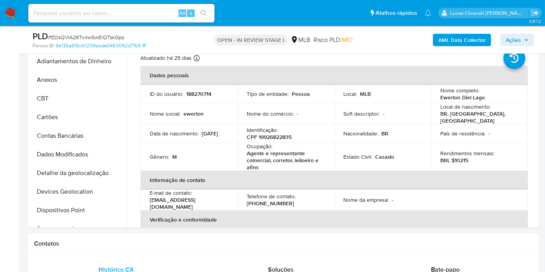
scroll to position [346, 0]
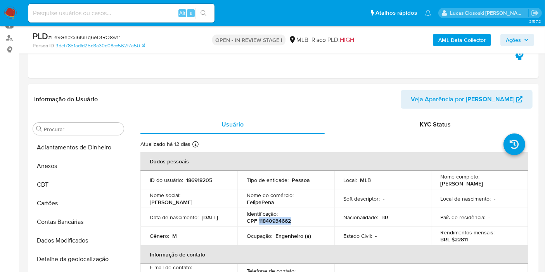
scroll to position [346, 0]
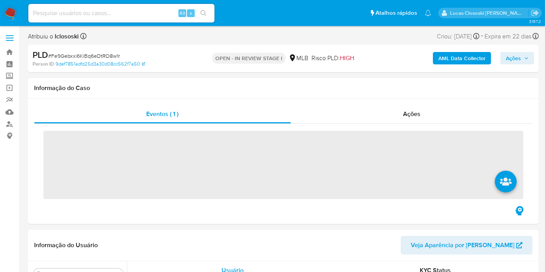
scroll to position [346, 0]
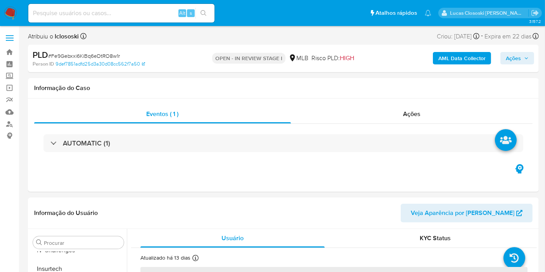
click at [7, 12] on img at bounding box center [10, 13] width 13 height 13
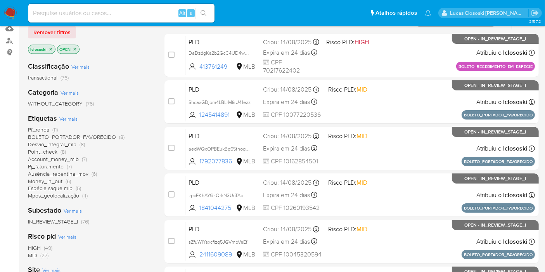
scroll to position [86, 0]
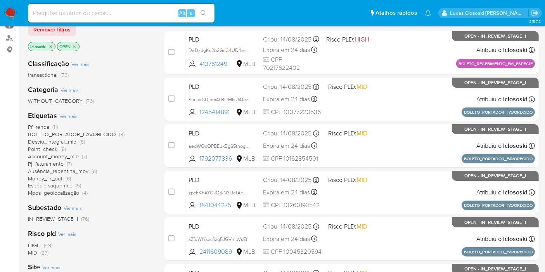
click at [38, 128] on span "Pf_renda" at bounding box center [38, 127] width 21 height 8
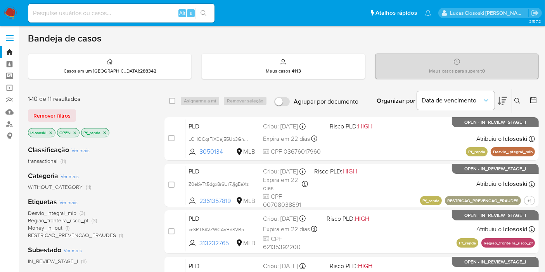
click at [503, 97] on icon at bounding box center [501, 101] width 9 height 8
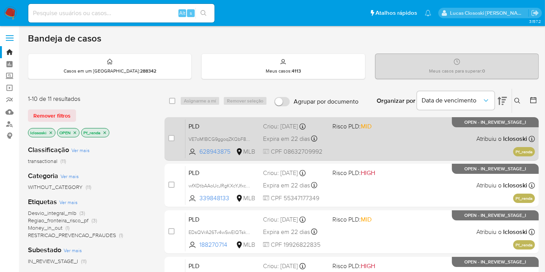
click at [335, 130] on div "PLD VE7oM1BCG9ggoqZKQbF8fo3L 628943875 MLB Risco PLD: MID Criou: 12/08/2025 Cri…" at bounding box center [359, 138] width 349 height 39
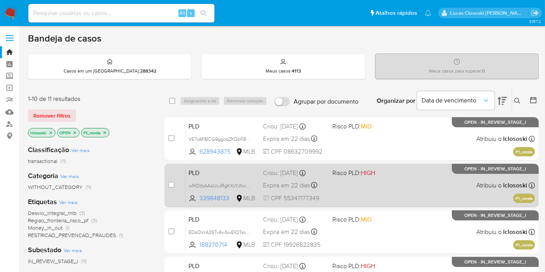
click at [405, 179] on div "PLD wfXDtbAAoUcJRgKXcYJfxcv6 339848133 MLB Risco PLD: HIGH Criou: 12/08/2025 Cr…" at bounding box center [359, 185] width 349 height 39
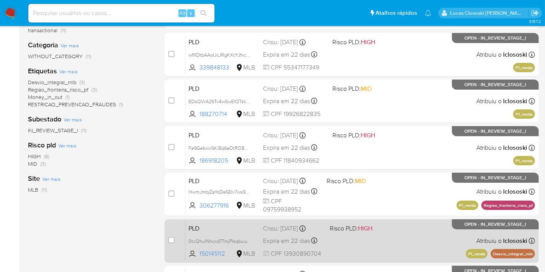
scroll to position [172, 0]
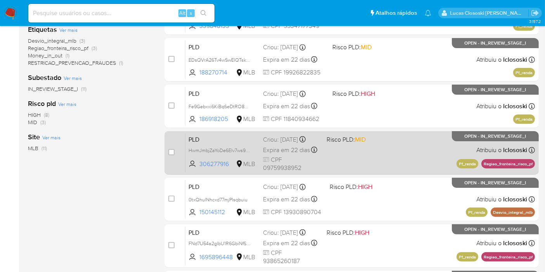
click at [368, 163] on div "PLD HwmJmbjZaYoDe6Elv7ws9Fql 306277916 MLB Risco PLD: MID Criou: 12/08/2025 Cri…" at bounding box center [359, 152] width 349 height 39
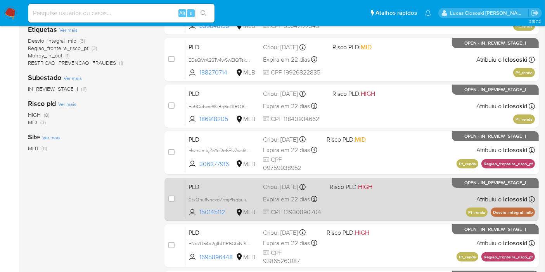
click at [437, 188] on div "PLD 0txQhulNhcxd77mjPIsqbuiu 150145112 MLB Risco PLD: HIGH Criou: 12/08/2025 Cr…" at bounding box center [359, 199] width 349 height 39
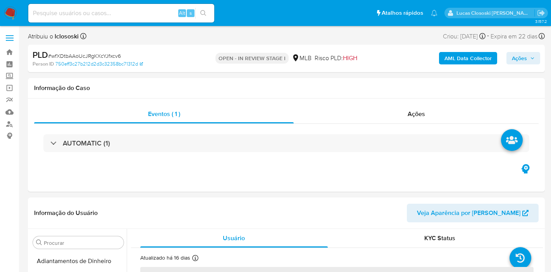
select select "10"
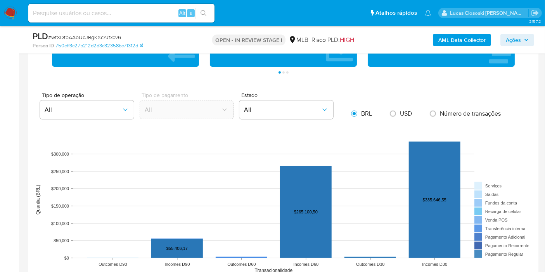
scroll to position [689, 0]
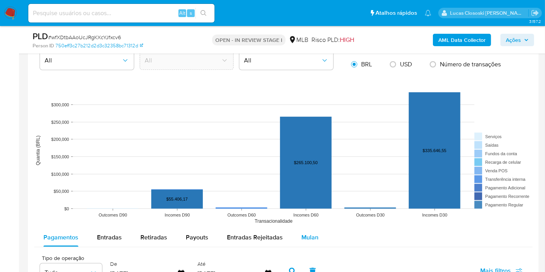
click at [318, 235] on button "Mulan" at bounding box center [310, 237] width 36 height 19
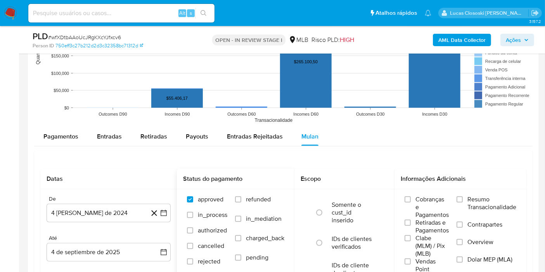
scroll to position [862, 0]
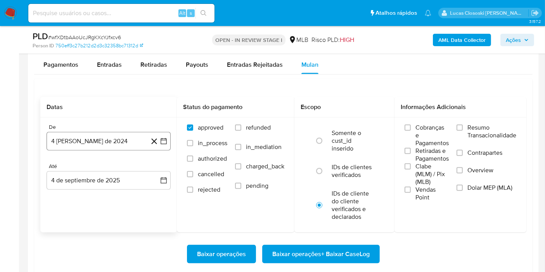
click at [162, 148] on button "4 de agosto de 2024" at bounding box center [109, 141] width 124 height 19
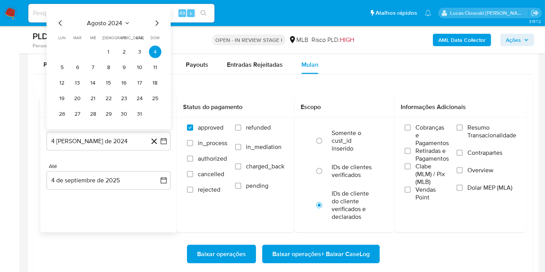
click at [104, 20] on span "agosto 2024" at bounding box center [104, 23] width 35 height 8
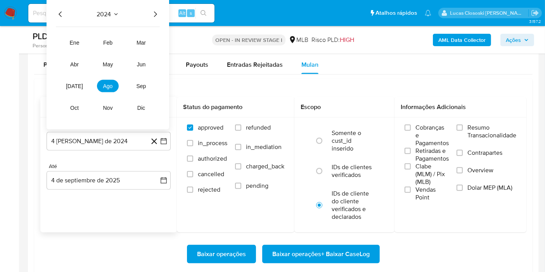
click at [150, 13] on icon "Año siguiente" at bounding box center [154, 14] width 9 height 9
click at [72, 86] on span "jul" at bounding box center [74, 86] width 17 height 6
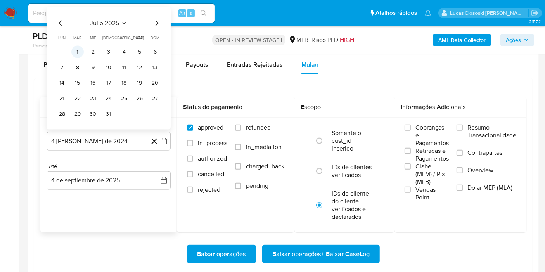
click at [83, 47] on button "1" at bounding box center [77, 52] width 12 height 12
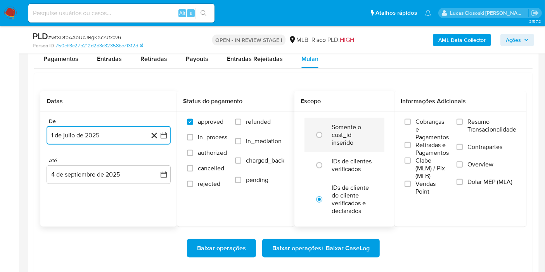
scroll to position [905, 0]
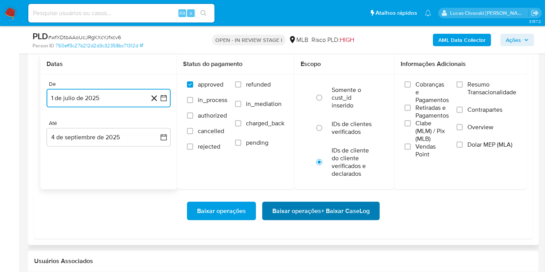
click at [343, 203] on span "Baixar operações + Baixar CaseLog" at bounding box center [320, 210] width 97 height 17
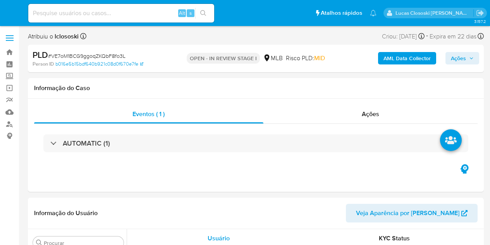
select select "10"
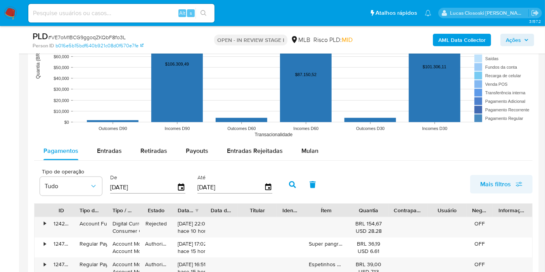
scroll to position [818, 0]
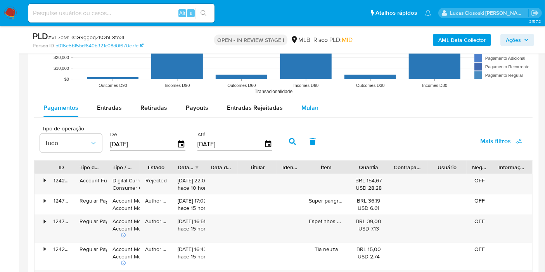
click at [304, 107] on span "Mulan" at bounding box center [309, 107] width 17 height 9
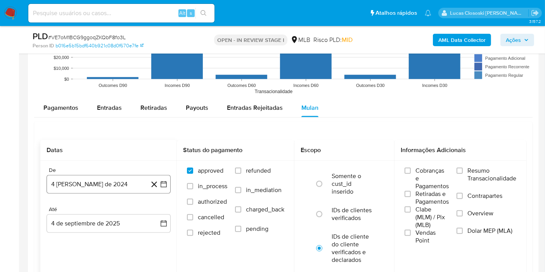
click at [168, 178] on button "4 [PERSON_NAME] de 2024" at bounding box center [109, 184] width 124 height 19
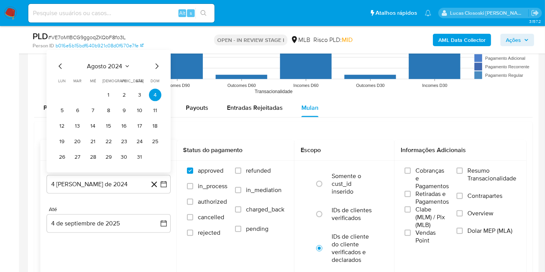
click at [93, 64] on span "agosto 2024" at bounding box center [104, 66] width 35 height 8
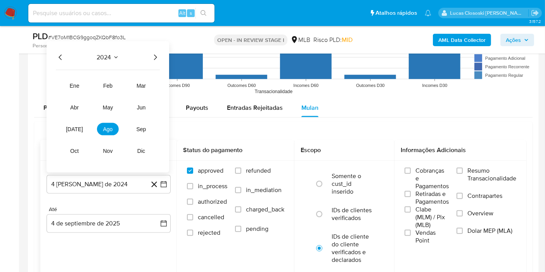
click at [153, 58] on icon "Año siguiente" at bounding box center [154, 57] width 9 height 9
click at [68, 130] on button "[DATE]" at bounding box center [75, 129] width 22 height 12
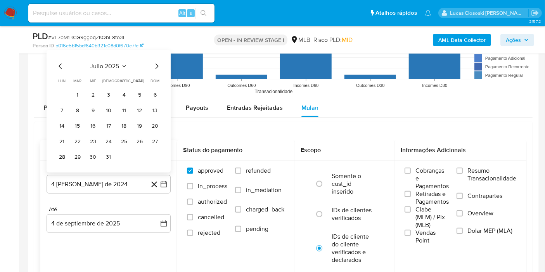
click at [76, 82] on span "mar" at bounding box center [78, 81] width 8 height 6
click at [77, 90] on button "1" at bounding box center [77, 95] width 12 height 12
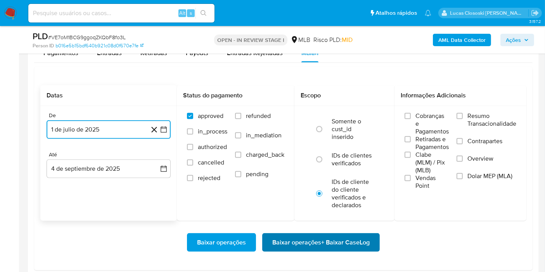
scroll to position [948, 0]
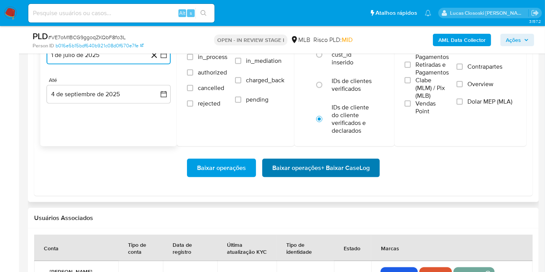
click at [321, 160] on span "Baixar operações + Baixar CaseLog" at bounding box center [320, 167] width 97 height 17
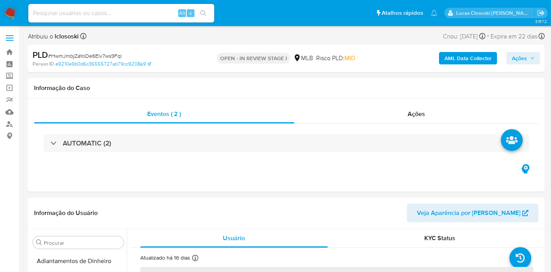
select select "10"
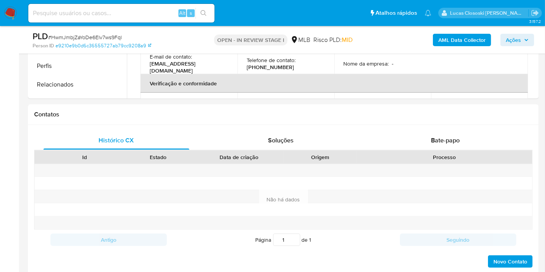
scroll to position [346, 0]
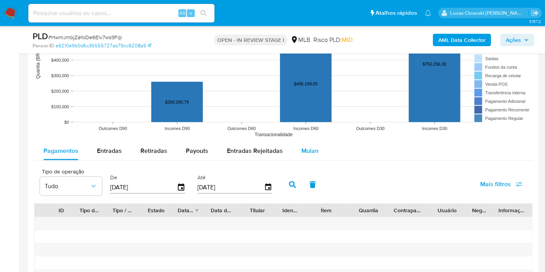
click at [303, 150] on span "Mulan" at bounding box center [309, 150] width 17 height 9
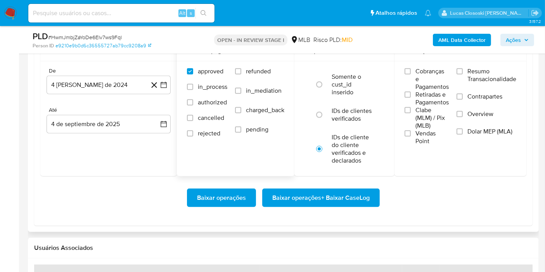
scroll to position [905, 0]
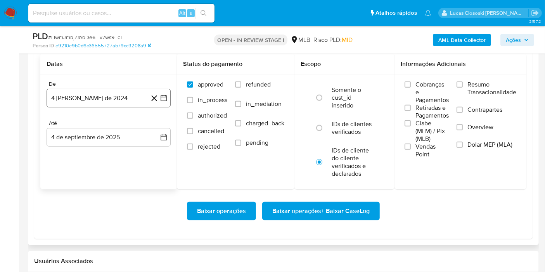
click at [166, 95] on icon "button" at bounding box center [164, 98] width 8 height 8
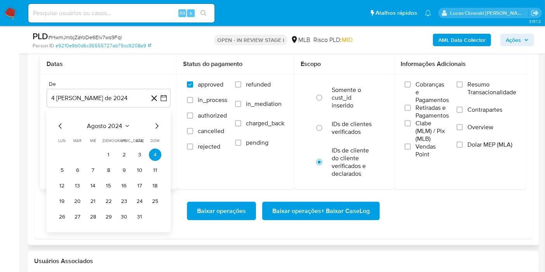
click at [117, 123] on span "agosto 2024" at bounding box center [104, 126] width 35 height 8
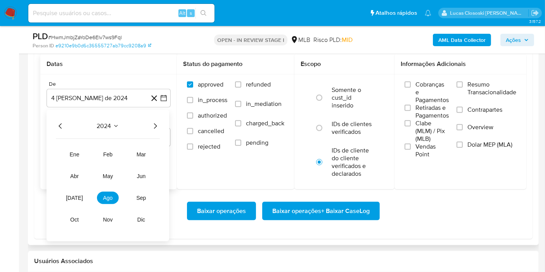
click at [161, 123] on div "2024 2024 ene feb mar abr may jun jul ago sep oct nov dic" at bounding box center [108, 175] width 123 height 131
click at [155, 121] on icon "Año siguiente" at bounding box center [154, 125] width 9 height 9
click at [81, 202] on tr "ene feb mar abr may jun jul ago sep oct nov dic" at bounding box center [108, 187] width 88 height 78
click at [79, 197] on button "[DATE]" at bounding box center [75, 198] width 22 height 12
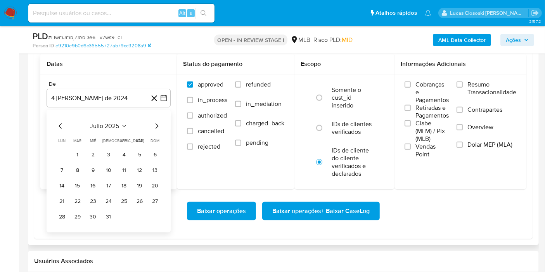
click at [78, 143] on table "lun lunes mar martes mié miércoles jue jueves vie viernes sáb sábado dom doming…" at bounding box center [108, 180] width 105 height 85
click at [81, 152] on button "1" at bounding box center [77, 154] width 12 height 12
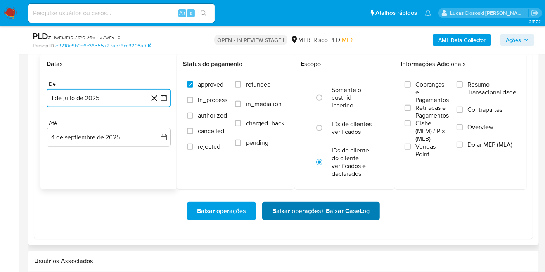
click at [285, 207] on span "Baixar operações + Baixar CaseLog" at bounding box center [320, 210] width 97 height 17
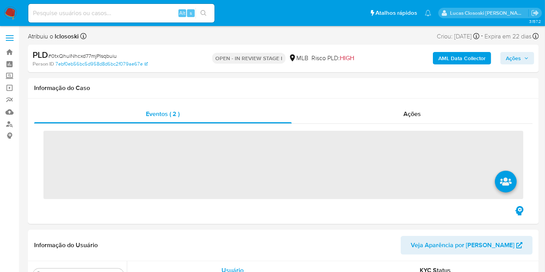
scroll to position [346, 0]
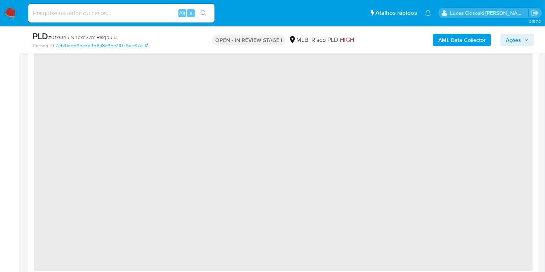
select select "10"
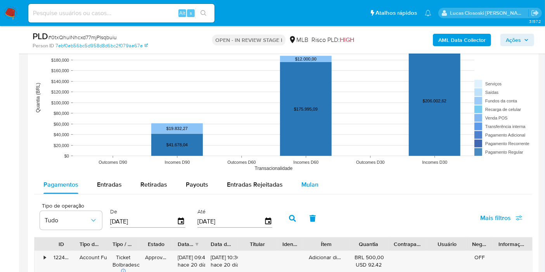
click at [319, 188] on button "Mulan" at bounding box center [310, 184] width 36 height 19
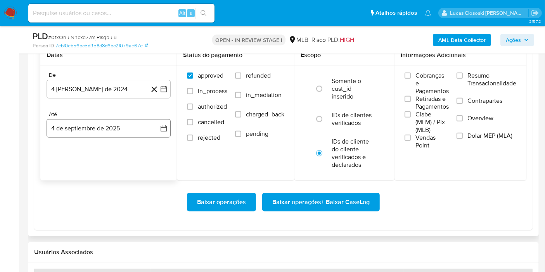
scroll to position [862, 0]
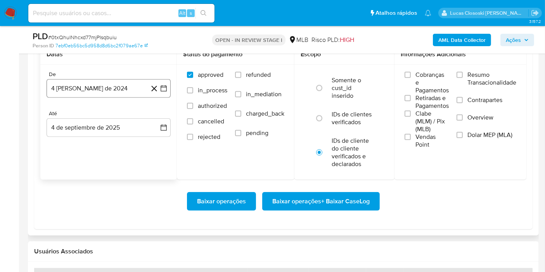
click at [165, 88] on icon "button" at bounding box center [164, 89] width 8 height 8
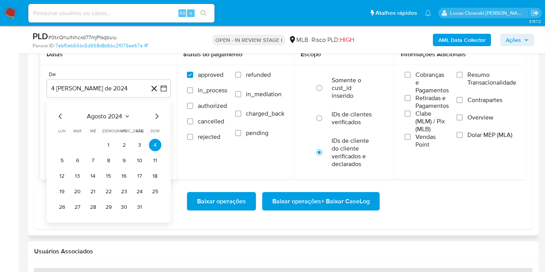
click at [126, 125] on div "agosto 2024 agosto 2024 lun lunes mar martes mié miércoles jue jueves vie viern…" at bounding box center [108, 163] width 105 height 102
click at [117, 114] on span "agosto 2024" at bounding box center [104, 116] width 35 height 8
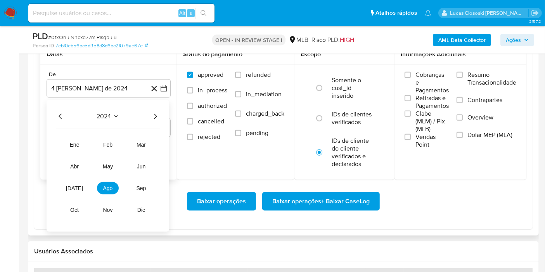
click at [154, 112] on icon "Año siguiente" at bounding box center [154, 116] width 9 height 9
click at [85, 186] on button "jul" at bounding box center [75, 188] width 22 height 12
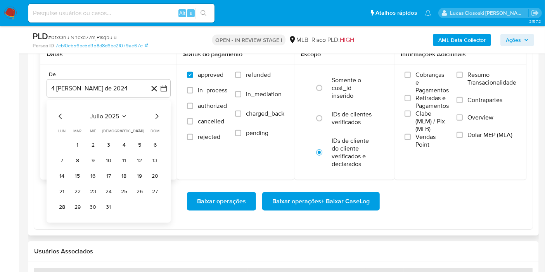
click at [83, 141] on td "1" at bounding box center [77, 145] width 12 height 12
click at [76, 142] on button "1" at bounding box center [77, 145] width 12 height 12
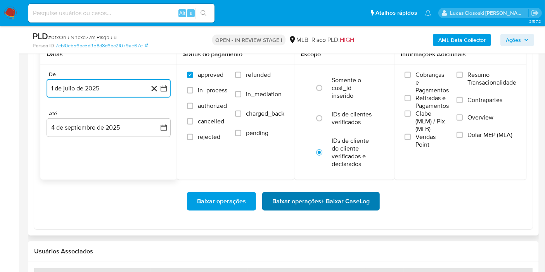
click at [307, 200] on span "Baixar operações + Baixar CaseLog" at bounding box center [320, 201] width 97 height 17
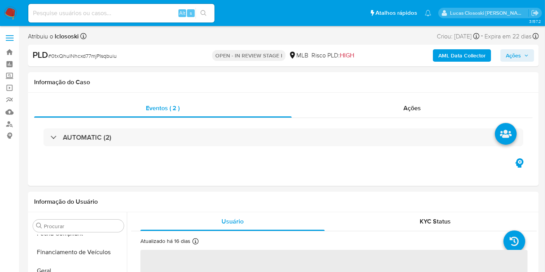
scroll to position [309, 0]
select select "10"
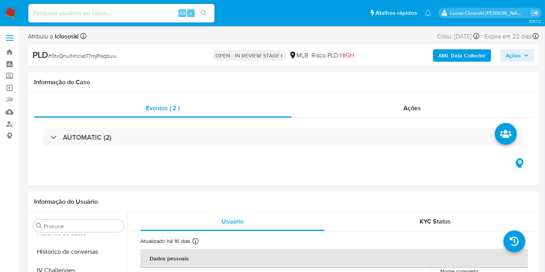
scroll to position [346, 0]
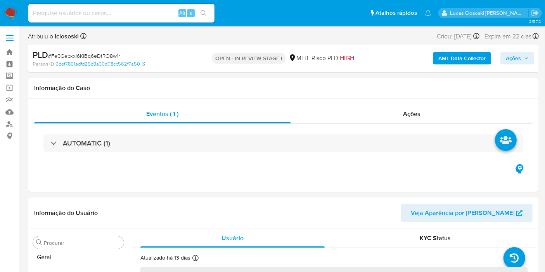
scroll to position [309, 0]
select select "10"
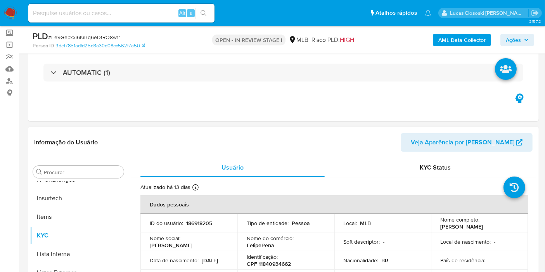
scroll to position [129, 0]
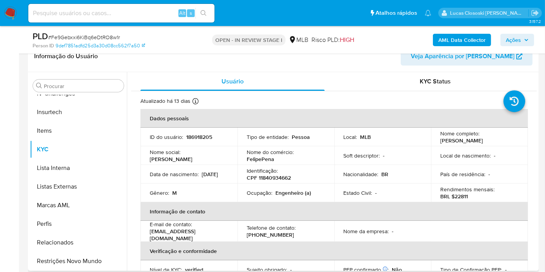
click at [273, 171] on p "Identificação :" at bounding box center [262, 170] width 31 height 7
click at [273, 175] on p "CPF 11840934662" at bounding box center [269, 177] width 44 height 7
copy p "11840934662"
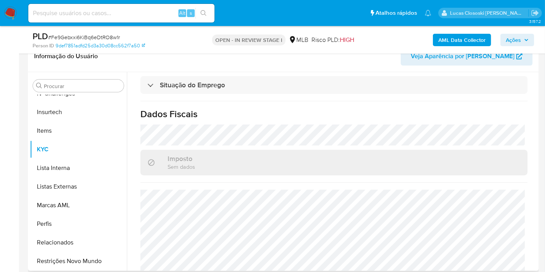
scroll to position [352, 0]
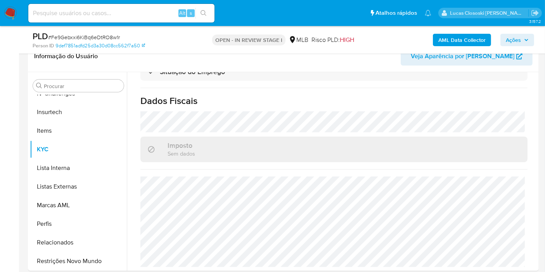
click at [478, 42] on b "AML Data Collector" at bounding box center [461, 40] width 47 height 12
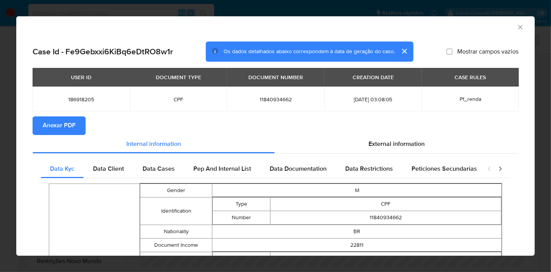
click at [70, 131] on span "Anexar PDF" at bounding box center [59, 125] width 33 height 17
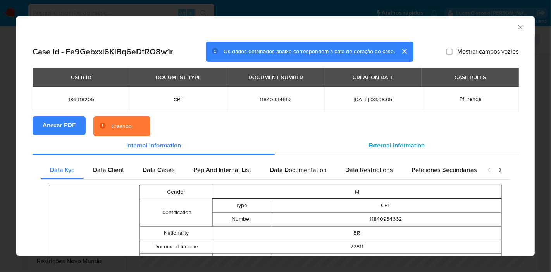
click at [440, 145] on div "External information" at bounding box center [397, 145] width 244 height 19
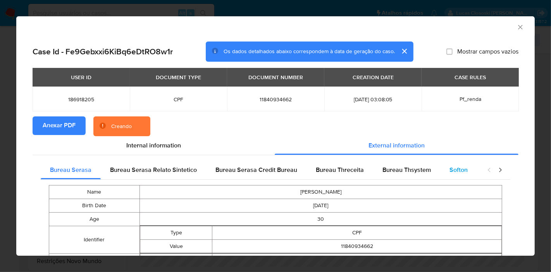
click at [462, 171] on span "Softon" at bounding box center [459, 169] width 18 height 9
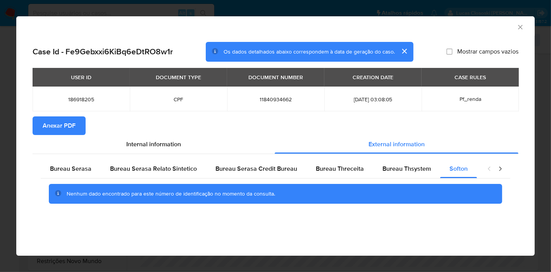
click at [518, 26] on icon "Fechar a janela" at bounding box center [521, 27] width 8 height 8
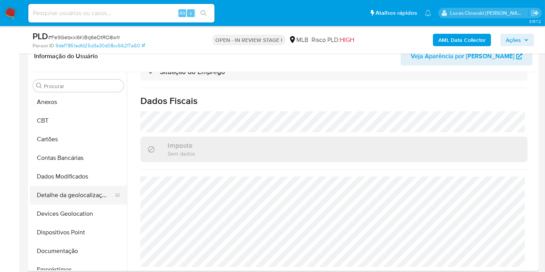
scroll to position [0, 0]
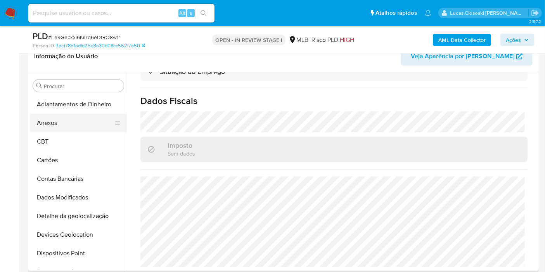
click at [47, 117] on button "Anexos" at bounding box center [75, 123] width 91 height 19
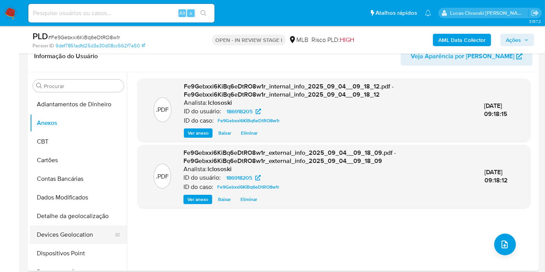
click at [74, 232] on button "Devices Geolocation" at bounding box center [75, 234] width 91 height 19
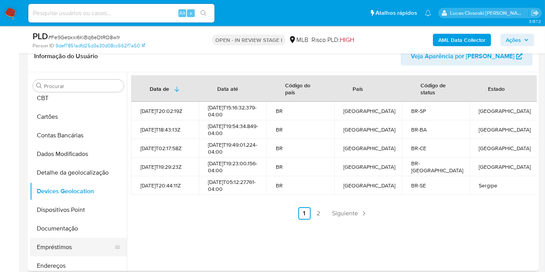
scroll to position [86, 0]
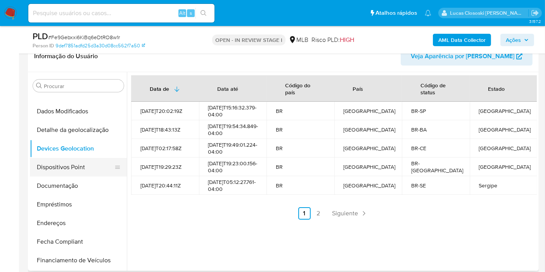
click at [57, 163] on button "Dispositivos Point" at bounding box center [75, 167] width 91 height 19
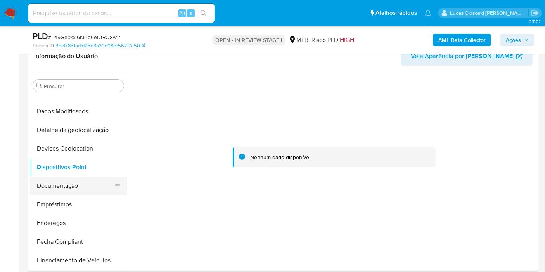
click at [67, 186] on button "Documentação" at bounding box center [75, 185] width 91 height 19
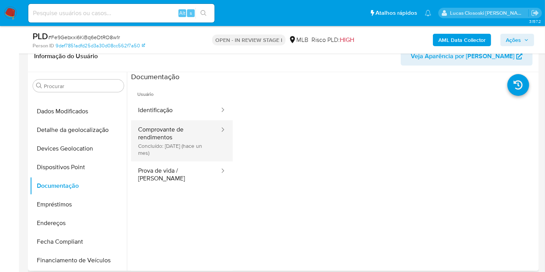
click at [142, 147] on button "Comprovante de rendimentos Concluído: 05/08/2025 (hace un mes)" at bounding box center [175, 140] width 89 height 41
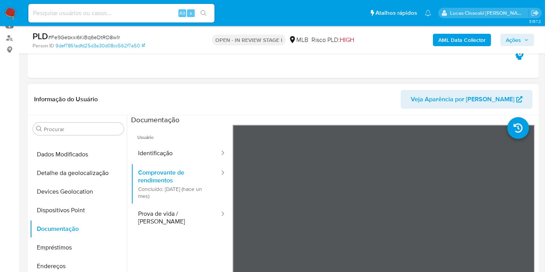
click at [195, 238] on ul "Usuário Identificação Comprovante de rendimentos Concluído: 05/08/2025 (hace un…" at bounding box center [182, 236] width 102 height 223
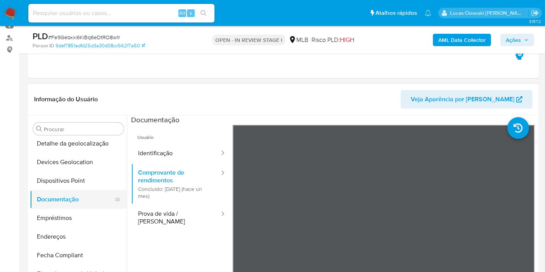
scroll to position [129, 0]
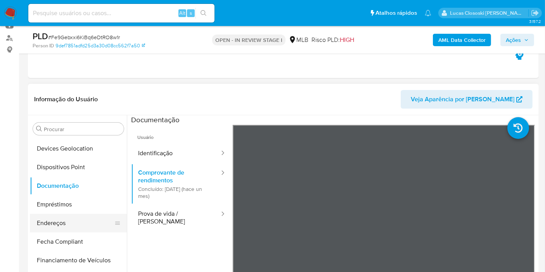
click at [90, 217] on button "Endereços" at bounding box center [75, 223] width 91 height 19
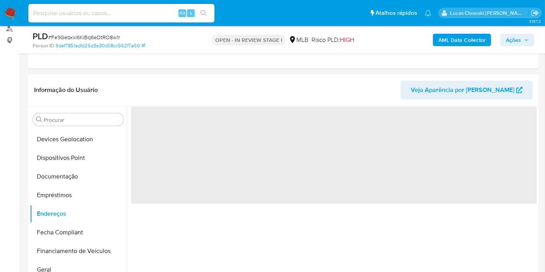
scroll to position [113, 0]
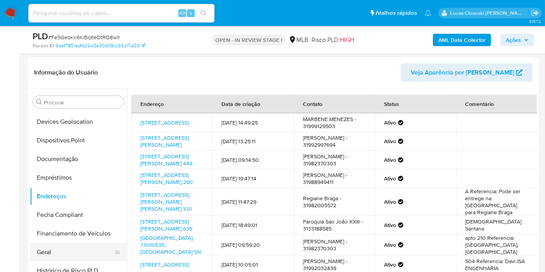
click at [41, 236] on button "Financiamento de Veículos" at bounding box center [78, 233] width 97 height 19
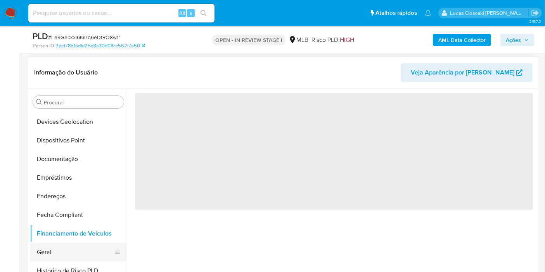
click at [42, 256] on button "Geral" at bounding box center [75, 252] width 91 height 19
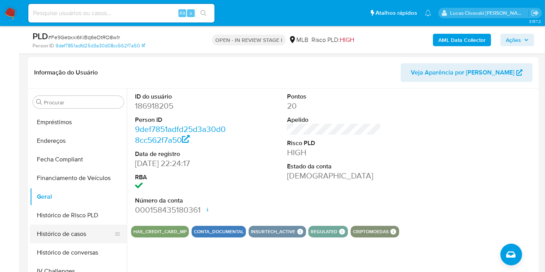
scroll to position [215, 0]
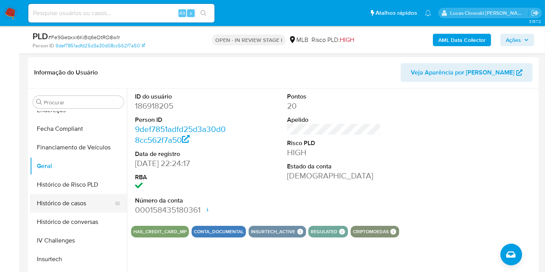
click at [72, 205] on button "Histórico de casos" at bounding box center [75, 203] width 91 height 19
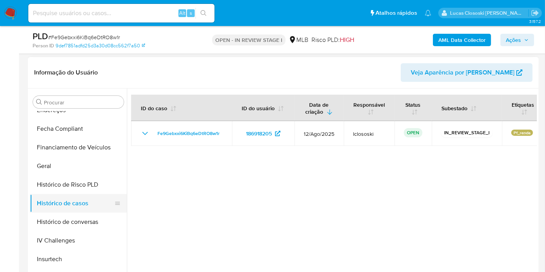
scroll to position [344, 0]
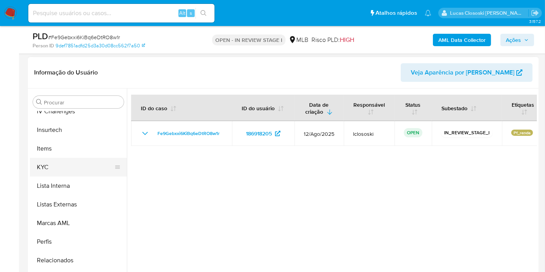
click at [66, 166] on button "KYC" at bounding box center [75, 167] width 91 height 19
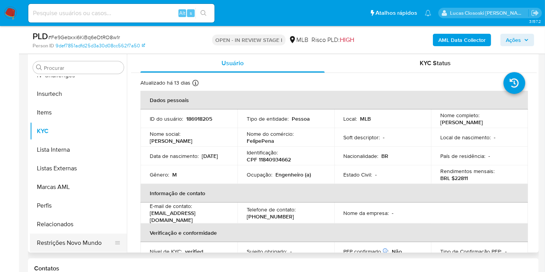
scroll to position [156, 0]
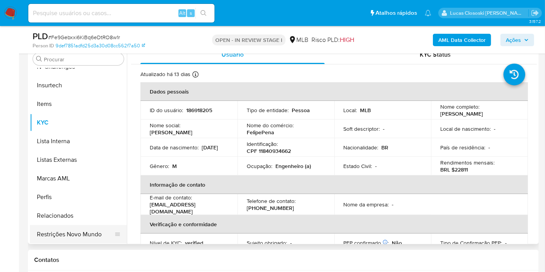
click at [64, 236] on button "Restrições Novo Mundo" at bounding box center [75, 234] width 91 height 19
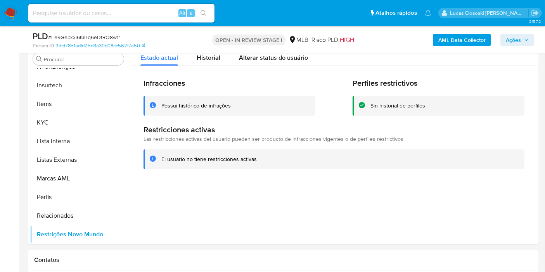
click at [104, 35] on span "# Fe9Gebxxi6KiBq6eDtRO8w1r" at bounding box center [84, 37] width 72 height 8
copy span "Fe9Gebxxi6KiBq6eDtRO8w1r"
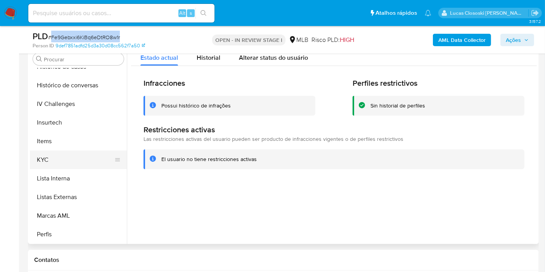
scroll to position [217, 0]
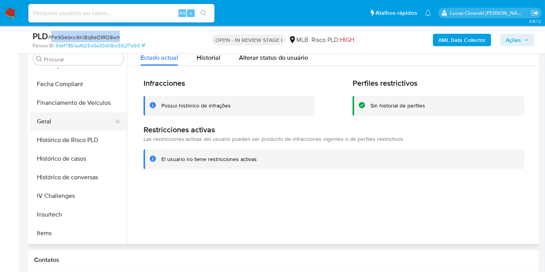
click at [65, 126] on button "Geral" at bounding box center [75, 121] width 91 height 19
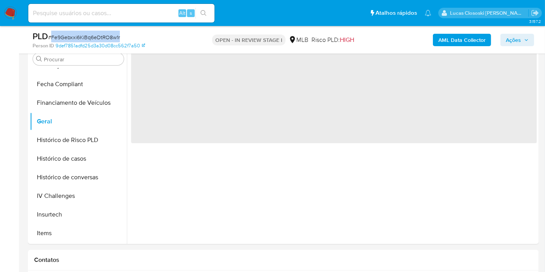
click at [194, 34] on div "PLD # Fe9Gebxxi6KiBq6eDtRO8w1r" at bounding box center [115, 37] width 164 height 12
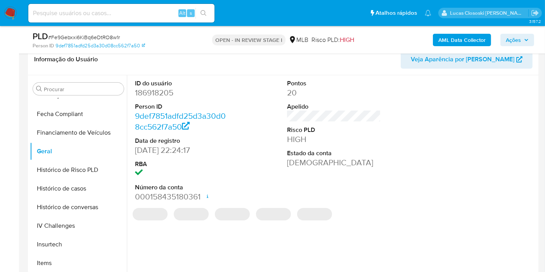
scroll to position [113, 0]
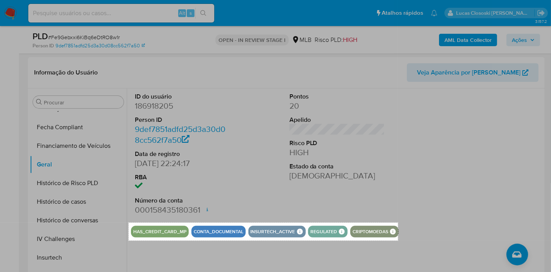
drag, startPoint x: 129, startPoint y: 223, endPoint x: 398, endPoint y: 240, distance: 270.1
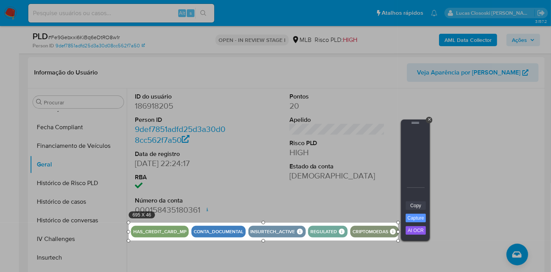
click at [410, 203] on link "Copy" at bounding box center [416, 205] width 20 height 9
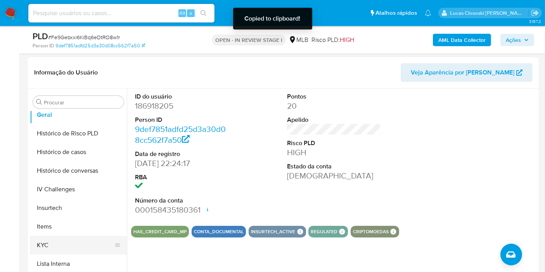
scroll to position [303, 0]
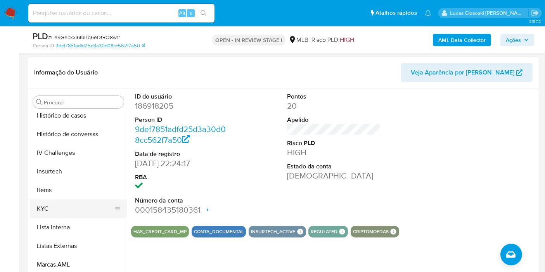
click at [51, 213] on button "KYC" at bounding box center [75, 208] width 91 height 19
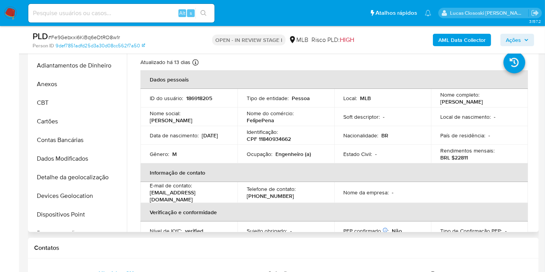
scroll to position [199, 0]
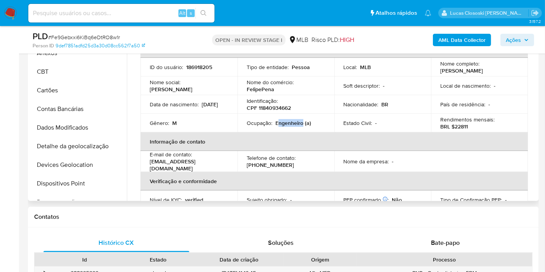
drag, startPoint x: 278, startPoint y: 125, endPoint x: 302, endPoint y: 126, distance: 24.8
click at [302, 126] on p "Engenheiro (a)" at bounding box center [293, 122] width 36 height 7
copy p "ngenheiro"
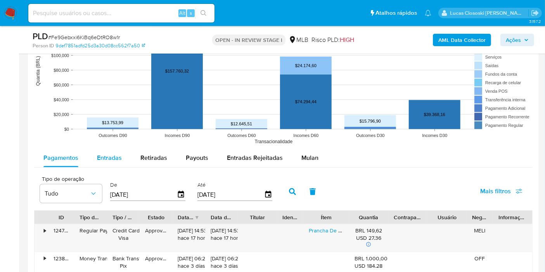
click at [107, 161] on div "Entradas" at bounding box center [109, 157] width 25 height 19
select select "10"
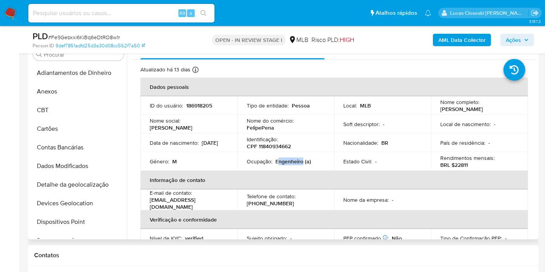
scroll to position [129, 0]
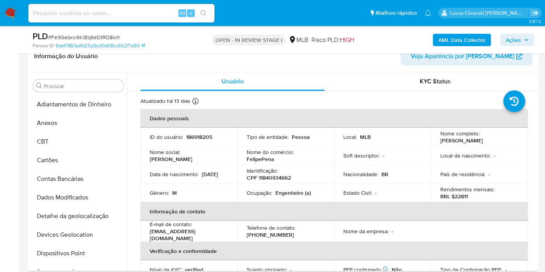
click at [200, 133] on p "186918205" at bounding box center [199, 136] width 26 height 7
copy p "186918205"
click at [515, 40] on span "Ações" at bounding box center [513, 40] width 15 height 12
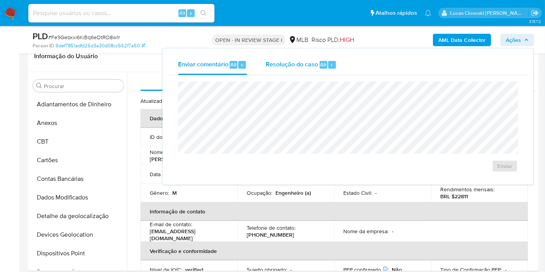
click at [328, 62] on div "r" at bounding box center [332, 65] width 8 height 8
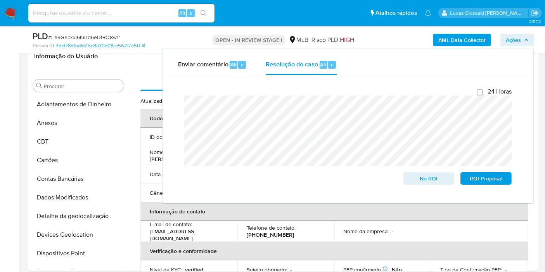
click at [503, 46] on div "AML Data Collector Ações Enviar comentário Alt c Resolução do caso Alt r Fecham…" at bounding box center [451, 40] width 165 height 18
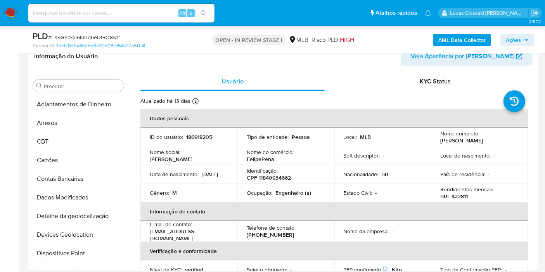
click at [510, 40] on span "Ações" at bounding box center [513, 40] width 15 height 12
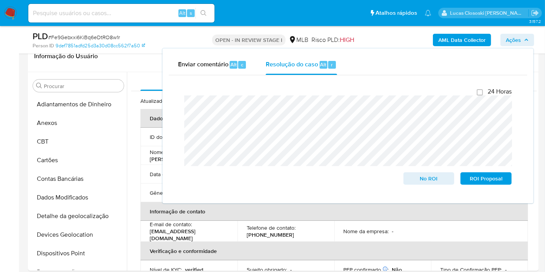
click at [510, 40] on span "Ações" at bounding box center [513, 40] width 15 height 12
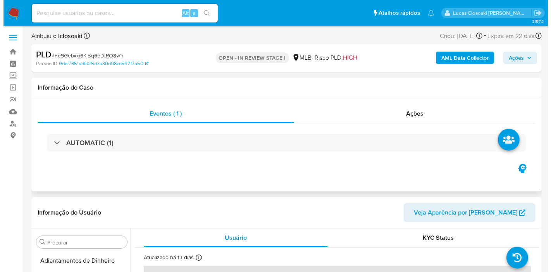
scroll to position [172, 0]
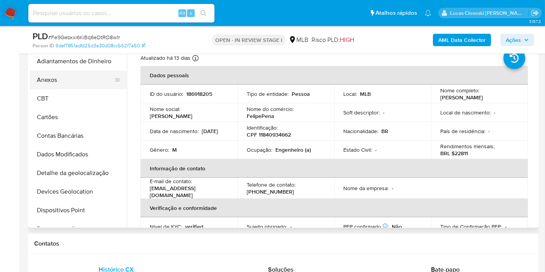
click at [55, 73] on button "Anexos" at bounding box center [75, 80] width 91 height 19
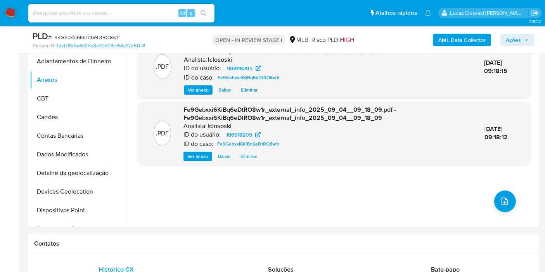
click at [513, 39] on span "Ações" at bounding box center [513, 40] width 15 height 12
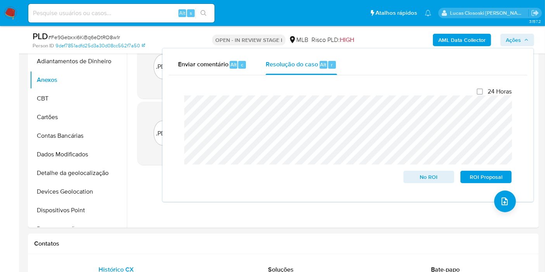
click at [513, 39] on span "Ações" at bounding box center [513, 40] width 15 height 12
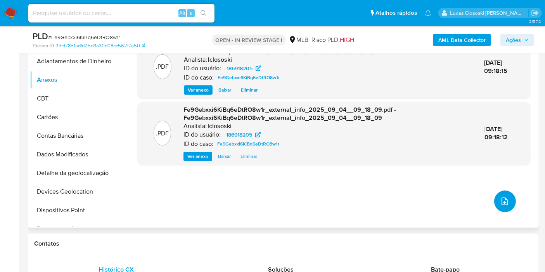
click at [508, 200] on button "upload-file" at bounding box center [505, 201] width 22 height 22
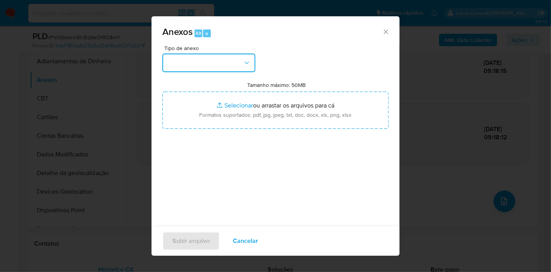
click at [213, 62] on button "button" at bounding box center [208, 63] width 93 height 19
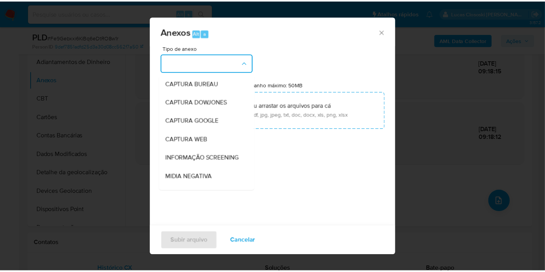
scroll to position [119, 0]
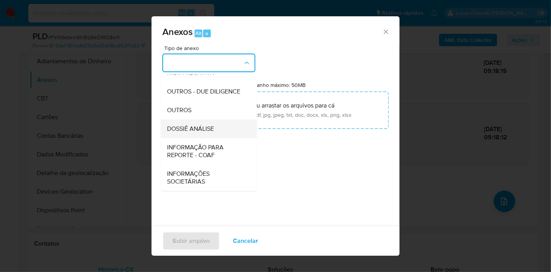
click at [211, 132] on span "DOSSIÊ ANÁLISE" at bounding box center [190, 129] width 47 height 8
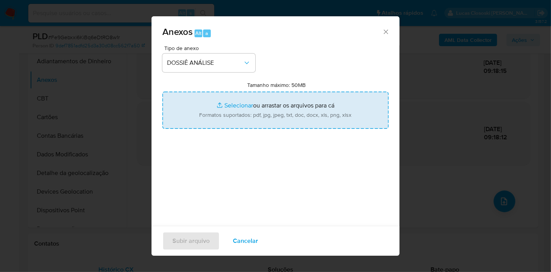
click at [240, 112] on input "Tamanho máximo: 50MB Selecionar arquivos" at bounding box center [275, 110] width 226 height 37
type input "C:\fakepath\SAR - XXXX - CPF 11840934662 - FELIPE ANDERSON PENA.pdf"
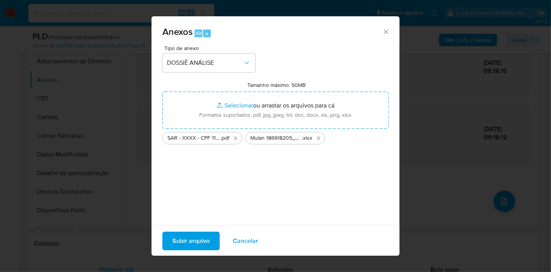
click at [197, 242] on span "Subir arquivo" at bounding box center [191, 240] width 37 height 17
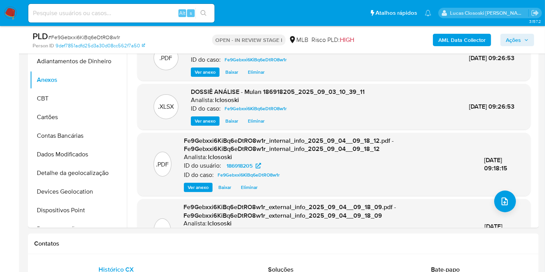
click at [51, 94] on button "CBT" at bounding box center [75, 98] width 91 height 19
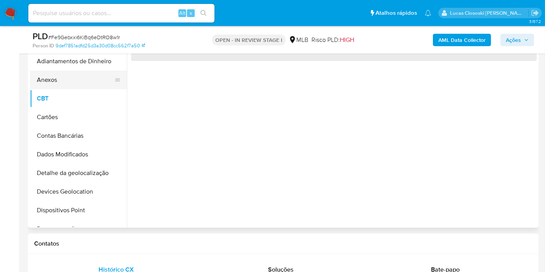
click at [50, 80] on button "Anexos" at bounding box center [75, 80] width 91 height 19
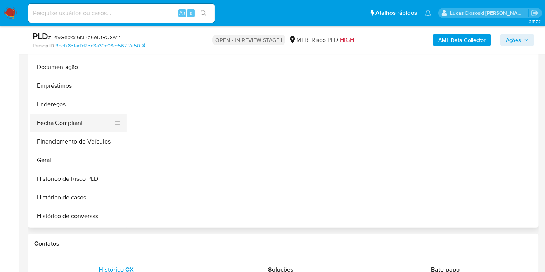
scroll to position [258, 0]
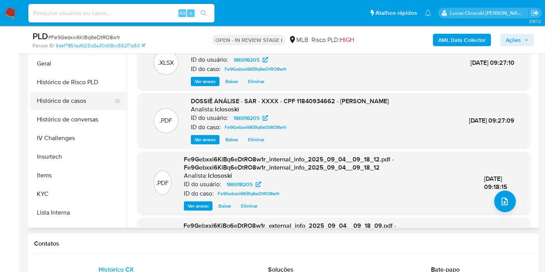
click at [84, 102] on button "Histórico de casos" at bounding box center [75, 101] width 91 height 19
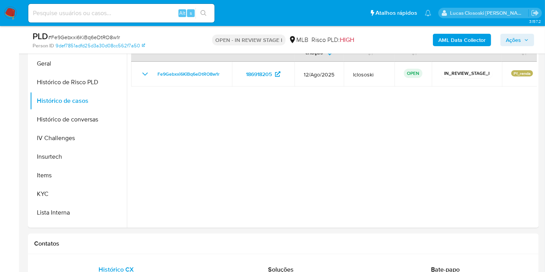
click at [520, 43] on span "Ações" at bounding box center [513, 40] width 15 height 12
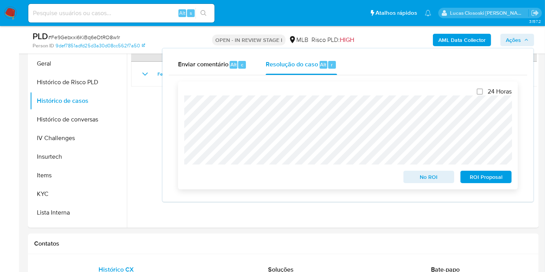
click at [501, 179] on span "ROI Proposal" at bounding box center [486, 176] width 40 height 11
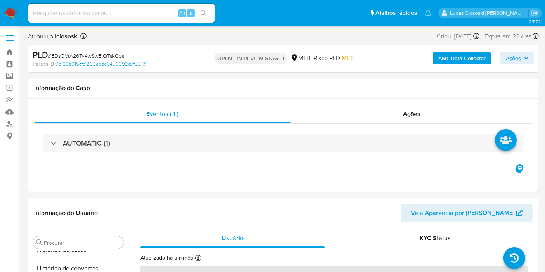
scroll to position [346, 0]
select select "10"
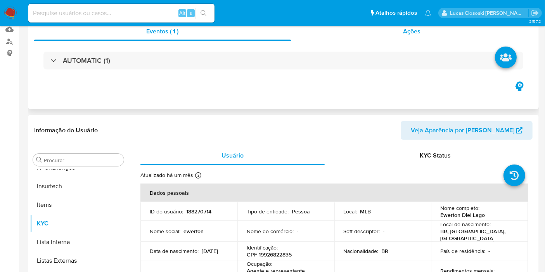
scroll to position [172, 0]
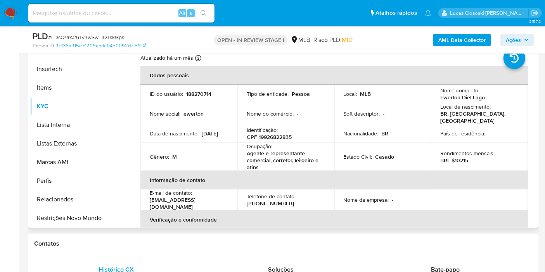
click at [272, 133] on p "CPF 19926822835" at bounding box center [269, 136] width 45 height 7
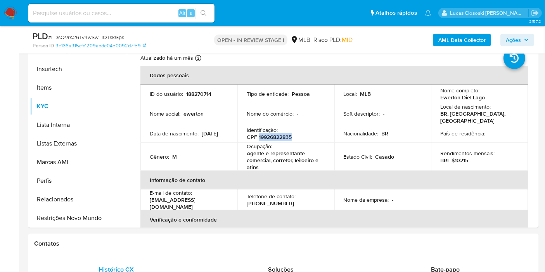
copy p "19926822835"
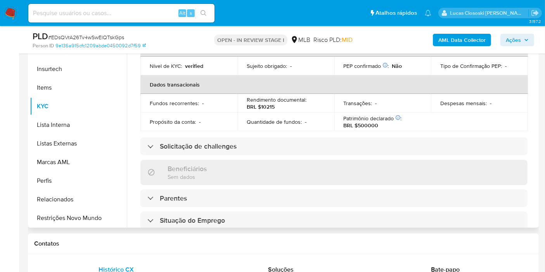
scroll to position [0, 0]
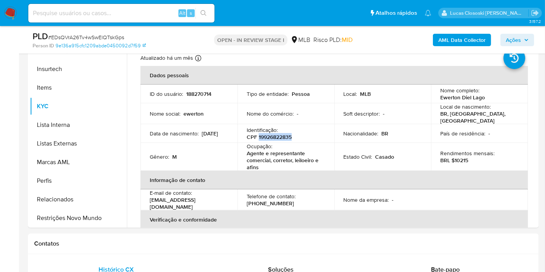
copy p "19926822835"
click at [440, 35] on b "AML Data Collector" at bounding box center [461, 40] width 47 height 12
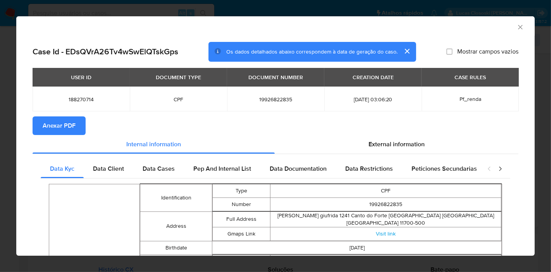
click at [74, 126] on span "Anexar PDF" at bounding box center [59, 125] width 33 height 17
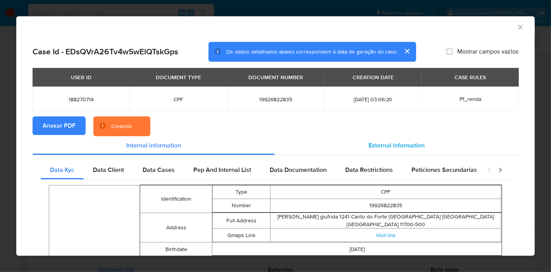
click at [417, 145] on span "External information" at bounding box center [397, 145] width 56 height 9
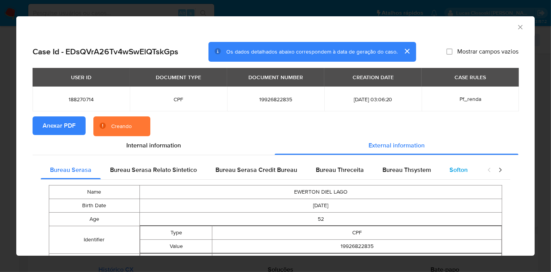
click at [455, 163] on div "Softon" at bounding box center [458, 170] width 37 height 19
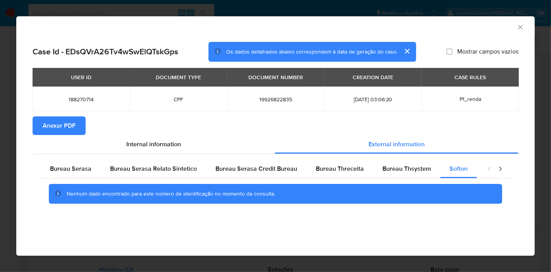
click at [518, 24] on icon "Fechar a janela" at bounding box center [521, 27] width 8 height 8
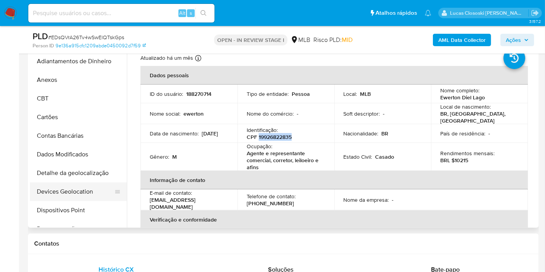
click at [76, 187] on button "Devices Geolocation" at bounding box center [75, 191] width 91 height 19
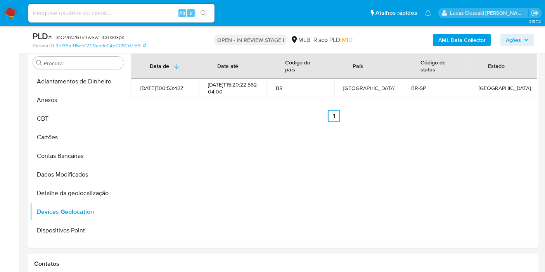
scroll to position [139, 0]
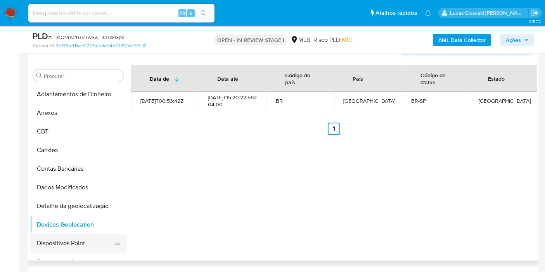
click at [73, 237] on button "Dispositivos Point" at bounding box center [75, 243] width 91 height 19
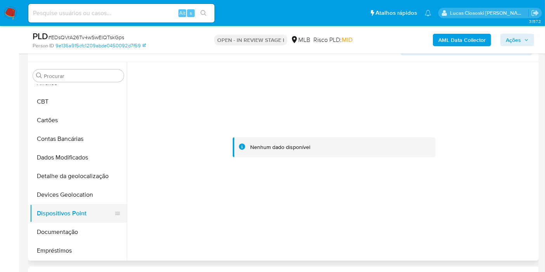
scroll to position [86, 0]
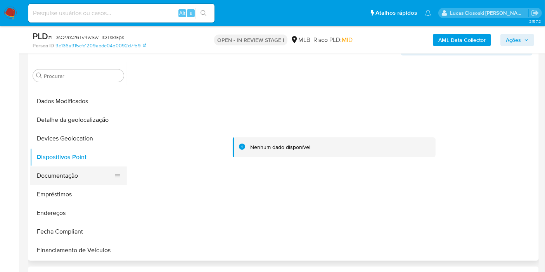
click at [57, 167] on button "Documentação" at bounding box center [75, 175] width 91 height 19
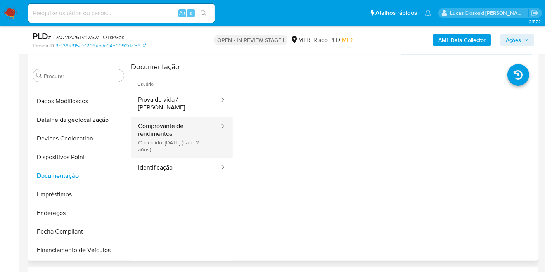
click at [134, 132] on button "Comprovante de rendimentos Concluído: 09/01/2024 (hace 2 años)" at bounding box center [175, 137] width 89 height 41
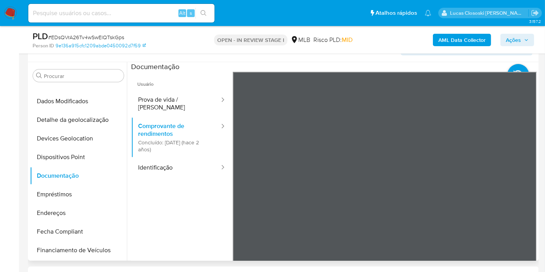
click at [214, 211] on ul "Usuário Prova de vida / Selfie Comprovante de rendimentos Concluído: 09/01/2024…" at bounding box center [182, 183] width 102 height 223
click at [63, 217] on button "Endereços" at bounding box center [75, 213] width 91 height 19
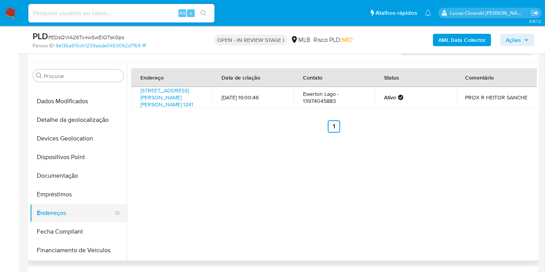
scroll to position [172, 0]
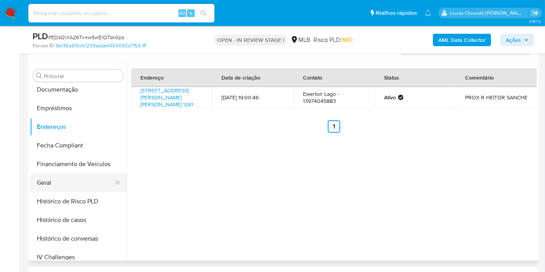
click at [59, 186] on button "Geral" at bounding box center [75, 182] width 91 height 19
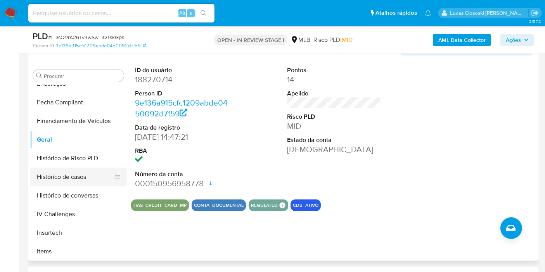
click at [65, 175] on button "Histórico de casos" at bounding box center [75, 176] width 91 height 19
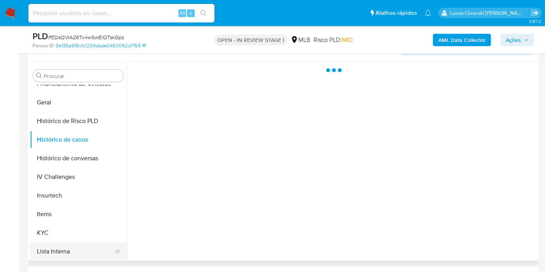
scroll to position [301, 0]
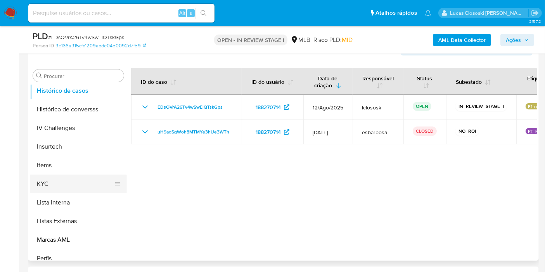
click at [59, 191] on button "KYC" at bounding box center [75, 183] width 91 height 19
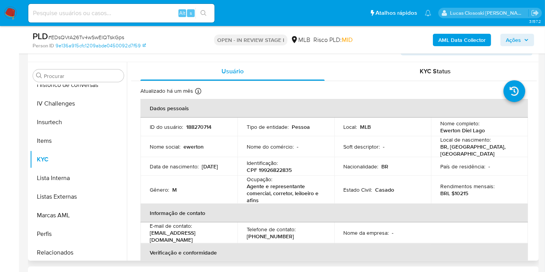
scroll to position [346, 0]
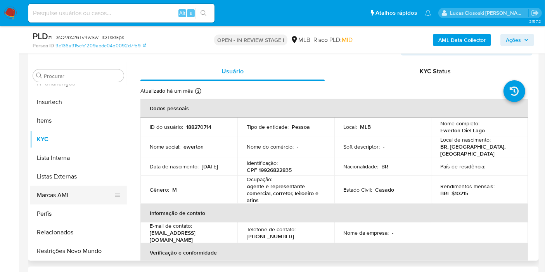
click at [78, 250] on button "Restrições Novo Mundo" at bounding box center [78, 251] width 97 height 19
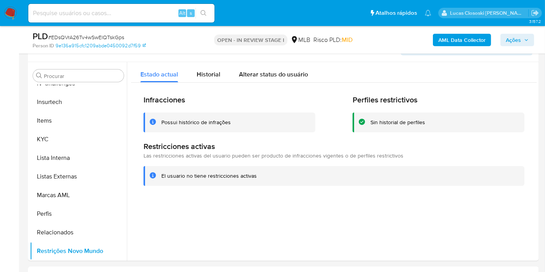
click at [102, 35] on span "# EDsQVrA26Tv4wSwElQTskGps" at bounding box center [86, 37] width 76 height 8
copy span "EDsQVrA26Tv4wSwElQTskGps"
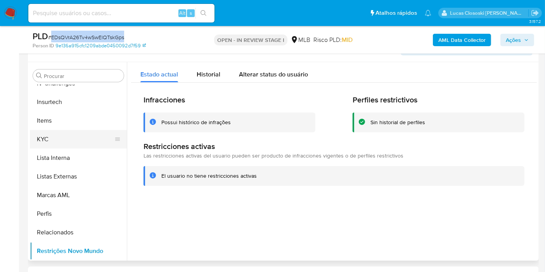
click at [62, 136] on button "KYC" at bounding box center [75, 139] width 91 height 19
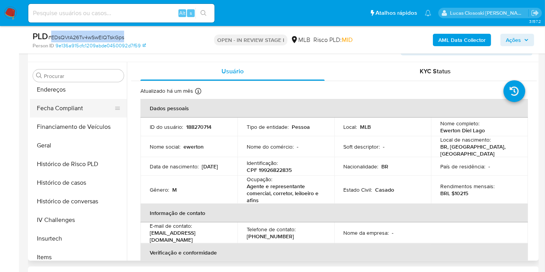
scroll to position [174, 0]
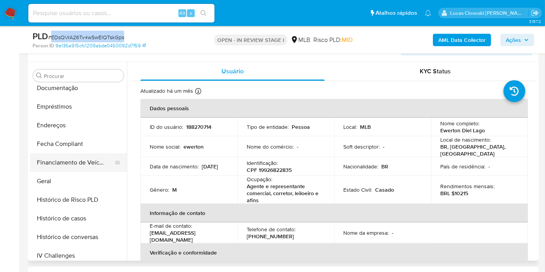
click at [59, 167] on button "Financiamento de Veículos" at bounding box center [75, 162] width 91 height 19
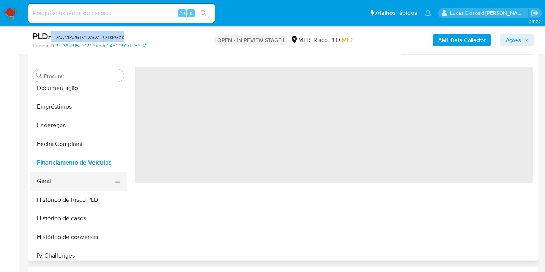
click at [61, 175] on button "Geral" at bounding box center [75, 181] width 91 height 19
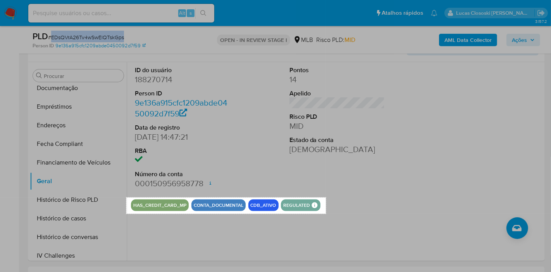
drag, startPoint x: 126, startPoint y: 197, endPoint x: 326, endPoint y: 214, distance: 200.3
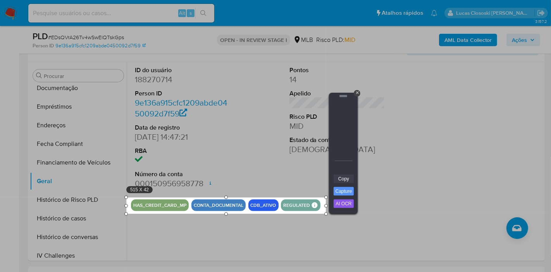
click at [348, 179] on link "Copy" at bounding box center [344, 178] width 20 height 9
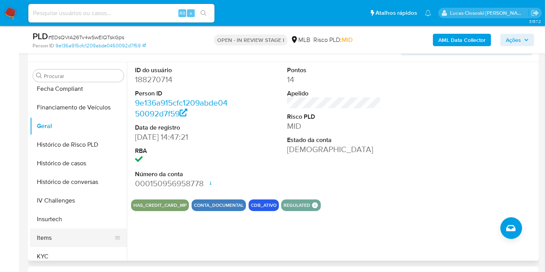
scroll to position [260, 0]
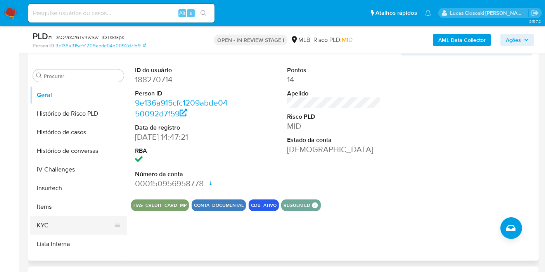
click at [70, 219] on button "KYC" at bounding box center [75, 225] width 91 height 19
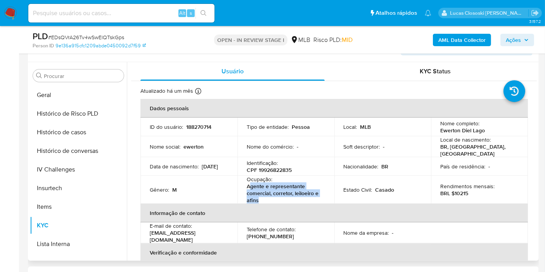
drag, startPoint x: 266, startPoint y: 197, endPoint x: 250, endPoint y: 185, distance: 19.9
click at [250, 185] on p "Agente e representante comercial, corretor, leiloeiro e afins" at bounding box center [284, 193] width 75 height 21
copy p "gente e representante comercial, corretor, leiloeiro e afins"
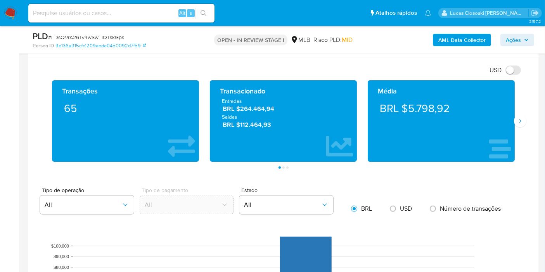
scroll to position [570, 0]
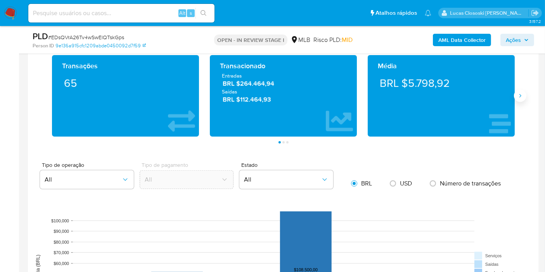
click at [518, 96] on icon "Siguiente" at bounding box center [520, 96] width 6 height 6
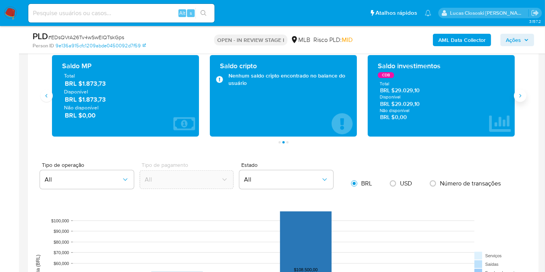
click at [518, 96] on icon "Siguiente" at bounding box center [520, 96] width 6 height 6
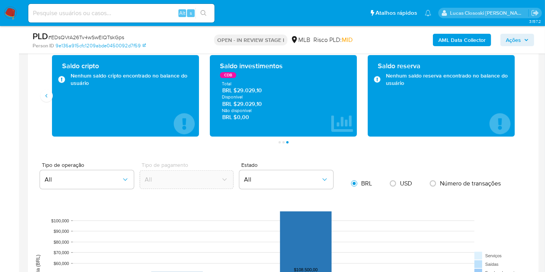
drag, startPoint x: 266, startPoint y: 92, endPoint x: 238, endPoint y: 91, distance: 27.6
click at [238, 91] on span "BRL $29.029,10" at bounding box center [283, 90] width 123 height 7
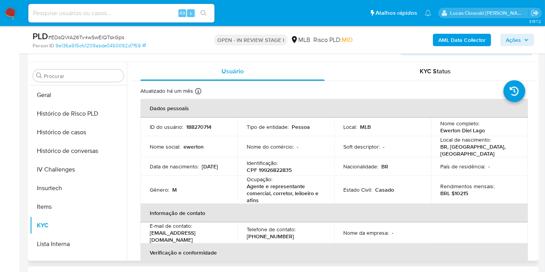
scroll to position [87, 0]
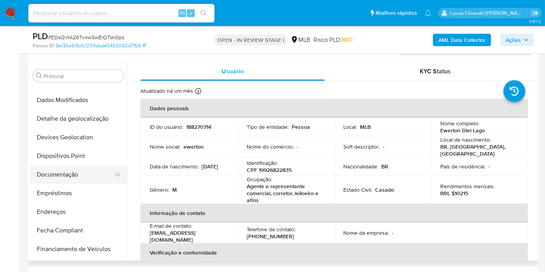
click at [76, 175] on button "Documentação" at bounding box center [75, 174] width 91 height 19
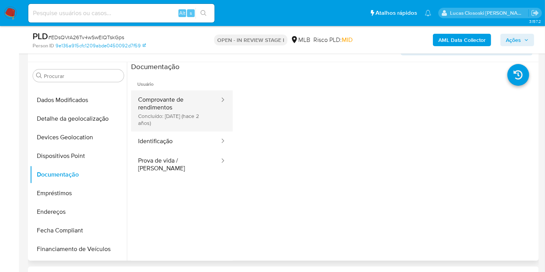
click at [185, 113] on button "Comprovante de rendimentos Concluído: 09/01/2024 (hace 2 años)" at bounding box center [175, 110] width 89 height 41
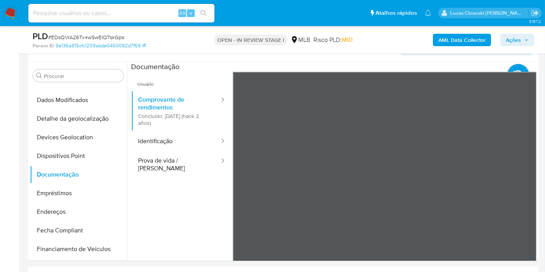
drag, startPoint x: 509, startPoint y: 37, endPoint x: 471, endPoint y: 45, distance: 38.9
click at [509, 37] on span "Ações" at bounding box center [513, 40] width 15 height 12
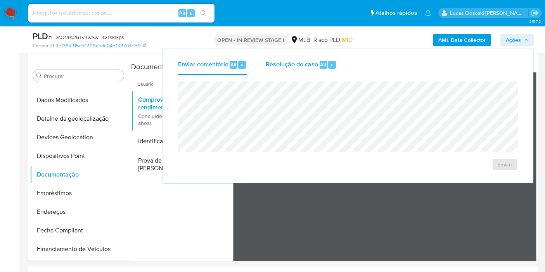
drag, startPoint x: 352, startPoint y: 59, endPoint x: 300, endPoint y: 62, distance: 51.7
click at [351, 59] on div "Enviar comentário Alt c Resolução do caso Alt r" at bounding box center [348, 65] width 358 height 20
drag, startPoint x: 297, startPoint y: 62, endPoint x: 298, endPoint y: 73, distance: 10.1
click at [297, 63] on span "Resolução do caso" at bounding box center [292, 64] width 52 height 9
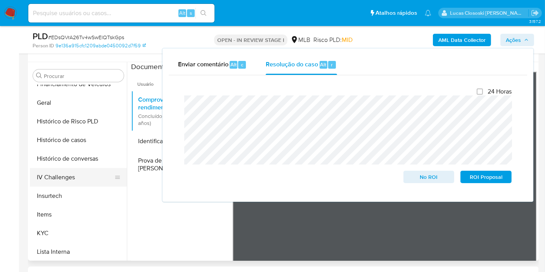
scroll to position [260, 0]
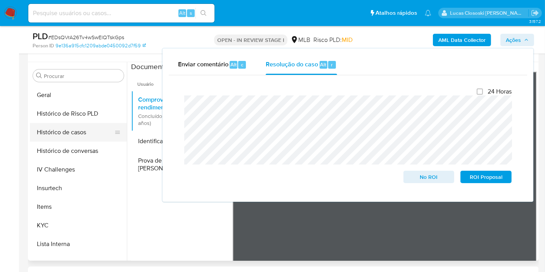
click at [79, 123] on button "Histórico de casos" at bounding box center [75, 132] width 91 height 19
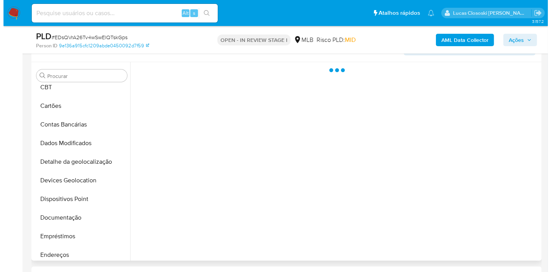
scroll to position [0, 0]
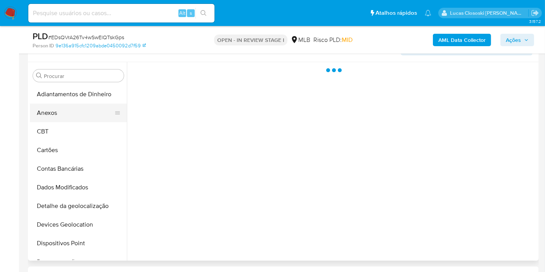
click at [74, 119] on button "Anexos" at bounding box center [75, 113] width 91 height 19
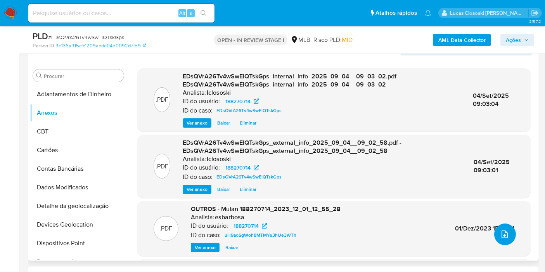
click at [504, 231] on icon "upload-file" at bounding box center [504, 234] width 6 height 8
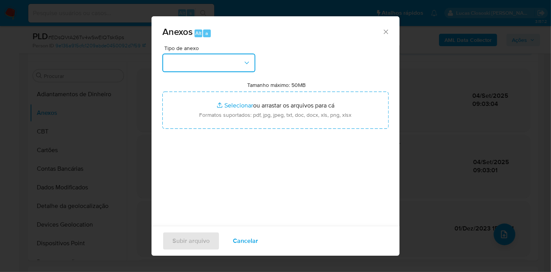
click at [216, 71] on button "button" at bounding box center [208, 63] width 93 height 19
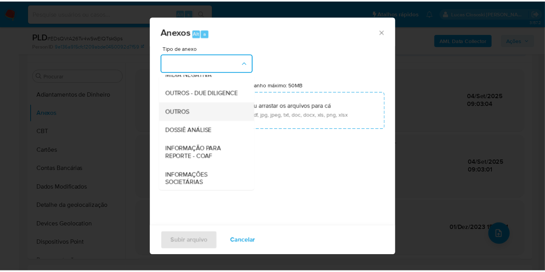
scroll to position [119, 0]
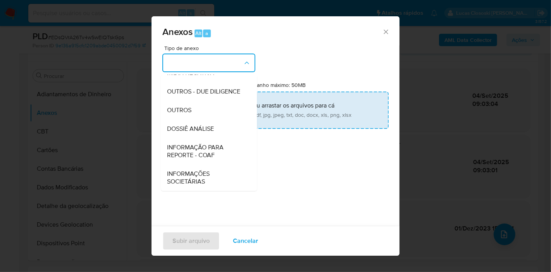
click at [221, 126] on div "DOSSIÊ ANÁLISE" at bounding box center [206, 128] width 79 height 19
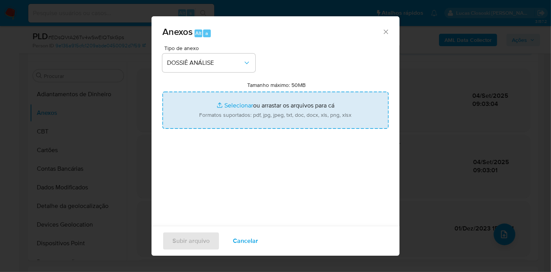
click at [233, 111] on input "Tamanho máximo: 50MB Selecionar arquivos" at bounding box center [275, 110] width 226 height 37
type input "C:\fakepath\SAR - XXXX - CPF 19926822835 - EWERTON DIEL LAGO.pdf"
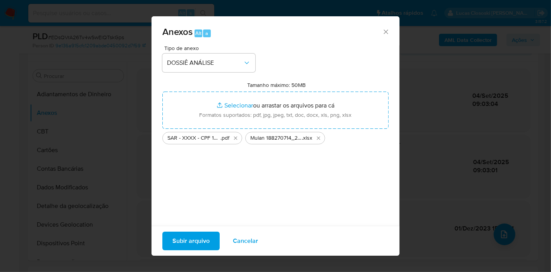
click at [193, 237] on span "Subir arquivo" at bounding box center [191, 240] width 37 height 17
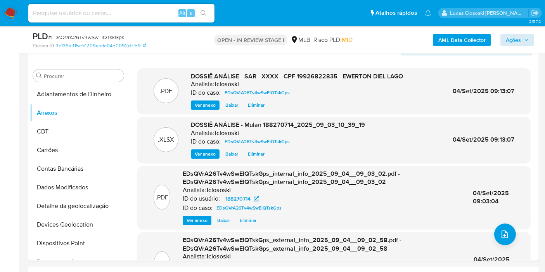
drag, startPoint x: 501, startPoint y: 31, endPoint x: 508, endPoint y: 36, distance: 9.2
click at [504, 32] on div "AML Data Collector Ações" at bounding box center [451, 40] width 165 height 18
click at [508, 36] on span "Ações" at bounding box center [513, 40] width 15 height 12
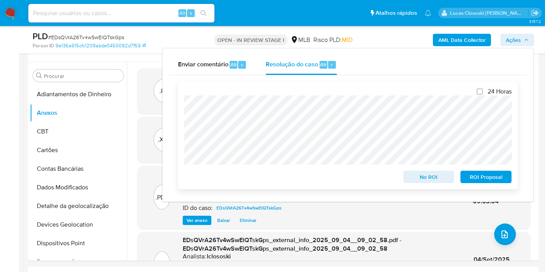
click at [502, 176] on span "ROI Proposal" at bounding box center [486, 176] width 40 height 11
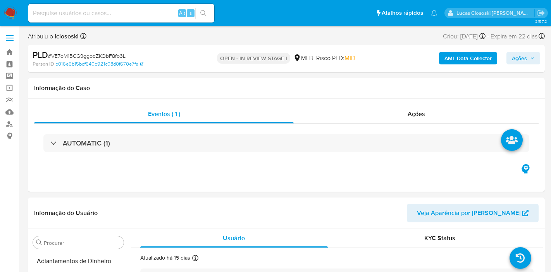
select select "10"
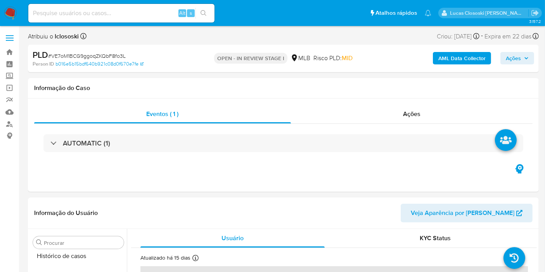
scroll to position [346, 0]
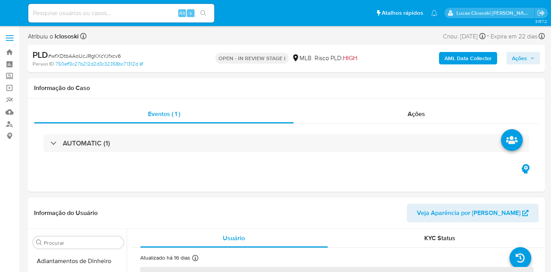
select select "10"
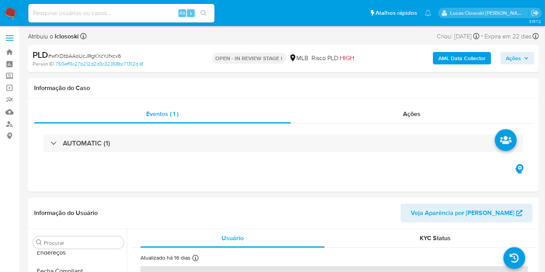
scroll to position [328, 0]
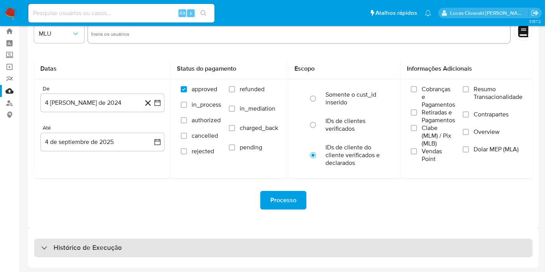
click at [321, 243] on div "Histórico de Execução" at bounding box center [283, 247] width 498 height 19
select select "10"
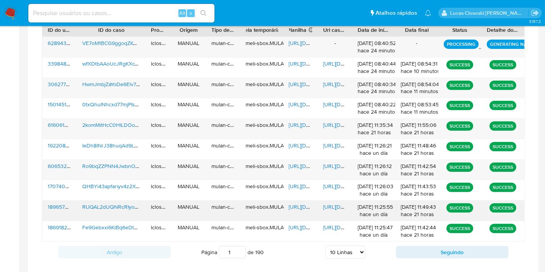
scroll to position [312, 0]
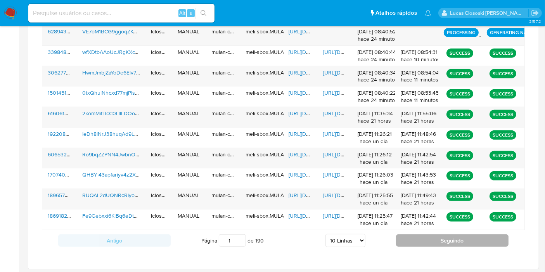
click at [410, 237] on button "Seguindo" at bounding box center [452, 240] width 112 height 12
type input "2"
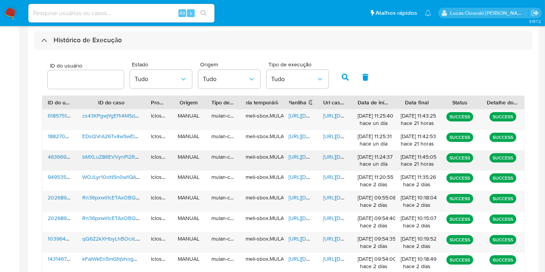
scroll to position [226, 0]
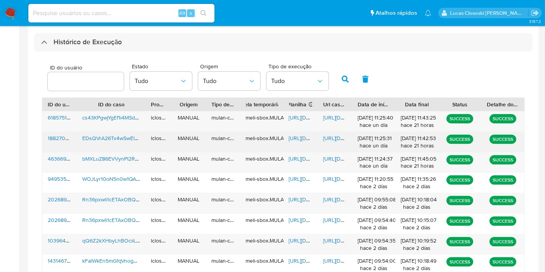
click at [307, 139] on span "https://docs.google.com/spreadsheets/d/1E16G1lLdsCk5xrYqzDXPiy9ZujsEujH4TI3oVGp…" at bounding box center [316, 138] width 54 height 8
click at [333, 142] on div "https://docs.google.com/document/d/1c3bEZA6mpKxancP5hXx4XIfipMqpPvoQRbV6_LIhc-E…" at bounding box center [335, 142] width 35 height 20
click at [332, 141] on span "https://docs.google.com/document/d/1c3bEZA6mpKxancP5hXx4XIfipMqpPvoQRbV6_LIhc-E…" at bounding box center [350, 138] width 54 height 8
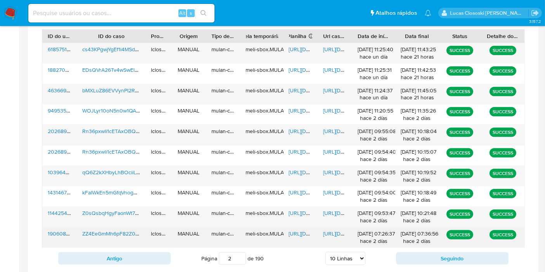
scroll to position [312, 0]
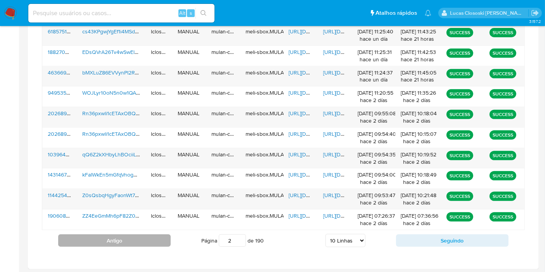
click at [129, 235] on button "Antigo" at bounding box center [114, 240] width 112 height 12
type input "1"
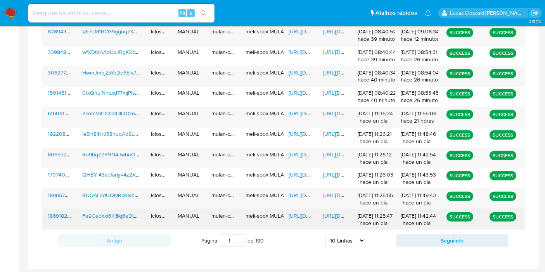
click at [297, 223] on div "https://docs.google.com/spreadsheets/d/1CTvfhMF-m2UK3PFZfzaFuDjsQdgZGQs3s6FOO0K…" at bounding box center [300, 219] width 35 height 20
click at [298, 213] on span "https://docs.google.com/spreadsheets/d/1CTvfhMF-m2UK3PFZfzaFuDjsQdgZGQs3s6FOO0K…" at bounding box center [316, 216] width 54 height 8
click at [333, 212] on span "https://docs.google.com/document/d/1hmJ9dRwyeT4IYN06FeXRiWJIksW-VuXZecPC3HhJJzk…" at bounding box center [350, 216] width 54 height 8
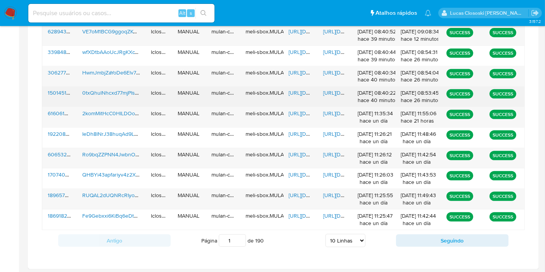
click at [292, 95] on span "https://docs.google.com/spreadsheets/d/168rFbTz7bXSr-rTGHH-VN2BrTwk7CtkI5KA4dRF…" at bounding box center [316, 93] width 54 height 8
click at [330, 93] on span "https://docs.google.com/document/d/1H3UXwTjtAXpf8sSt2NiwOIuYEf3Kgd1cShZ2GmtKk3c…" at bounding box center [350, 93] width 54 height 8
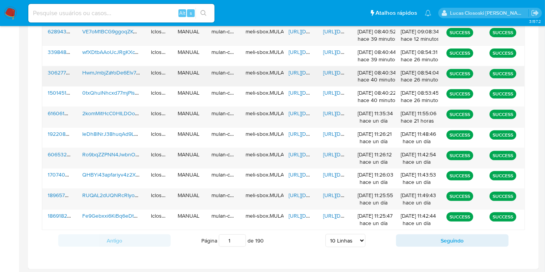
click at [311, 70] on span "https://docs.google.com/spreadsheets/d/139zXANBrKtssB_zGAtt5jUv8zORwqXat3YLeM2p…" at bounding box center [316, 73] width 54 height 8
click at [333, 75] on span "https://docs.google.com/document/d/1BoaDexvsWFPrZHk6uPHULE7sc26zxG_N8S3u8xmA9WQ…" at bounding box center [350, 73] width 54 height 8
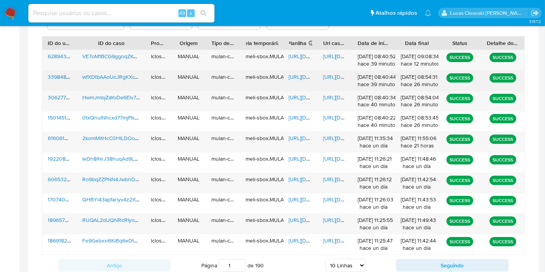
scroll to position [269, 0]
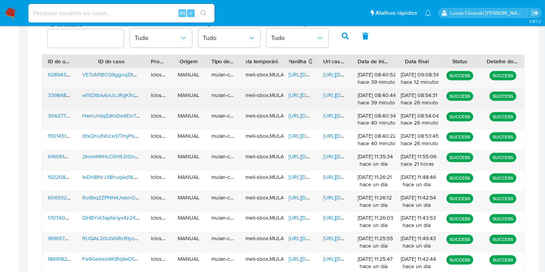
click at [292, 92] on span "https://docs.google.com/spreadsheets/d/10V2vhocSB6BFibyZkxOzCA3lj0dE___fO8TKdYK…" at bounding box center [316, 95] width 54 height 8
click at [338, 92] on span "https://docs.google.com/document/d/16B88Z7aGfrC7BSnRUnVh8zkGqy8L-SSzFyc_O7AomSA…" at bounding box center [350, 95] width 54 height 8
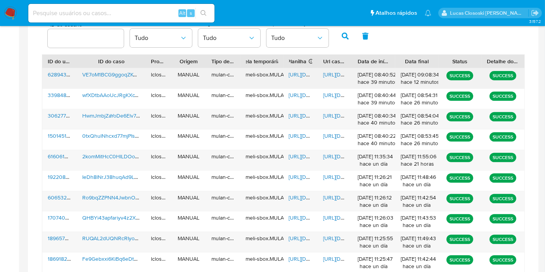
click at [308, 73] on span "https://docs.google.com/spreadsheets/d/17XfVPmPoNLTZYSq_Xkh1KI6pp1Z2M-mWEt0_eCa…" at bounding box center [316, 75] width 54 height 8
click at [340, 78] on div "https://docs.google.com/document/d/1qe4raDsnENd5G3KC277724VypZSRkmZN3hYBl5XEdbw…" at bounding box center [335, 78] width 35 height 20
click at [339, 74] on span "https://docs.google.com/document/d/1qe4raDsnENd5G3KC277724VypZSRkmZN3hYBl5XEdbw…" at bounding box center [350, 75] width 54 height 8
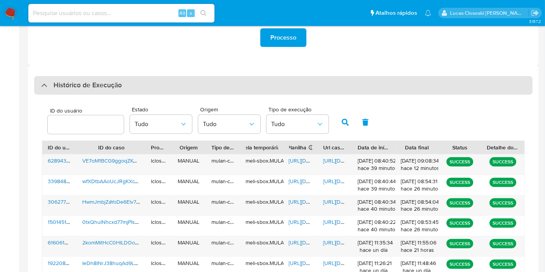
click at [124, 89] on div "Histórico de Execução" at bounding box center [283, 85] width 498 height 19
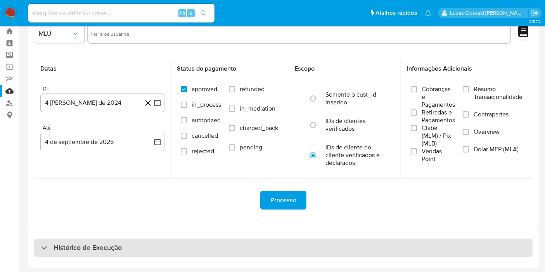
click at [161, 247] on div "Histórico de Execução" at bounding box center [283, 247] width 498 height 19
select select "10"
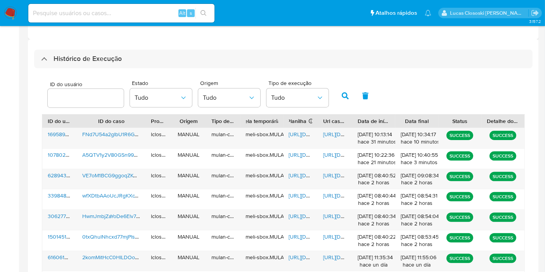
scroll to position [196, 0]
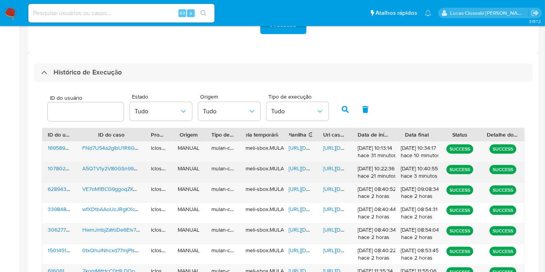
click at [298, 167] on span "https://docs.google.com/spreadsheets/d/1OxLFwSgUvOkINUVm9HpIsab5_HVWrIyXaRVe8_W…" at bounding box center [316, 168] width 54 height 8
click at [338, 173] on div "https://docs.google.com/document/d/1XspzPfzmj5Sk9eI5eesgazXzk4T0eSyLySUq9ly1amM…" at bounding box center [335, 172] width 35 height 20
click at [336, 169] on span "https://docs.google.com/document/d/1XspzPfzmj5Sk9eI5eesgazXzk4T0eSyLySUq9ly1amM…" at bounding box center [350, 168] width 54 height 8
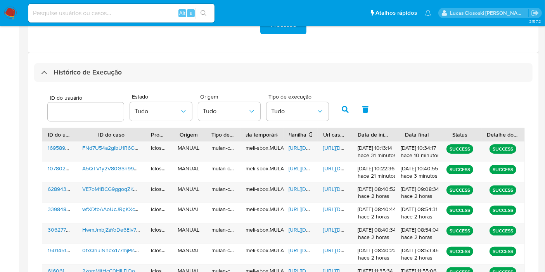
click at [148, 16] on input at bounding box center [121, 13] width 186 height 10
paste input "wfXDtbAAoUcJRgKXcYJfxcv6"
type input "wfXDtbAAoUcJRgKXcYJfxcv6"
click at [202, 14] on icon "search-icon" at bounding box center [203, 13] width 6 height 6
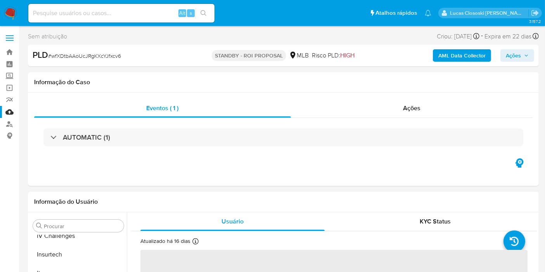
scroll to position [346, 0]
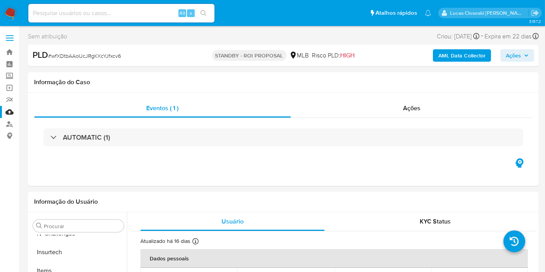
select select "10"
click at [161, 15] on input at bounding box center [121, 13] width 186 height 10
paste input "VE7oM1BCG9ggoqZKQbF8fo3L"
type input "VE7oM1BCG9ggoqZKQbF8fo3L"
click at [200, 12] on icon "search-icon" at bounding box center [203, 13] width 6 height 6
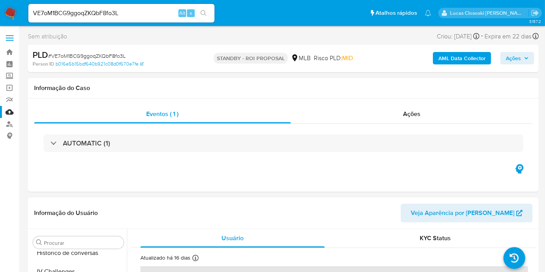
scroll to position [346, 0]
select select "10"
click at [121, 15] on input "VE7oM1BCG9ggoqZKQbF8fo3L" at bounding box center [121, 13] width 186 height 10
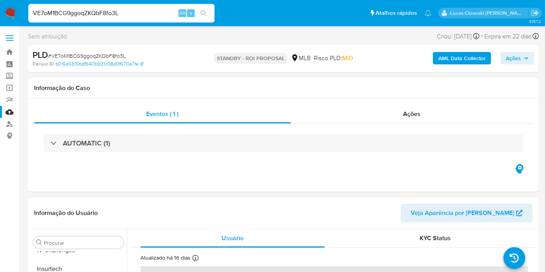
paste input "HwmJmbjZaYoDe6Elv7ws9Fql"
type input "HwmJmbjZaYoDe6Elv7ws9Fql"
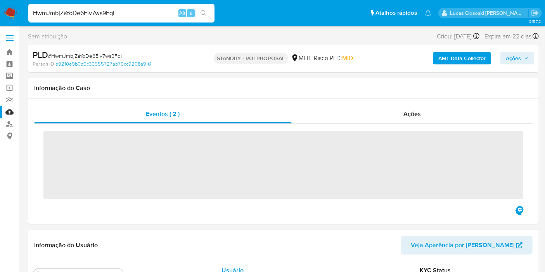
scroll to position [346, 0]
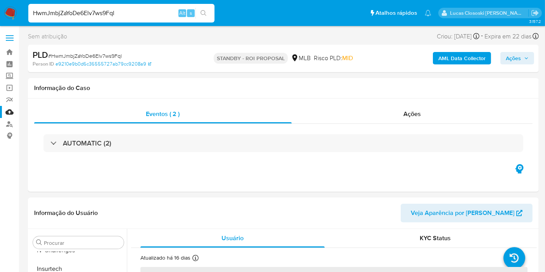
select select "10"
click at [121, 14] on input "HwmJmbjZaYoDe6Elv7ws9Fql" at bounding box center [121, 13] width 186 height 10
click at [120, 12] on input "HwmJmbjZaYoDe6Elv7ws9Fql" at bounding box center [121, 13] width 186 height 10
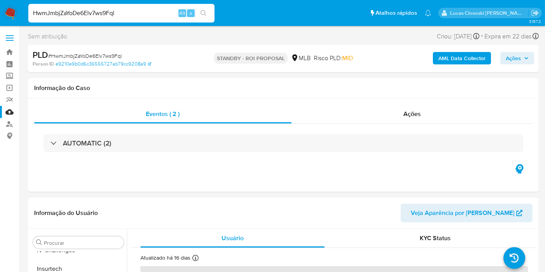
click at [120, 12] on input "HwmJmbjZaYoDe6Elv7ws9Fql" at bounding box center [121, 13] width 186 height 10
paste input "0txQhulNhcxd77mjPIsqbuiu"
type input "0txQhulNhcxd77mjPIsqbuiu"
click at [8, 115] on link "Mulan" at bounding box center [46, 112] width 92 height 12
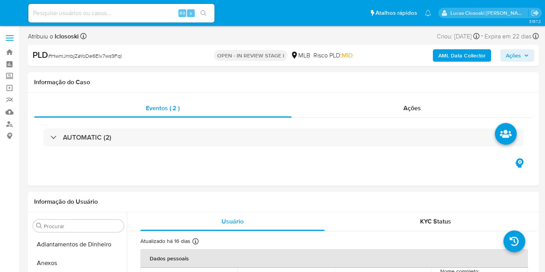
select select "10"
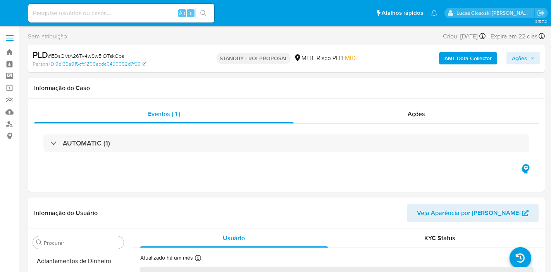
select select "10"
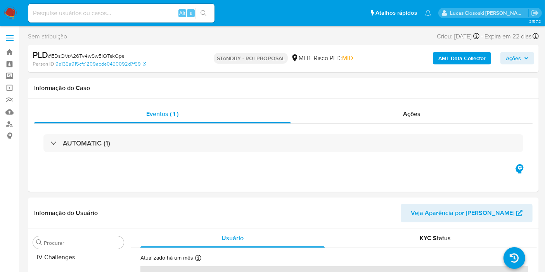
scroll to position [346, 0]
select select "10"
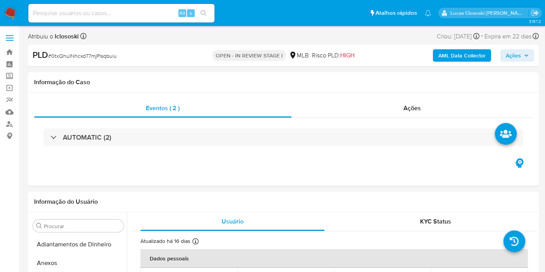
select select "10"
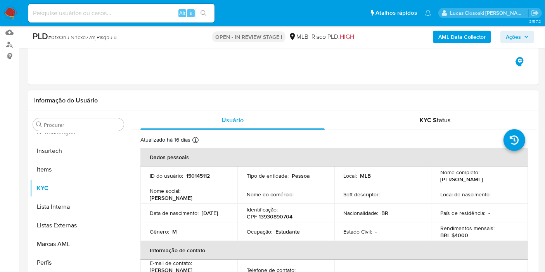
scroll to position [129, 0]
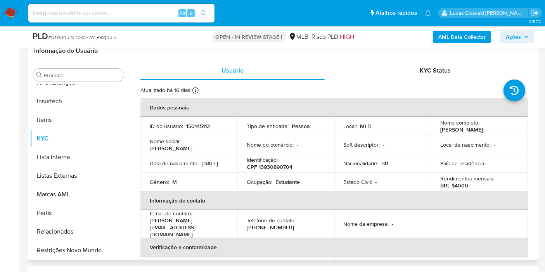
click at [279, 167] on p "CPF 13930890704" at bounding box center [270, 166] width 46 height 7
copy p "13930890704"
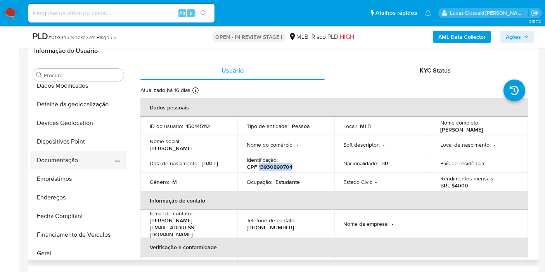
scroll to position [87, 0]
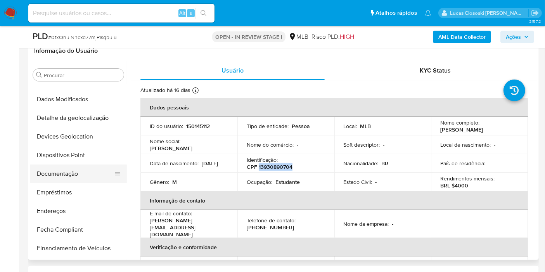
click at [66, 177] on button "Documentação" at bounding box center [75, 173] width 91 height 19
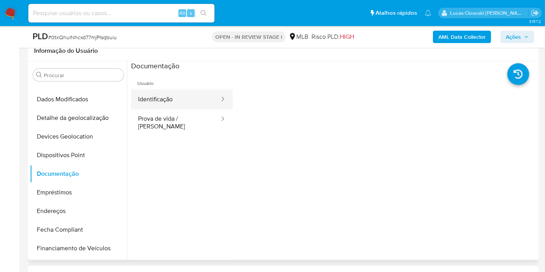
click at [165, 90] on button "Identificação" at bounding box center [175, 100] width 89 height 20
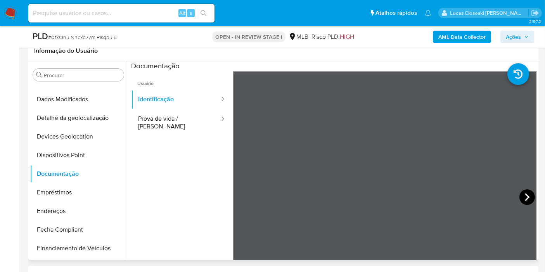
click at [529, 201] on icon at bounding box center [527, 197] width 16 height 16
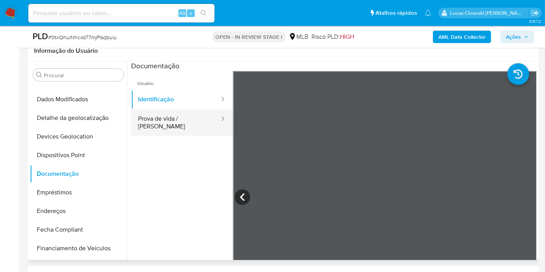
click at [166, 119] on button "Prova de vida / [PERSON_NAME]" at bounding box center [175, 122] width 89 height 26
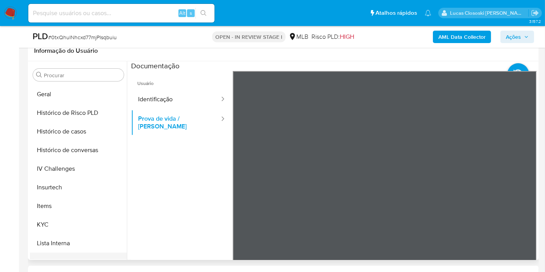
scroll to position [346, 0]
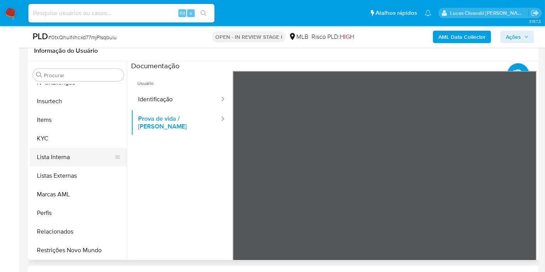
click at [59, 148] on button "Lista Interna" at bounding box center [75, 157] width 91 height 19
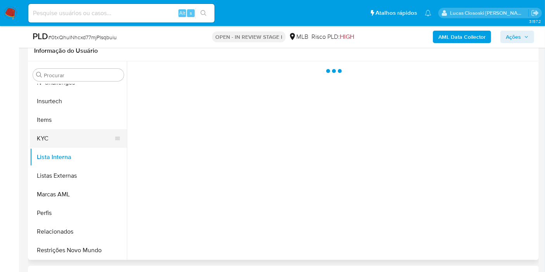
click at [59, 144] on button "KYC" at bounding box center [75, 138] width 91 height 19
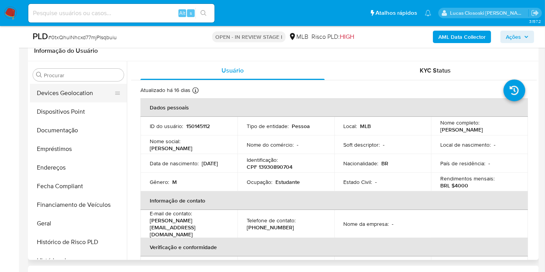
scroll to position [0, 0]
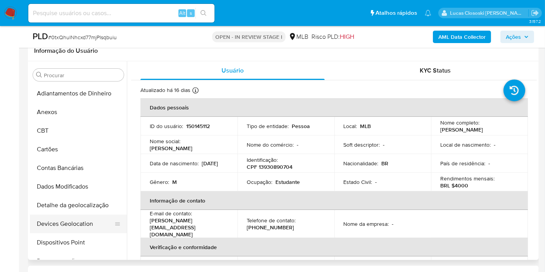
click at [75, 223] on button "Devices Geolocation" at bounding box center [75, 223] width 91 height 19
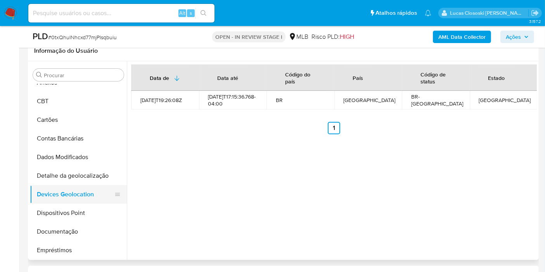
scroll to position [43, 0]
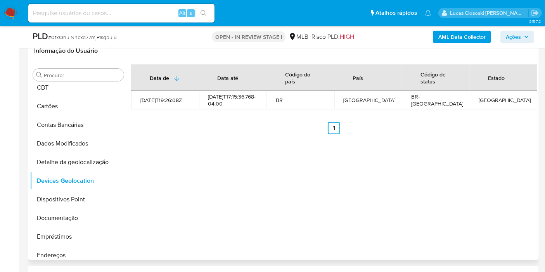
drag, startPoint x: 70, startPoint y: 196, endPoint x: 129, endPoint y: 123, distance: 93.7
click at [70, 196] on button "Dispositivos Point" at bounding box center [78, 199] width 97 height 19
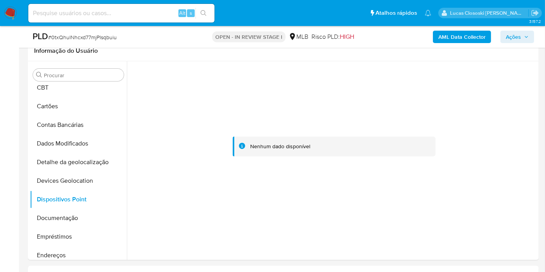
click at [300, 29] on div "PLD # 0txQhulNhcxd77mjPIsqbuiu OPEN - IN REVIEW STAGE I MLB Risco PLD: HIGH AML…" at bounding box center [283, 37] width 511 height 22
click at [65, 216] on button "Documentação" at bounding box center [75, 218] width 91 height 19
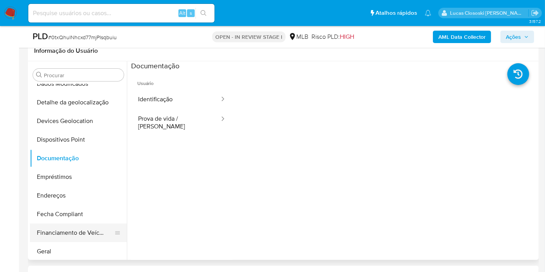
scroll to position [129, 0]
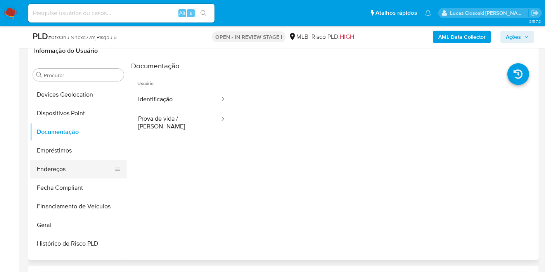
click at [67, 163] on button "Endereços" at bounding box center [75, 169] width 91 height 19
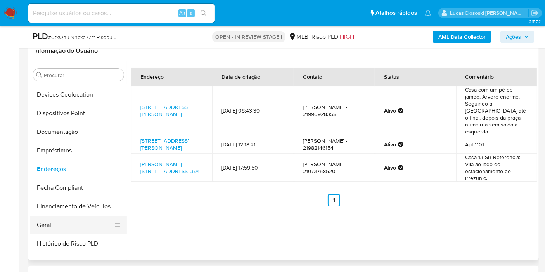
drag, startPoint x: 61, startPoint y: 230, endPoint x: 63, endPoint y: 220, distance: 10.0
click at [61, 230] on button "Geral" at bounding box center [75, 225] width 91 height 19
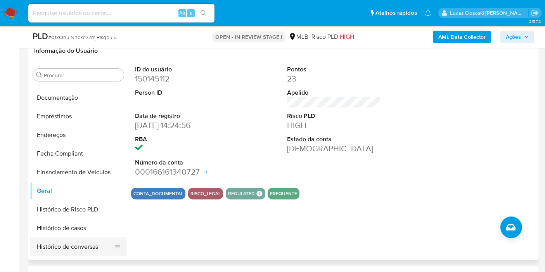
scroll to position [215, 0]
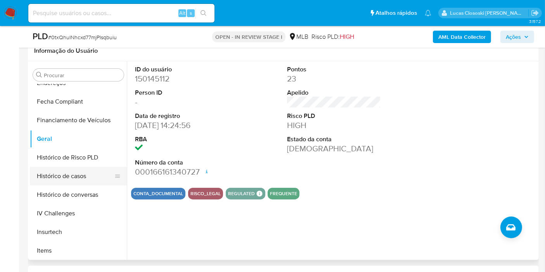
click at [74, 174] on button "Histórico de casos" at bounding box center [75, 176] width 91 height 19
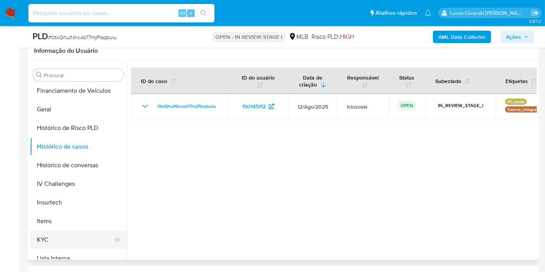
scroll to position [258, 0]
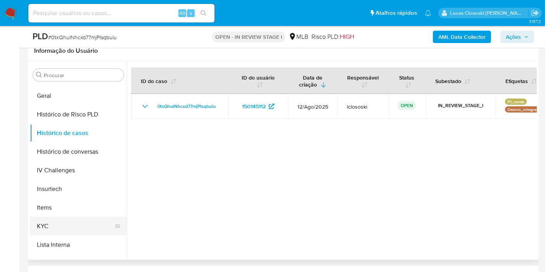
click at [62, 218] on button "KYC" at bounding box center [75, 226] width 91 height 19
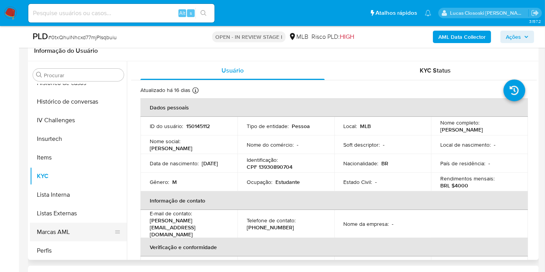
scroll to position [346, 0]
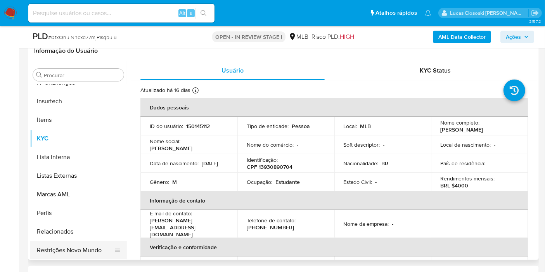
click at [91, 258] on button "Restrições Novo Mundo" at bounding box center [75, 250] width 91 height 19
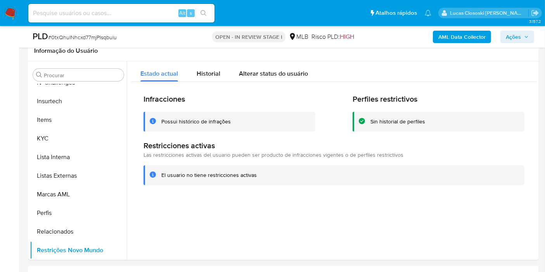
click at [81, 43] on div "PLD # 0txQhulNhcxd77mjPIsqbuiu OPEN - IN REVIEW STAGE I MLB Risco PLD: HIGH AML…" at bounding box center [283, 37] width 511 height 22
click at [79, 37] on span "# 0txQhulNhcxd77mjPIsqbuiu" at bounding box center [82, 37] width 69 height 8
copy span "0txQhulNhcxd77mjPIsqbuiu"
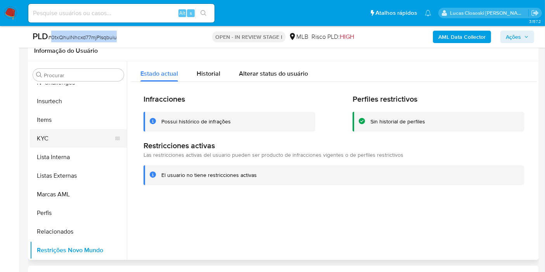
click at [60, 132] on button "KYC" at bounding box center [75, 138] width 91 height 19
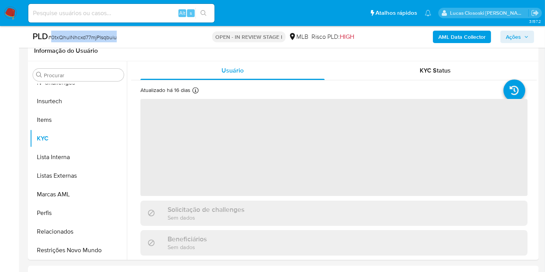
click at [174, 39] on div "PLD # 0txQhulNhcxd77mjPIsqbuiu" at bounding box center [115, 37] width 164 height 12
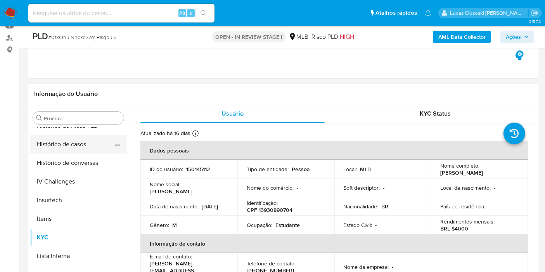
scroll to position [260, 0]
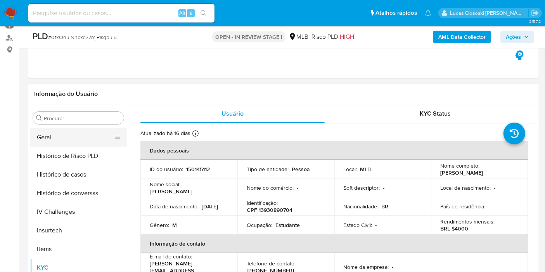
click at [55, 140] on button "Geral" at bounding box center [75, 137] width 91 height 19
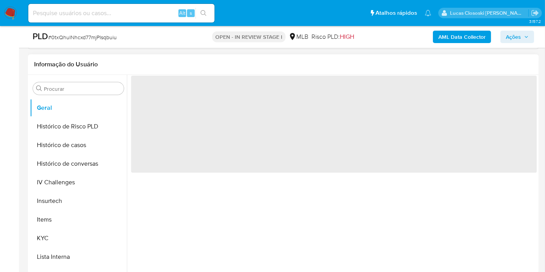
scroll to position [129, 0]
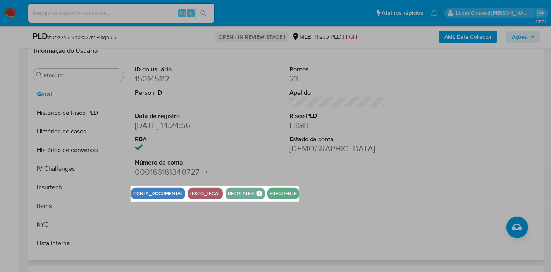
drag, startPoint x: 131, startPoint y: 186, endPoint x: 299, endPoint y: 202, distance: 169.0
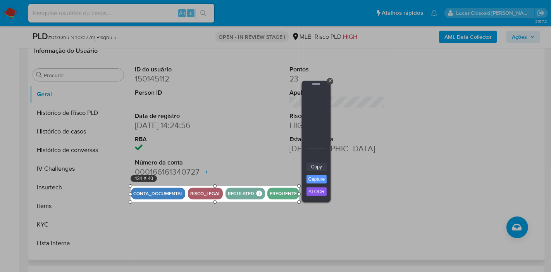
click at [314, 164] on link "Copy" at bounding box center [317, 166] width 20 height 9
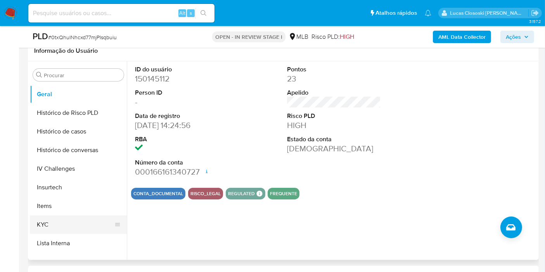
click at [65, 223] on button "KYC" at bounding box center [75, 224] width 91 height 19
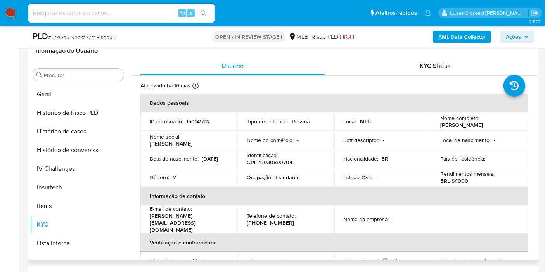
scroll to position [0, 0]
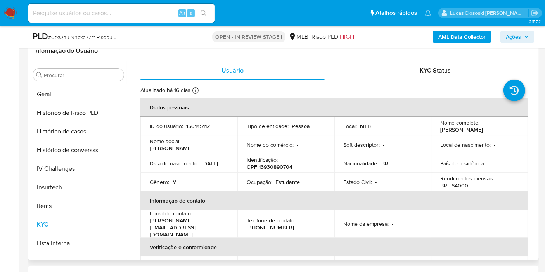
click at [199, 127] on p "150145112" at bounding box center [198, 126] width 24 height 7
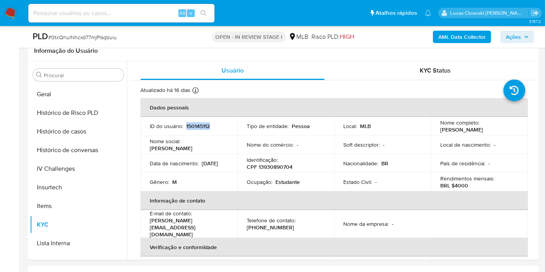
copy p "150145112"
click at [513, 37] on span "Ações" at bounding box center [513, 37] width 15 height 12
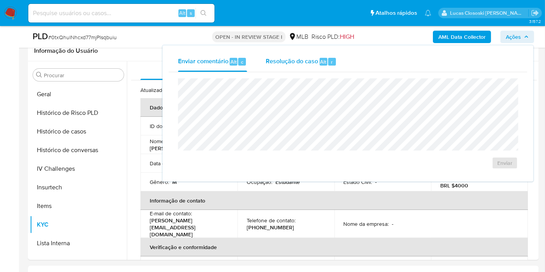
click at [313, 69] on div "Resolução do caso Alt r" at bounding box center [301, 62] width 71 height 20
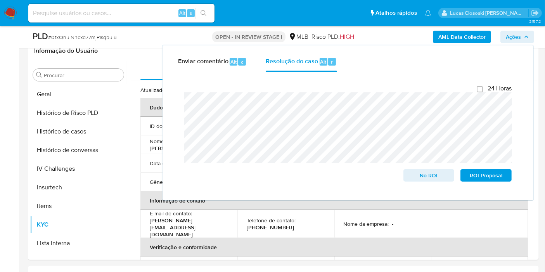
click at [523, 42] on span "Ações" at bounding box center [517, 36] width 23 height 11
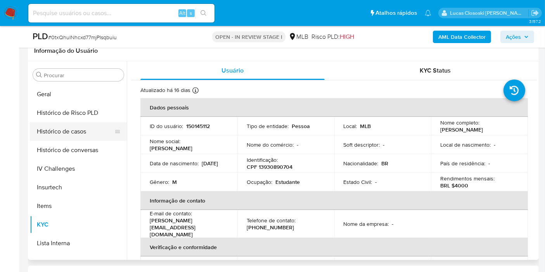
click at [82, 139] on button "Histórico de casos" at bounding box center [75, 131] width 91 height 19
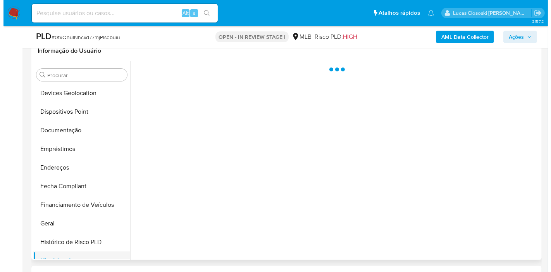
scroll to position [1, 0]
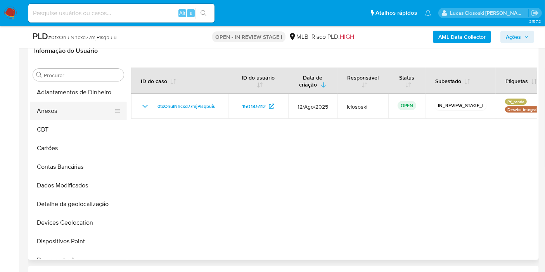
click at [53, 112] on button "Anexos" at bounding box center [75, 111] width 91 height 19
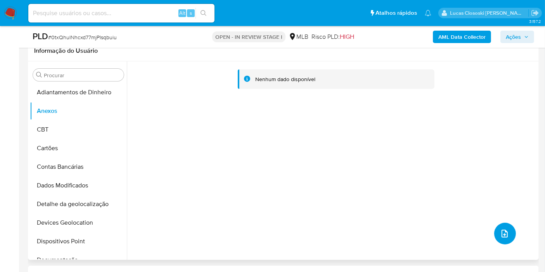
click at [508, 228] on button "upload-file" at bounding box center [505, 234] width 22 height 22
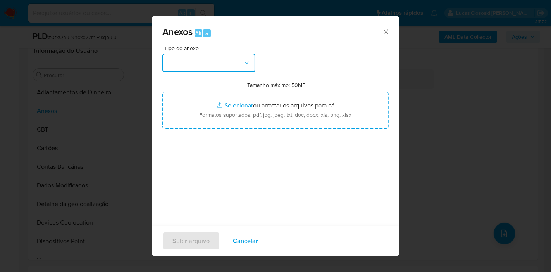
click at [233, 66] on button "button" at bounding box center [208, 63] width 93 height 19
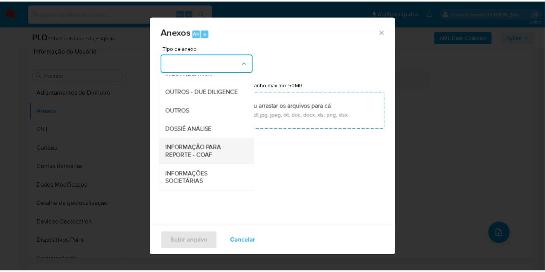
scroll to position [119, 0]
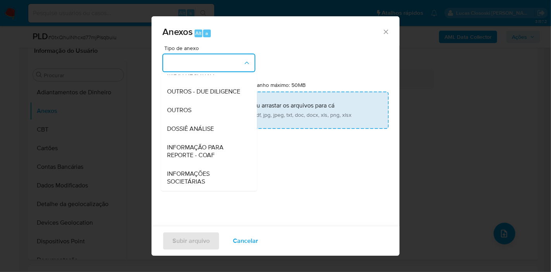
drag, startPoint x: 211, startPoint y: 129, endPoint x: 230, endPoint y: 109, distance: 27.2
click at [212, 129] on span "DOSSIÊ ANÁLISE" at bounding box center [190, 129] width 47 height 8
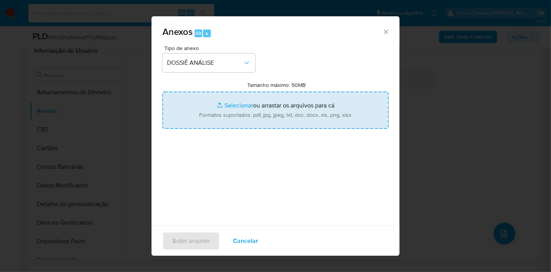
click at [230, 109] on input "Tamanho máximo: 50MB Selecionar arquivos" at bounding box center [275, 110] width 226 height 37
type input "C:\fakepath\SAR - XXXX - CPF 13930890704 - [PERSON_NAME].pdf"
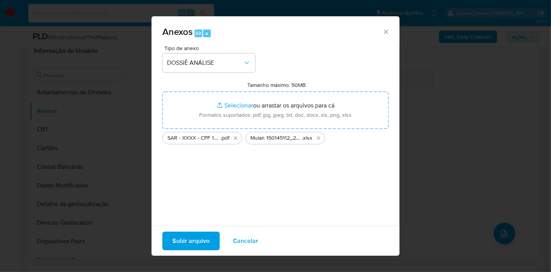
click at [204, 237] on span "Subir arquivo" at bounding box center [191, 240] width 37 height 17
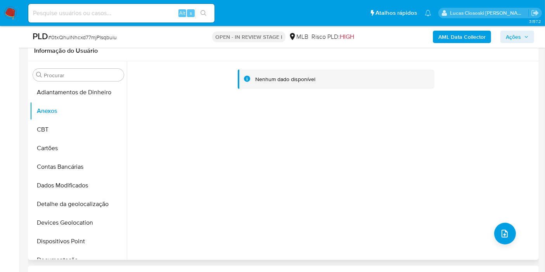
click at [461, 175] on div "Nenhum dado disponível" at bounding box center [332, 160] width 410 height 199
click at [59, 126] on button "CBT" at bounding box center [78, 129] width 97 height 19
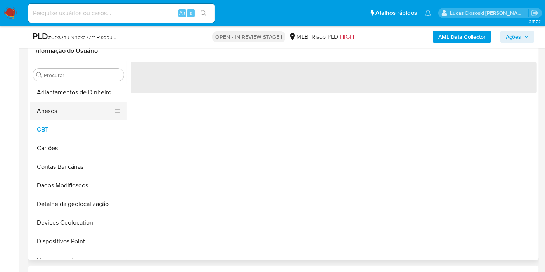
click at [56, 116] on button "Anexos" at bounding box center [75, 111] width 91 height 19
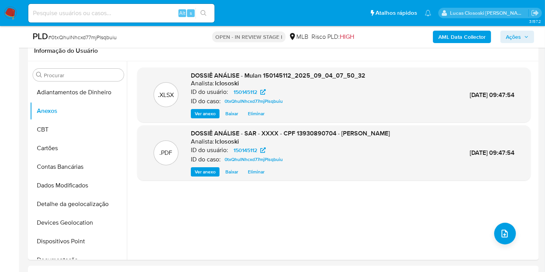
click at [461, 41] on b "AML Data Collector" at bounding box center [461, 37] width 47 height 12
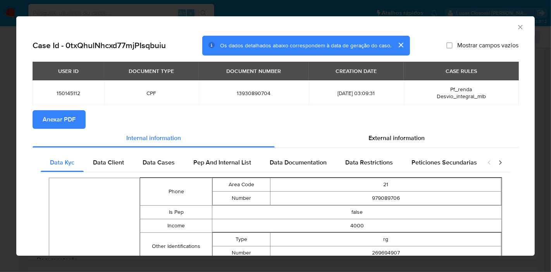
click at [48, 108] on div "USER ID DOCUMENT TYPE DOCUMENT NUMBER CREATION DATE CASE RULES 150145112 CPF 13…" at bounding box center [276, 86] width 486 height 48
click at [54, 126] on span "Anexar PDF" at bounding box center [59, 119] width 33 height 17
click at [517, 28] on icon "Fechar a janela" at bounding box center [521, 27] width 8 height 8
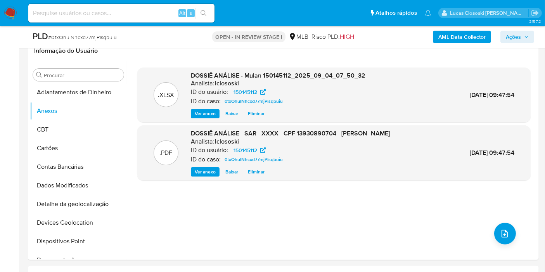
click at [498, 38] on div "AML Data Collector Ações" at bounding box center [451, 37] width 165 height 12
click at [503, 36] on button "Ações" at bounding box center [517, 37] width 34 height 12
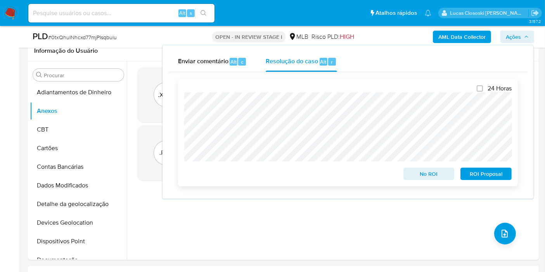
click at [495, 172] on span "ROI Proposal" at bounding box center [486, 173] width 40 height 11
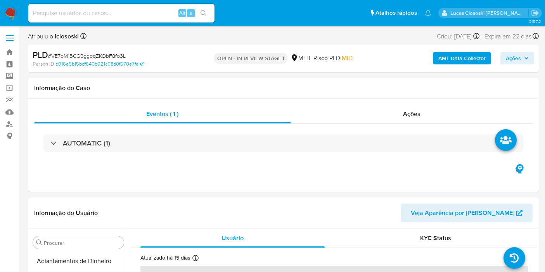
select select "10"
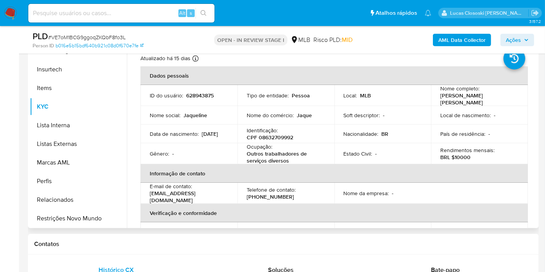
scroll to position [172, 0]
click at [276, 133] on p "CPF 08632709992" at bounding box center [270, 136] width 47 height 7
copy p "08632709992"
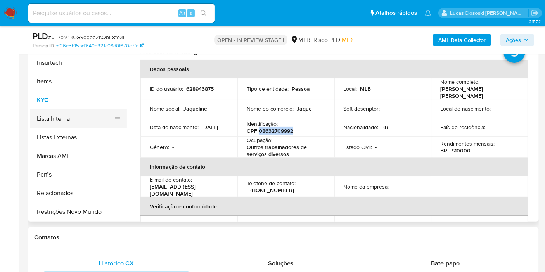
scroll to position [215, 0]
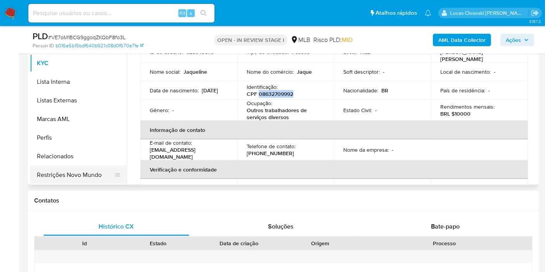
click at [70, 170] on button "Restrições Novo Mundo" at bounding box center [75, 175] width 91 height 19
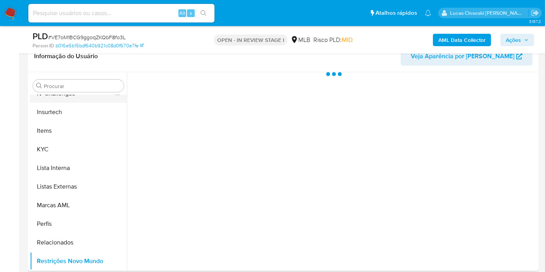
scroll to position [260, 0]
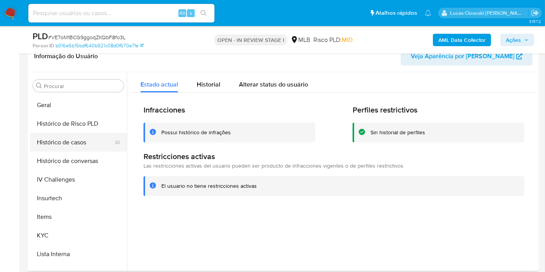
click at [66, 144] on button "Histórico de casos" at bounding box center [75, 142] width 91 height 19
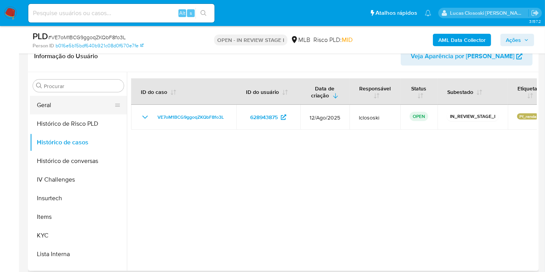
click at [69, 104] on button "Geral" at bounding box center [75, 105] width 91 height 19
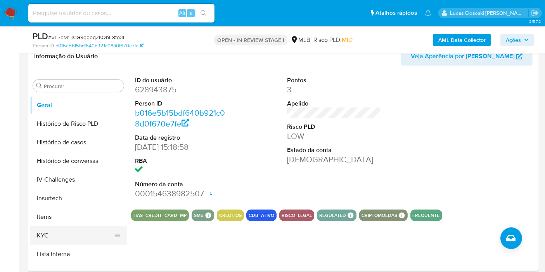
click at [78, 234] on button "KYC" at bounding box center [75, 235] width 91 height 19
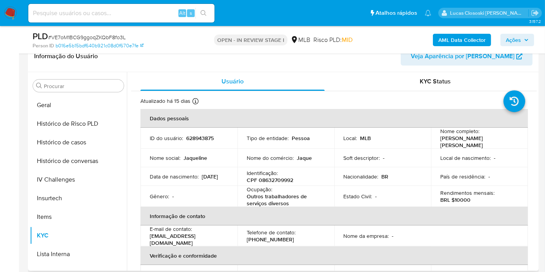
click at [281, 179] on p "CPF 08632709992" at bounding box center [270, 179] width 47 height 7
copy p "08632709992"
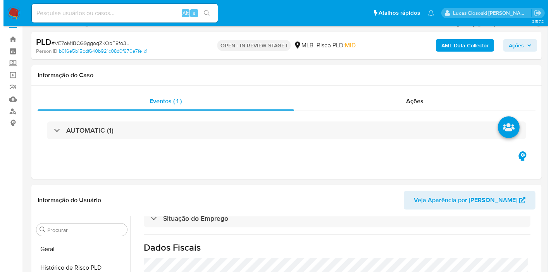
scroll to position [0, 0]
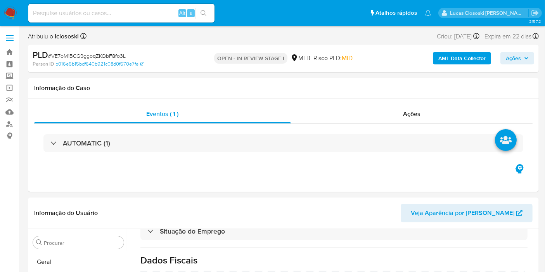
click at [471, 67] on div "AML Data Collector Ações" at bounding box center [451, 58] width 165 height 18
click at [469, 64] on b "AML Data Collector" at bounding box center [461, 58] width 47 height 12
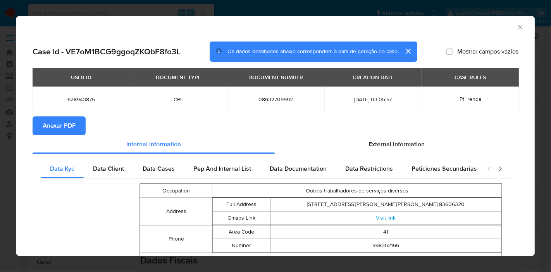
click at [70, 126] on span "Anexar PDF" at bounding box center [59, 125] width 33 height 17
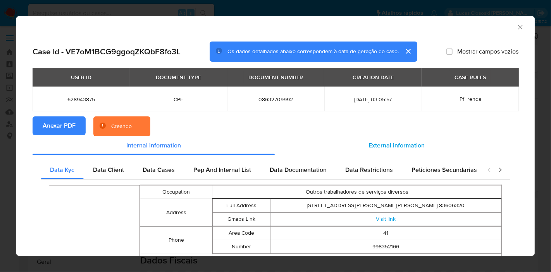
click at [424, 143] on div "External information" at bounding box center [397, 145] width 244 height 19
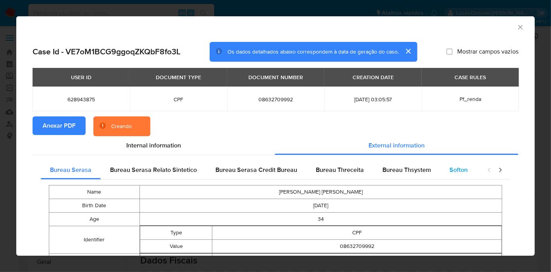
click at [462, 172] on span "Softon" at bounding box center [459, 169] width 18 height 9
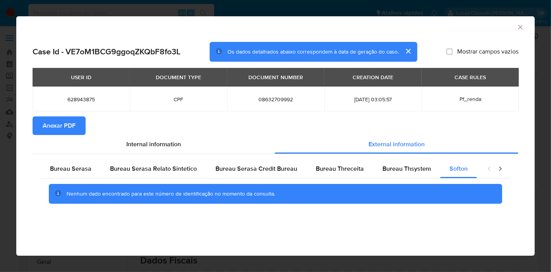
click at [526, 28] on div "AML Data Collector" at bounding box center [275, 25] width 519 height 19
click at [520, 25] on icon "Fechar a janela" at bounding box center [521, 27] width 8 height 8
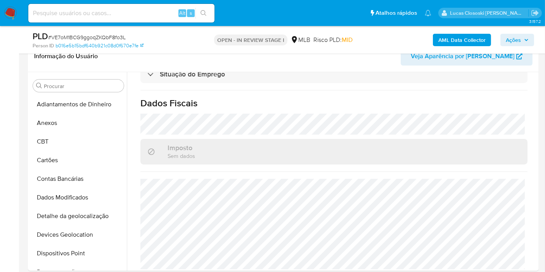
drag, startPoint x: 100, startPoint y: 232, endPoint x: 75, endPoint y: 28, distance: 205.8
click at [99, 232] on button "Devices Geolocation" at bounding box center [78, 234] width 97 height 19
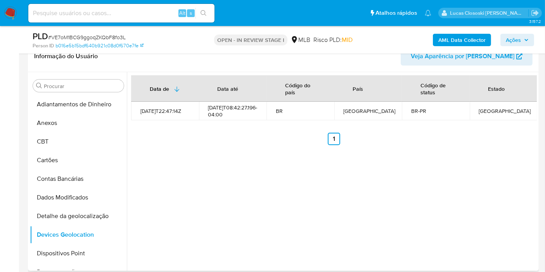
click at [336, 232] on div "Data de Data até Código do país País Código de status Estado [DATE]T22:47:14Z […" at bounding box center [332, 171] width 410 height 199
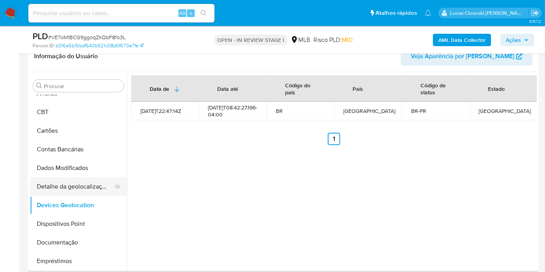
scroll to position [43, 0]
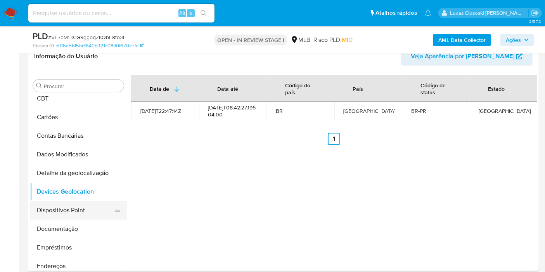
click at [71, 205] on button "Dispositivos Point" at bounding box center [75, 210] width 91 height 19
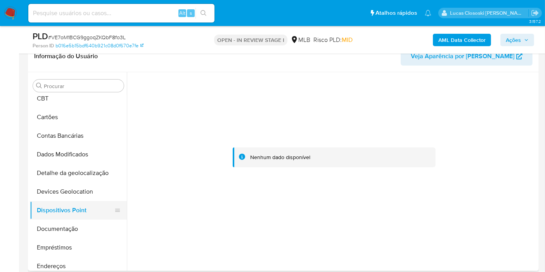
click at [71, 222] on button "Documentação" at bounding box center [78, 228] width 97 height 19
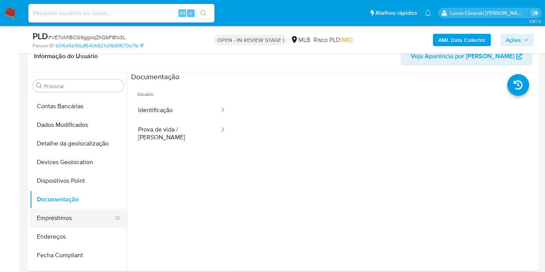
scroll to position [86, 0]
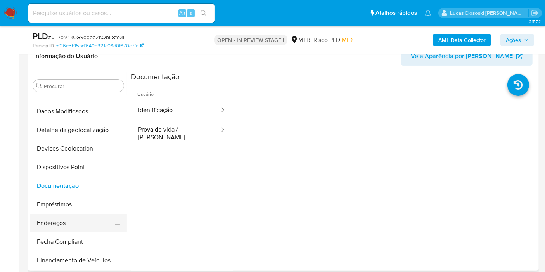
click at [67, 218] on button "Endereços" at bounding box center [75, 223] width 91 height 19
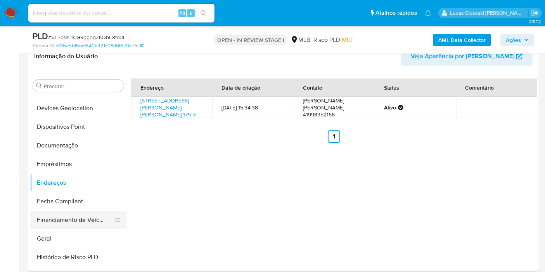
scroll to position [172, 0]
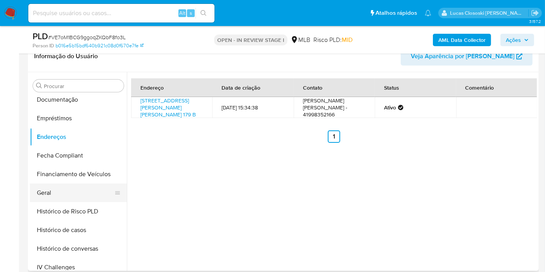
click at [56, 198] on button "Geral" at bounding box center [75, 192] width 91 height 19
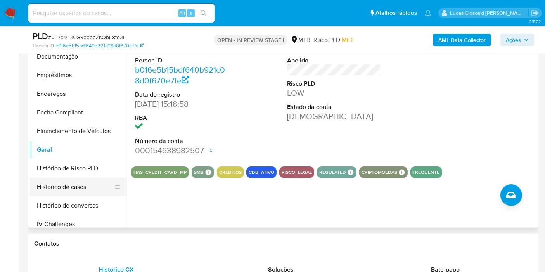
click at [70, 181] on button "Histórico de casos" at bounding box center [75, 187] width 91 height 19
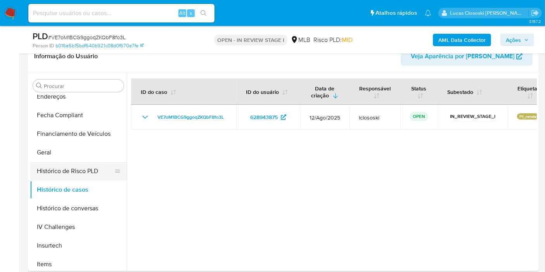
scroll to position [258, 0]
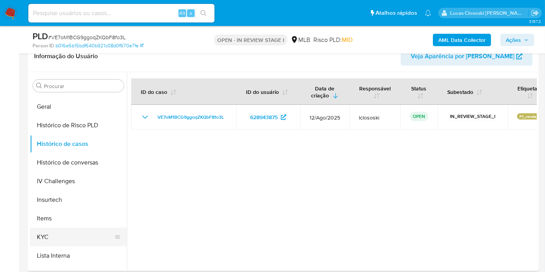
click at [74, 235] on button "KYC" at bounding box center [75, 237] width 91 height 19
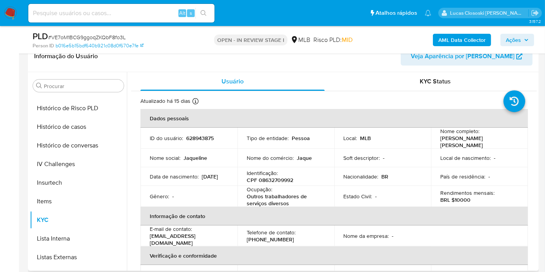
scroll to position [344, 0]
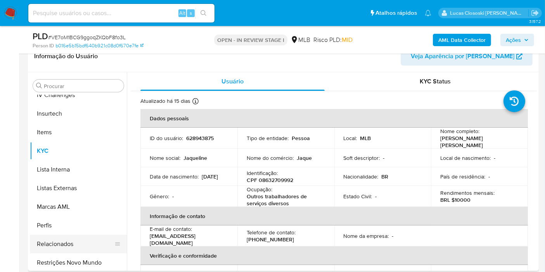
drag, startPoint x: 88, startPoint y: 253, endPoint x: 93, endPoint y: 239, distance: 14.7
click at [88, 253] on button "Restrições Novo Mundo" at bounding box center [78, 262] width 97 height 19
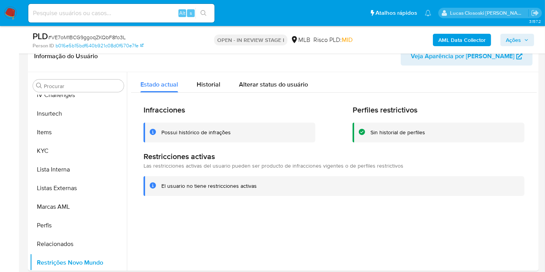
click at [89, 36] on span "# VE7oM1BCG9ggoqZKQbF8fo3L" at bounding box center [87, 37] width 78 height 8
copy span "VE7oM1BCG9ggoqZKQbF8fo3L"
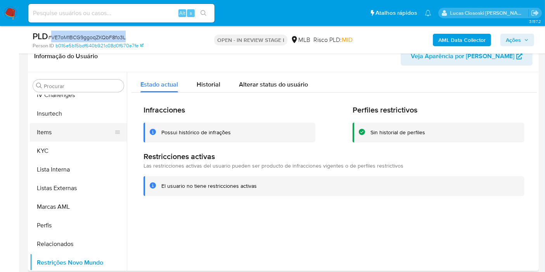
drag, startPoint x: 90, startPoint y: 143, endPoint x: 90, endPoint y: 138, distance: 4.7
click at [90, 143] on button "KYC" at bounding box center [78, 151] width 97 height 19
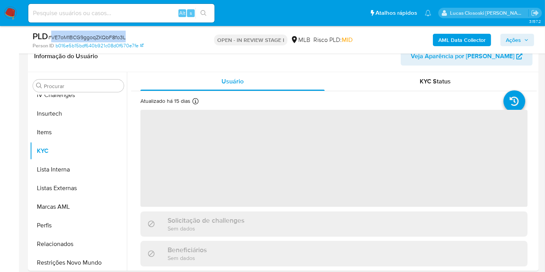
click at [169, 38] on div "PLD # VE7oM1BCG9ggoqZKQbF8fo3L" at bounding box center [115, 37] width 164 height 12
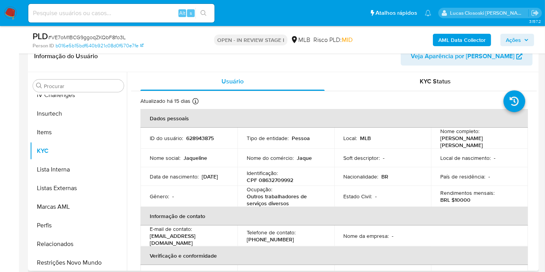
scroll to position [258, 0]
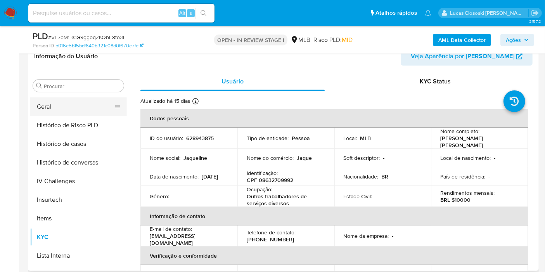
drag, startPoint x: 49, startPoint y: 107, endPoint x: 159, endPoint y: 50, distance: 124.0
click at [50, 107] on button "Geral" at bounding box center [78, 106] width 97 height 19
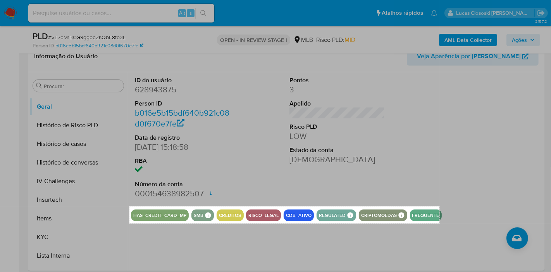
drag, startPoint x: 129, startPoint y: 206, endPoint x: 440, endPoint y: 223, distance: 310.6
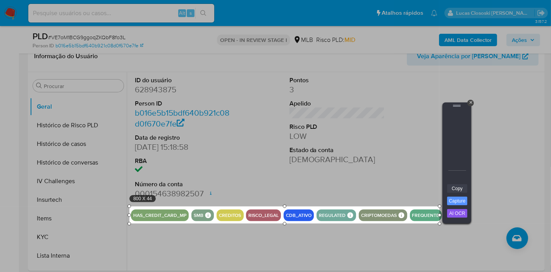
click at [460, 185] on link "Copy" at bounding box center [457, 188] width 20 height 9
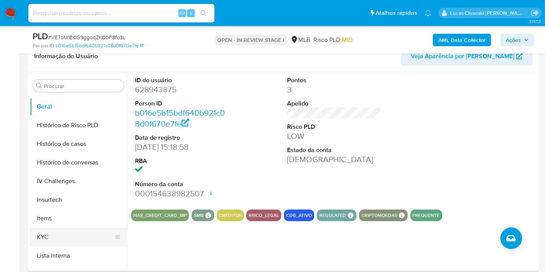
click at [56, 234] on button "KYC" at bounding box center [75, 237] width 91 height 19
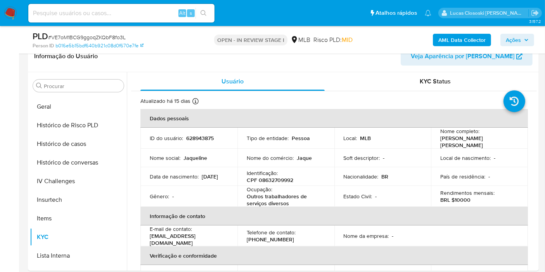
scroll to position [43, 0]
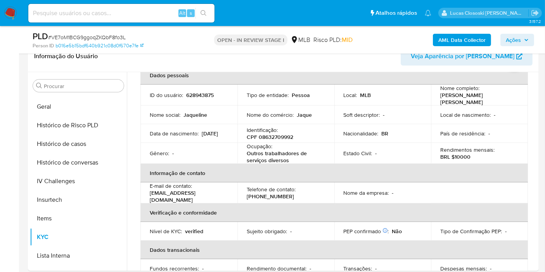
click at [519, 34] on span "Ações" at bounding box center [513, 40] width 15 height 12
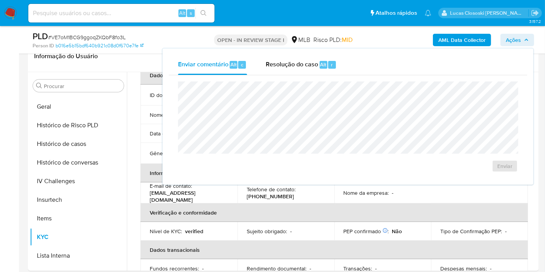
click at [285, 76] on div "Enviar" at bounding box center [348, 126] width 358 height 103
click at [285, 68] on span "Resolução do caso" at bounding box center [292, 64] width 52 height 9
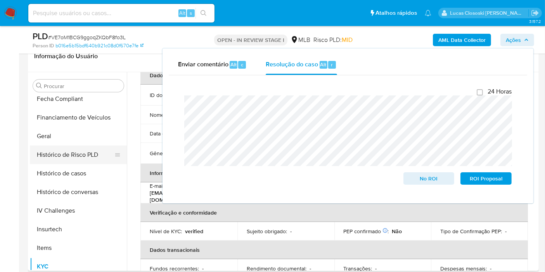
scroll to position [215, 0]
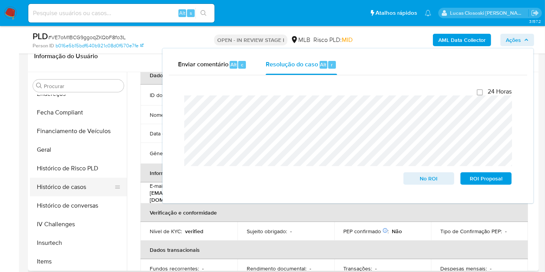
click at [56, 184] on button "Histórico de casos" at bounding box center [75, 187] width 91 height 19
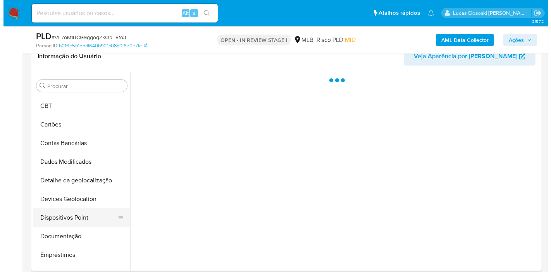
scroll to position [0, 0]
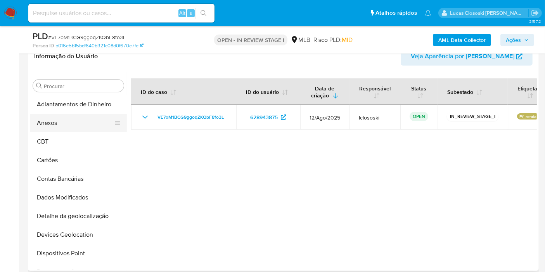
click at [66, 127] on button "Anexos" at bounding box center [75, 123] width 91 height 19
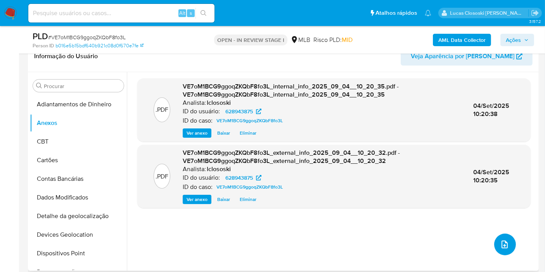
click at [509, 242] on button "upload-file" at bounding box center [505, 244] width 22 height 22
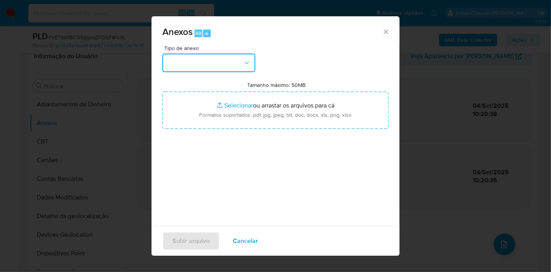
click at [184, 63] on button "button" at bounding box center [208, 63] width 93 height 19
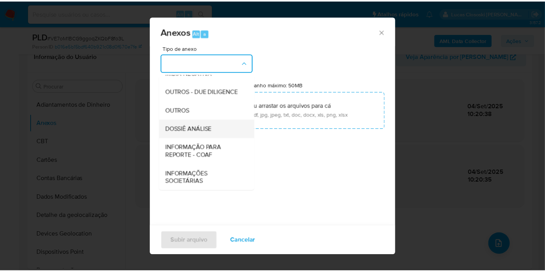
scroll to position [119, 0]
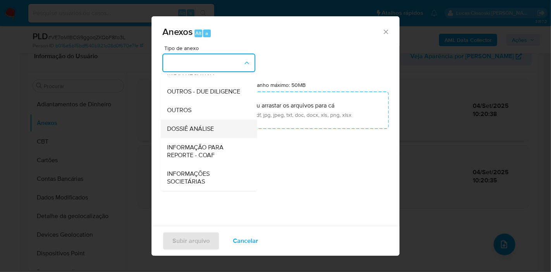
click at [198, 121] on div "DOSSIÊ ANÁLISE" at bounding box center [206, 128] width 79 height 19
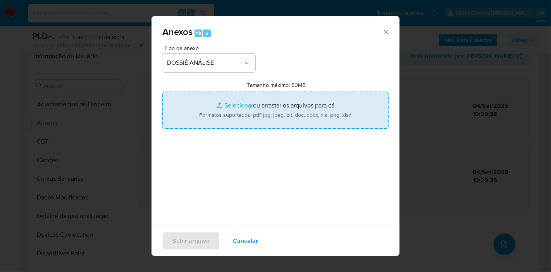
click at [204, 92] on input "Tamanho máximo: 50MB Selecionar arquivos" at bounding box center [275, 110] width 226 height 37
type input "C:\fakepath\SAR - XXXX - CPF 08632709992 - [PERSON_NAME] [PERSON_NAME].pdf"
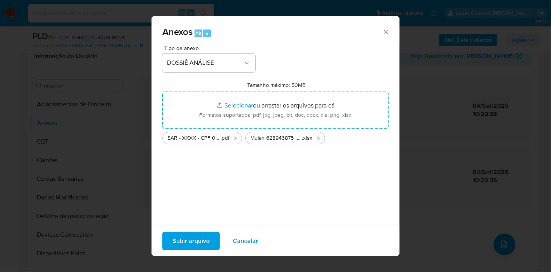
click at [197, 234] on span "Subir arquivo" at bounding box center [191, 240] width 37 height 17
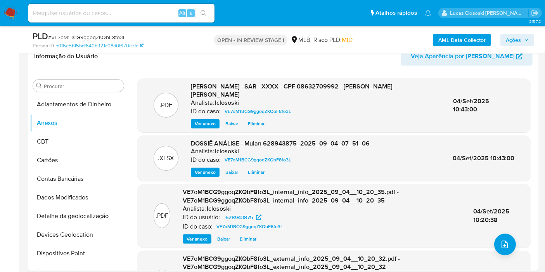
drag, startPoint x: 518, startPoint y: 36, endPoint x: 513, endPoint y: 41, distance: 6.9
click at [518, 36] on span "Ações" at bounding box center [513, 40] width 15 height 12
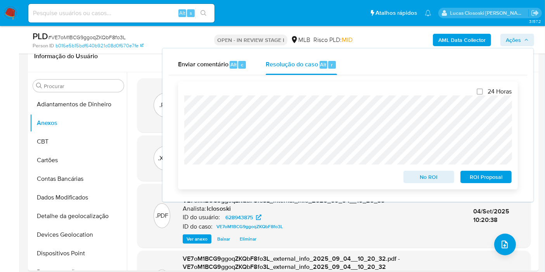
click at [497, 179] on span "ROI Proposal" at bounding box center [486, 176] width 40 height 11
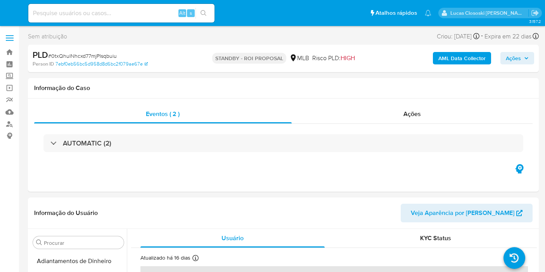
select select "10"
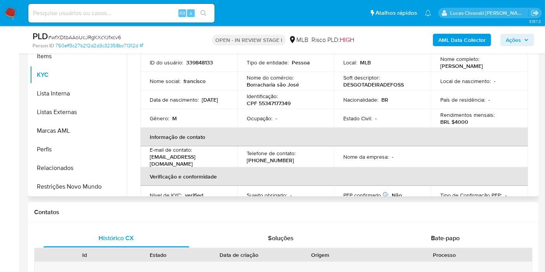
scroll to position [172, 0]
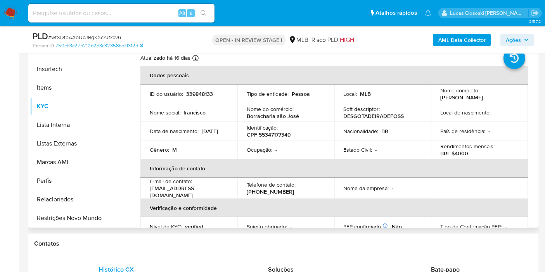
click at [266, 135] on p "CPF 55347177349" at bounding box center [269, 134] width 44 height 7
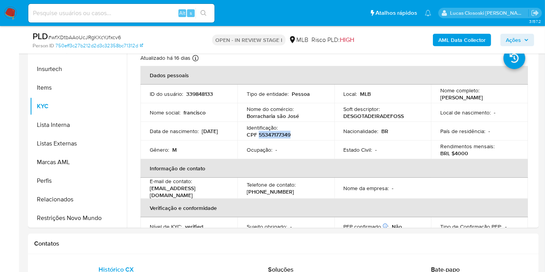
copy p "55347177349"
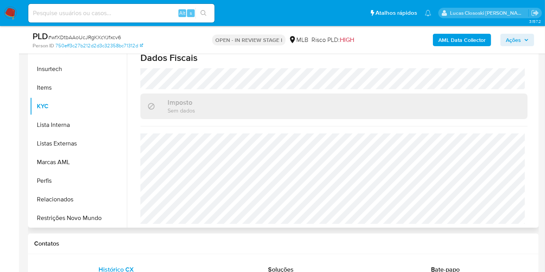
scroll to position [50, 0]
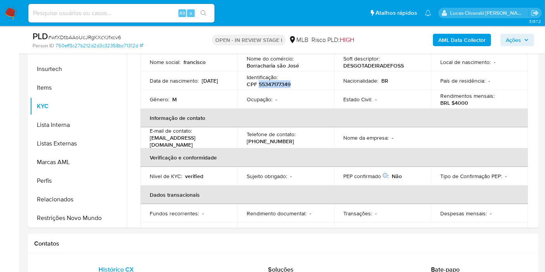
copy p "55347177349"
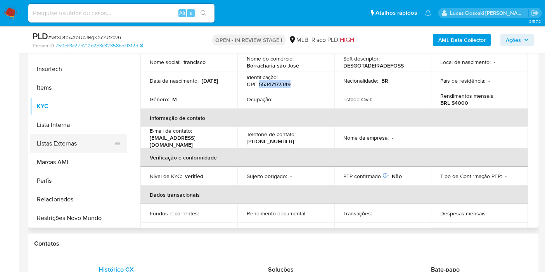
click at [87, 136] on button "Listas Externas" at bounding box center [75, 143] width 91 height 19
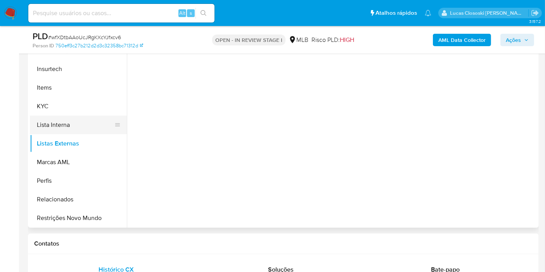
scroll to position [0, 0]
click at [87, 132] on button "Lista Interna" at bounding box center [75, 125] width 91 height 19
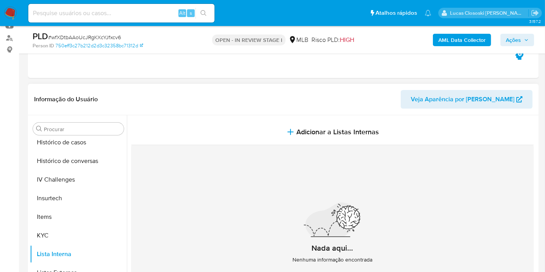
scroll to position [217, 0]
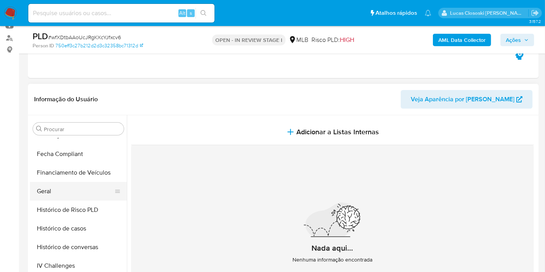
click at [47, 187] on button "Geral" at bounding box center [75, 191] width 91 height 19
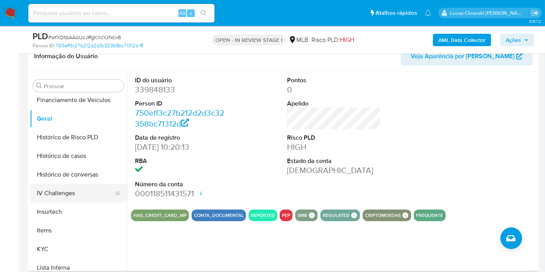
scroll to position [260, 0]
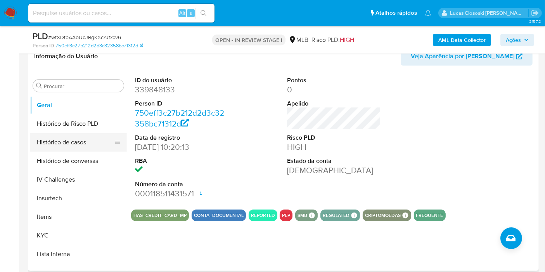
click at [80, 139] on button "Histórico de casos" at bounding box center [75, 142] width 91 height 19
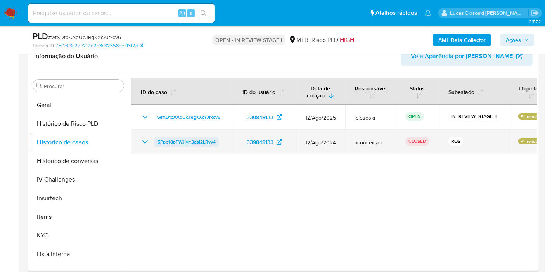
drag, startPoint x: 223, startPoint y: 138, endPoint x: 155, endPoint y: 141, distance: 67.9
click at [155, 141] on td "5Ppp18pPWJlyrr3dsI2LRyv4" at bounding box center [182, 141] width 102 height 25
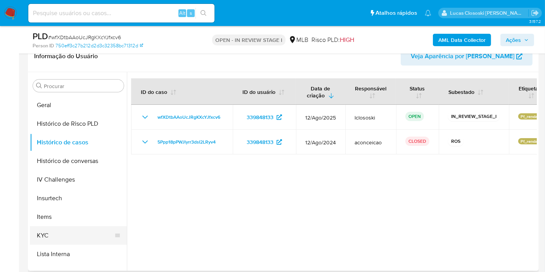
click at [71, 231] on button "KYC" at bounding box center [75, 235] width 91 height 19
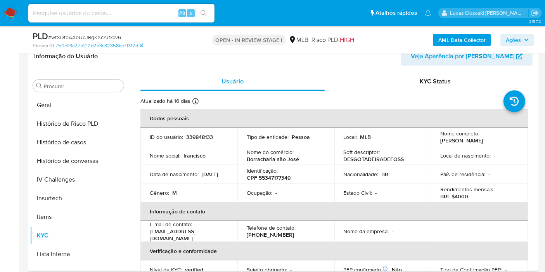
click at [276, 176] on p "CPF 55347177349" at bounding box center [269, 177] width 44 height 7
copy p "55347177349"
click at [461, 36] on b "AML Data Collector" at bounding box center [461, 40] width 47 height 12
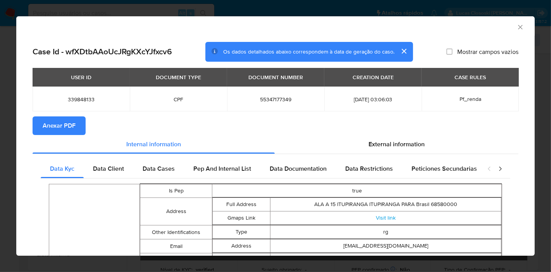
click at [64, 122] on span "Anexar PDF" at bounding box center [59, 125] width 33 height 17
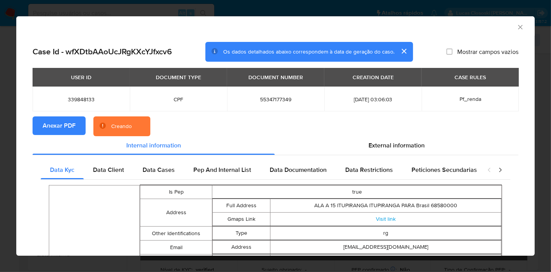
click at [364, 136] on section "Anexar PDF Creando" at bounding box center [276, 126] width 486 height 20
click at [378, 147] on span "External information" at bounding box center [397, 145] width 56 height 9
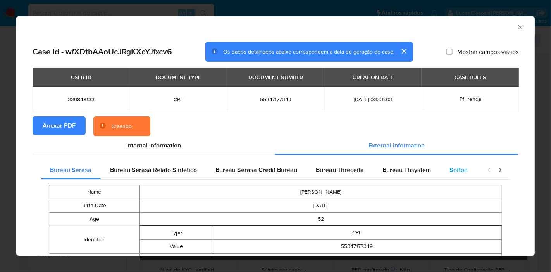
click at [450, 174] on div "Softon" at bounding box center [458, 170] width 37 height 19
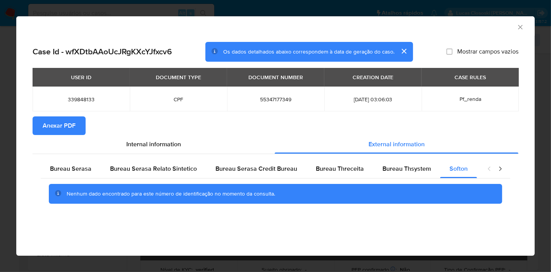
click at [522, 29] on icon "Fechar a janela" at bounding box center [521, 27] width 8 height 8
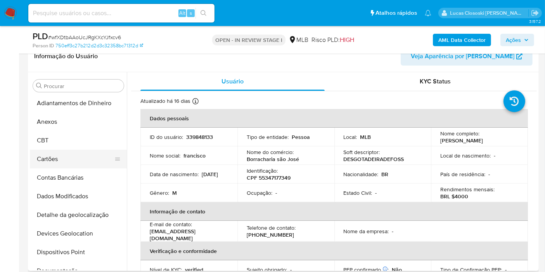
scroll to position [0, 0]
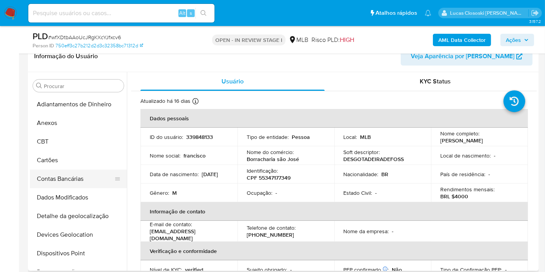
drag, startPoint x: 80, startPoint y: 230, endPoint x: 122, endPoint y: 175, distance: 68.9
click at [80, 230] on button "Devices Geolocation" at bounding box center [78, 234] width 97 height 19
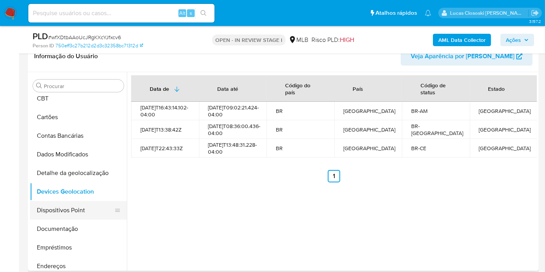
scroll to position [86, 0]
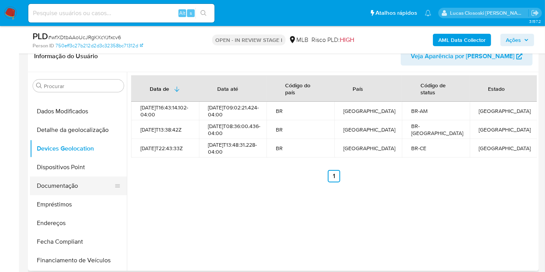
click at [57, 184] on button "Documentação" at bounding box center [75, 185] width 91 height 19
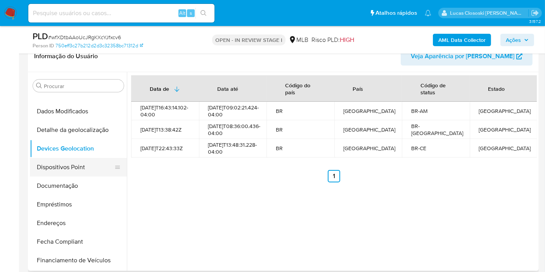
click at [62, 169] on button "Dispositivos Point" at bounding box center [75, 167] width 91 height 19
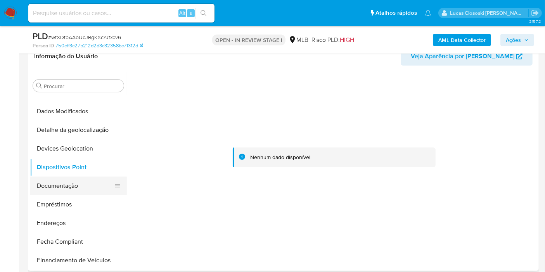
click at [69, 179] on button "Documentação" at bounding box center [75, 185] width 91 height 19
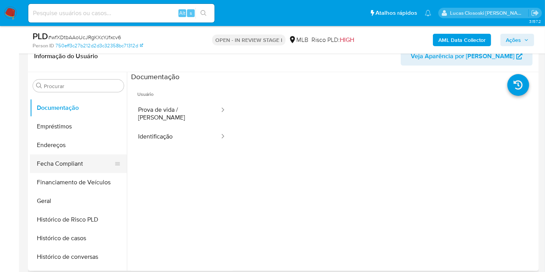
scroll to position [172, 0]
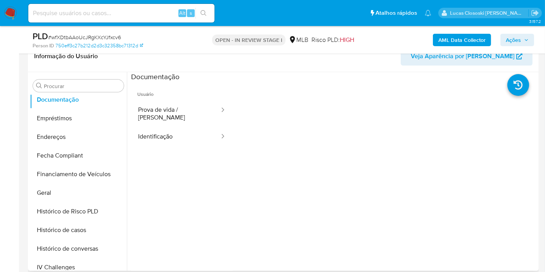
drag, startPoint x: 64, startPoint y: 136, endPoint x: 126, endPoint y: 113, distance: 66.3
click at [64, 136] on button "Endereços" at bounding box center [78, 137] width 97 height 19
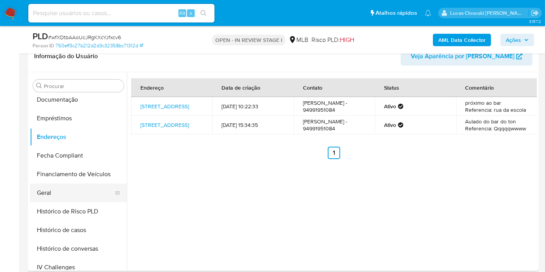
click at [67, 184] on button "Geral" at bounding box center [75, 192] width 91 height 19
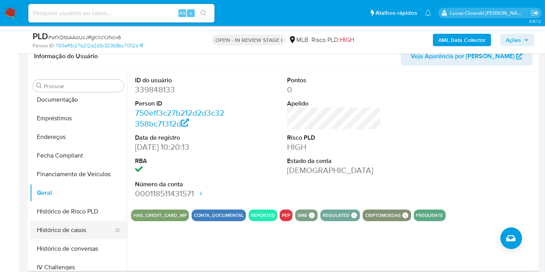
click at [75, 229] on button "Histórico de casos" at bounding box center [75, 230] width 91 height 19
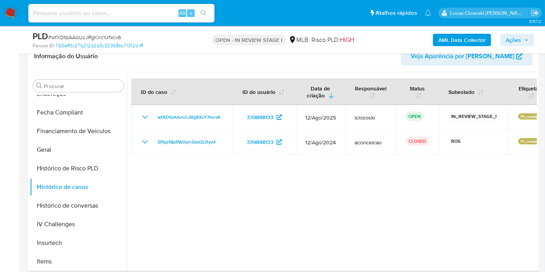
scroll to position [344, 0]
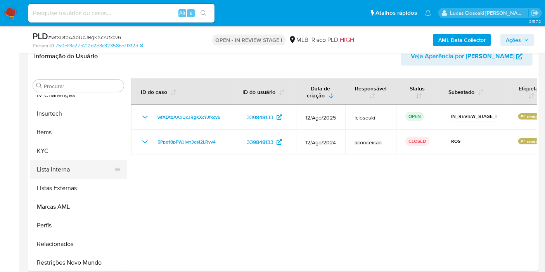
click at [50, 160] on button "Lista Interna" at bounding box center [75, 169] width 91 height 19
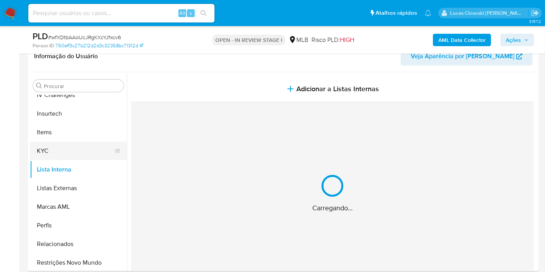
click at [51, 152] on button "KYC" at bounding box center [75, 151] width 91 height 19
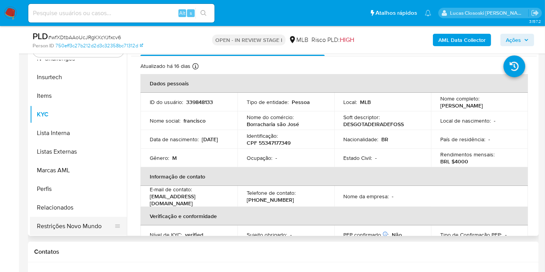
scroll to position [172, 0]
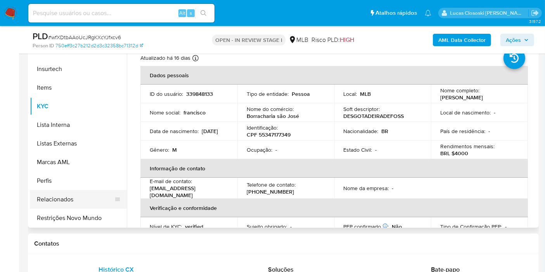
click at [74, 200] on button "Relacionados" at bounding box center [75, 199] width 91 height 19
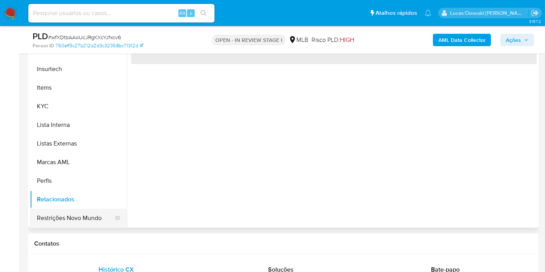
click at [80, 212] on button "Restrições Novo Mundo" at bounding box center [75, 218] width 91 height 19
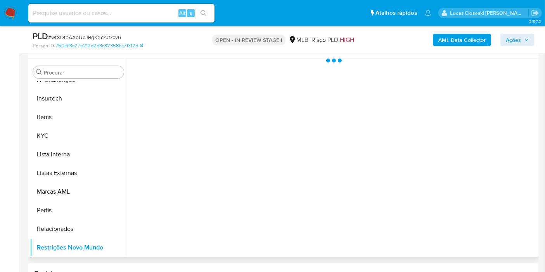
scroll to position [129, 0]
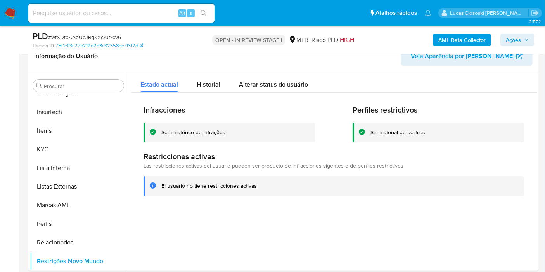
click at [95, 36] on span "# wfXDtbAAoUcJRgKXcYJfxcv6" at bounding box center [84, 37] width 73 height 8
drag, startPoint x: 95, startPoint y: 36, endPoint x: 128, endPoint y: 24, distance: 34.1
click at [95, 36] on span "# wfXDtbAAoUcJRgKXcYJfxcv6" at bounding box center [84, 37] width 73 height 8
copy span "wfXDtbAAoUcJRgKXcYJfxcv6"
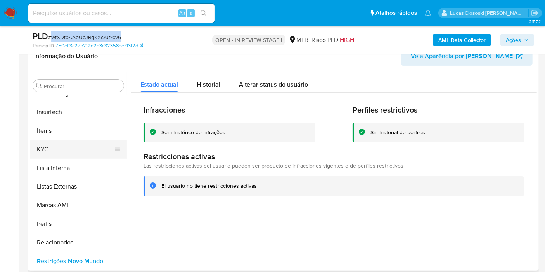
click at [68, 145] on button "KYC" at bounding box center [75, 149] width 91 height 19
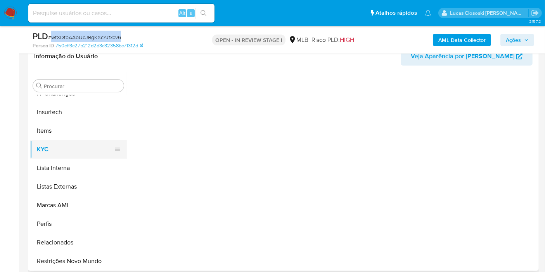
click at [69, 146] on button "KYC" at bounding box center [75, 149] width 91 height 19
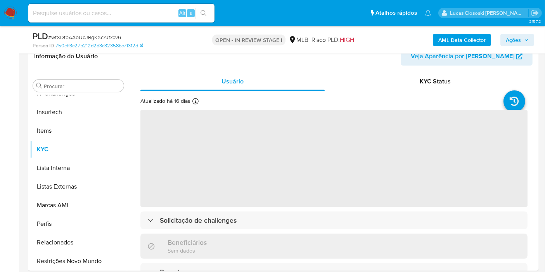
click at [176, 43] on div "Person ID 750eff3c27b212d2d3c32358bc71312d" at bounding box center [115, 45] width 165 height 7
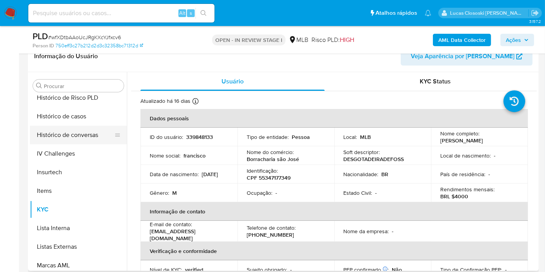
scroll to position [260, 0]
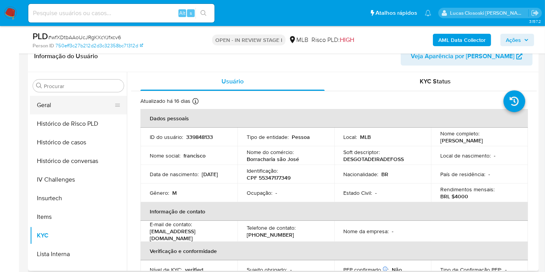
click at [51, 104] on button "Geral" at bounding box center [75, 105] width 91 height 19
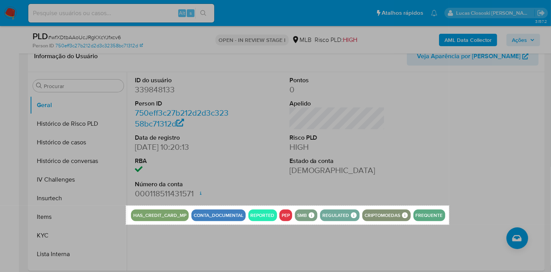
drag, startPoint x: 126, startPoint y: 205, endPoint x: 449, endPoint y: 224, distance: 323.9
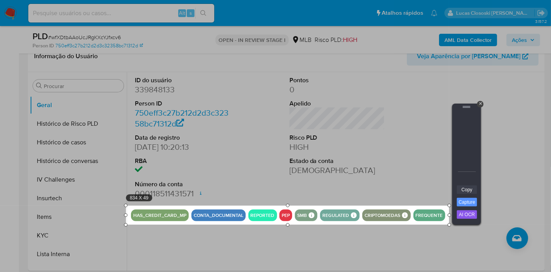
click at [465, 187] on link "Copy" at bounding box center [467, 189] width 20 height 9
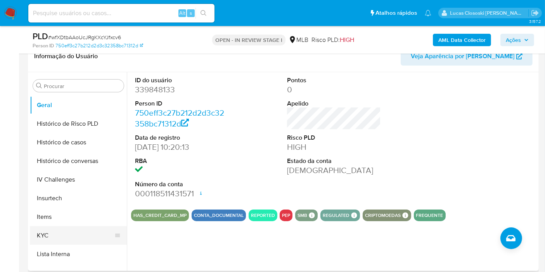
click at [55, 227] on button "KYC" at bounding box center [75, 235] width 91 height 19
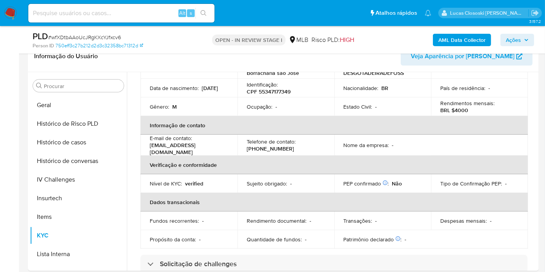
scroll to position [43, 0]
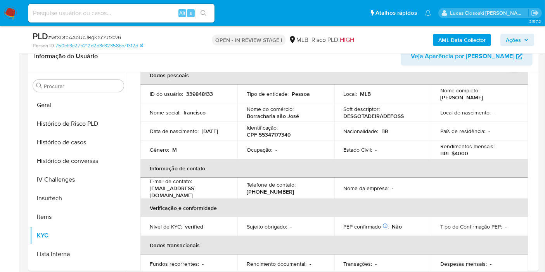
click at [511, 45] on span "Ações" at bounding box center [513, 40] width 15 height 12
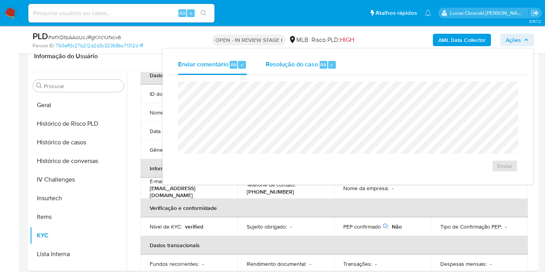
click at [338, 63] on button "Resolução do caso Alt r" at bounding box center [301, 65] width 90 height 20
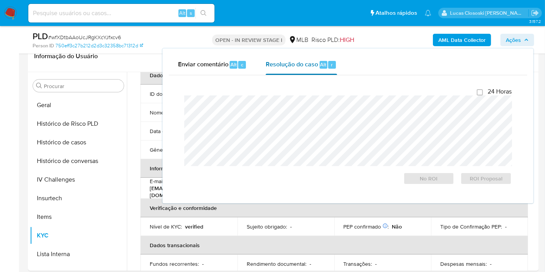
click at [339, 95] on div at bounding box center [347, 130] width 327 height 71
click at [528, 41] on icon "button" at bounding box center [526, 40] width 5 height 5
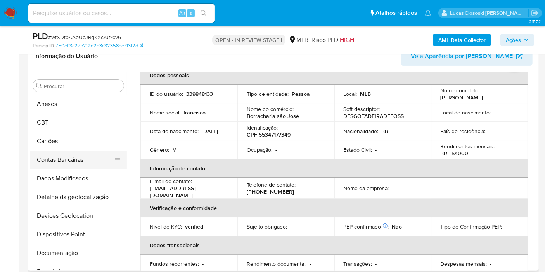
scroll to position [0, 0]
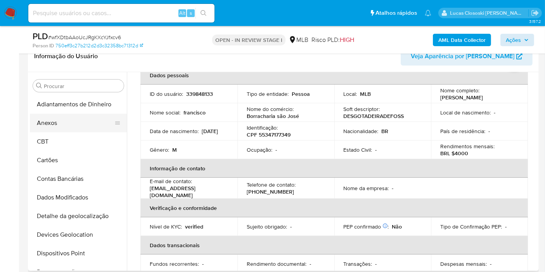
click at [74, 125] on button "Anexos" at bounding box center [75, 123] width 91 height 19
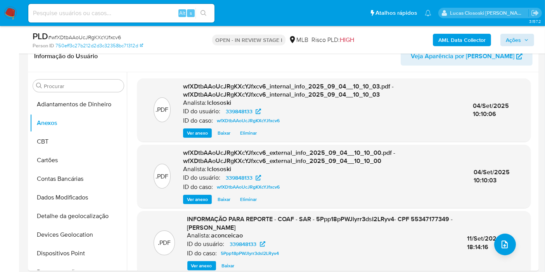
click at [511, 33] on div "AML Data Collector Ações" at bounding box center [451, 40] width 165 height 18
click at [509, 34] on span "Ações" at bounding box center [513, 40] width 15 height 12
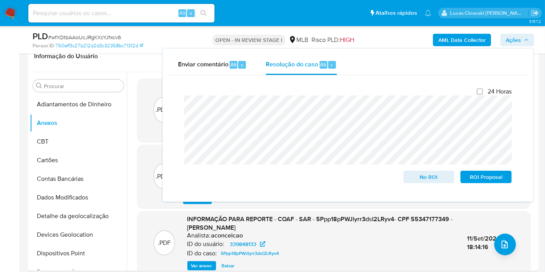
click at [509, 34] on span "Ações" at bounding box center [513, 40] width 15 height 12
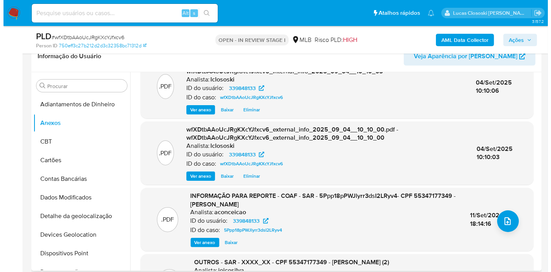
scroll to position [43, 0]
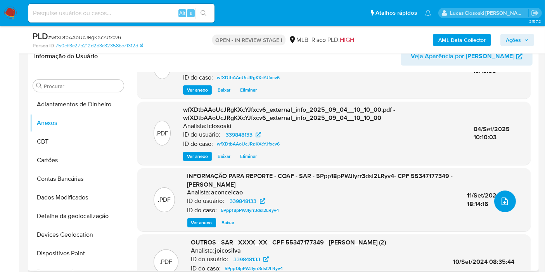
click at [506, 202] on icon "upload-file" at bounding box center [504, 201] width 9 height 9
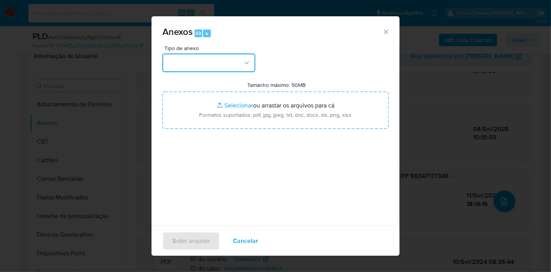
click at [229, 69] on button "button" at bounding box center [208, 63] width 93 height 19
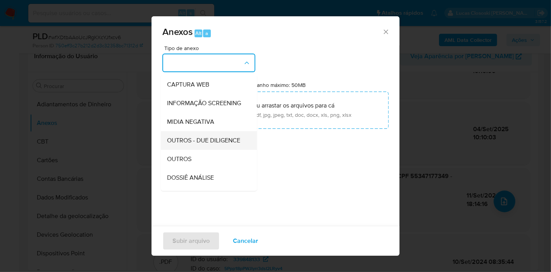
scroll to position [86, 0]
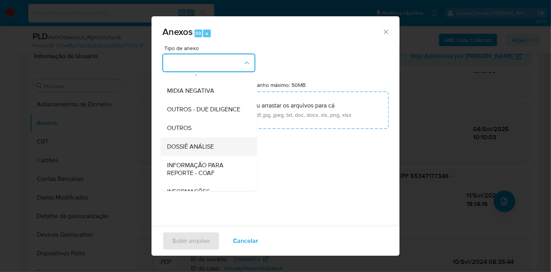
click at [216, 156] on div "DOSSIÊ ANÁLISE" at bounding box center [206, 146] width 79 height 19
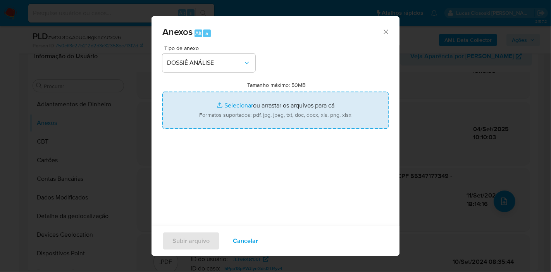
click at [211, 120] on input "Tamanho máximo: 50MB Selecionar arquivos" at bounding box center [275, 110] width 226 height 37
type input "C:\fakepath\Mulan 339848133_2025_09_04_07_50_58.xlsx"
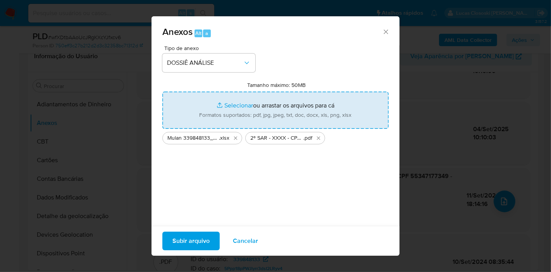
click at [206, 237] on span "Subir arquivo" at bounding box center [191, 240] width 37 height 17
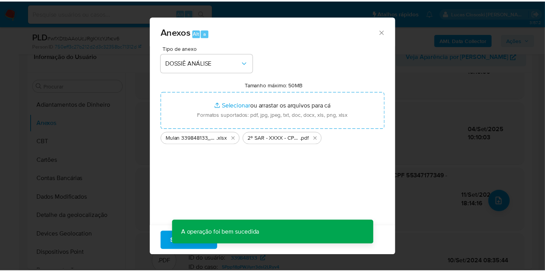
scroll to position [63, 0]
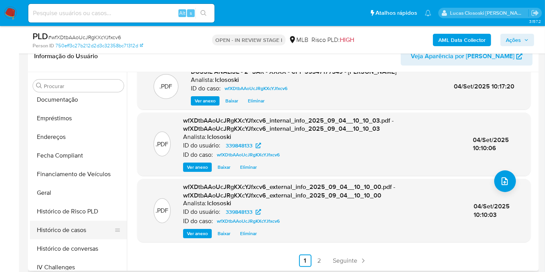
click at [85, 225] on button "Histórico de casos" at bounding box center [75, 230] width 91 height 19
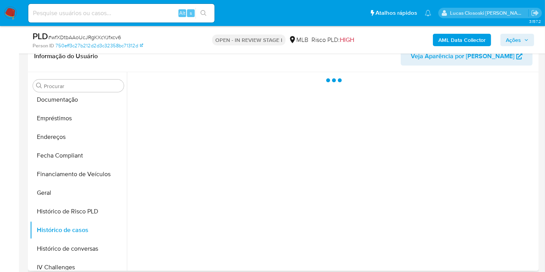
scroll to position [0, 0]
click at [520, 33] on div "AML Data Collector Ações" at bounding box center [451, 40] width 165 height 18
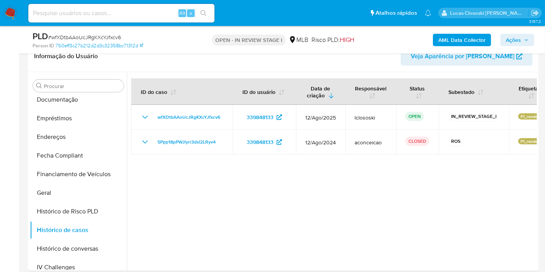
click at [514, 43] on span "Ações" at bounding box center [513, 40] width 15 height 12
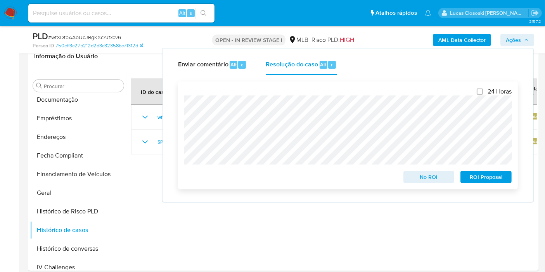
click at [485, 176] on span "ROI Proposal" at bounding box center [486, 176] width 40 height 11
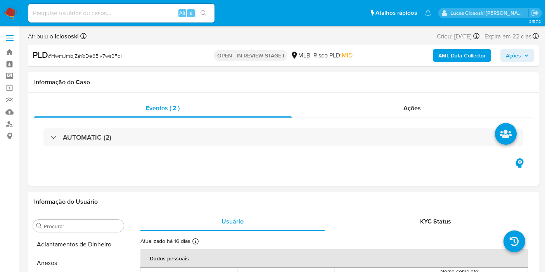
select select "10"
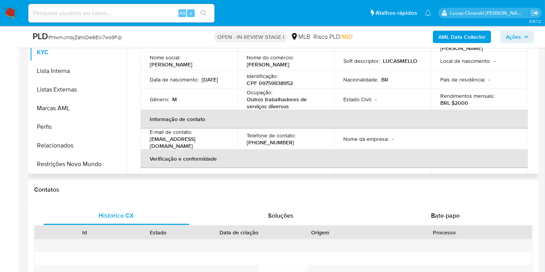
scroll to position [129, 0]
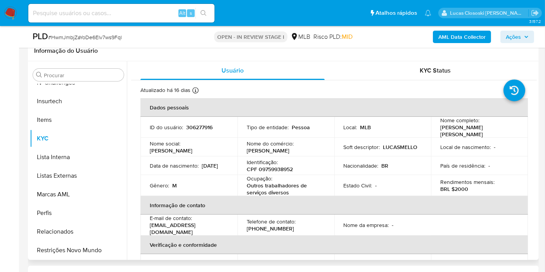
click at [273, 166] on p "CPF 09759938952" at bounding box center [270, 169] width 46 height 7
copy p "09759938952"
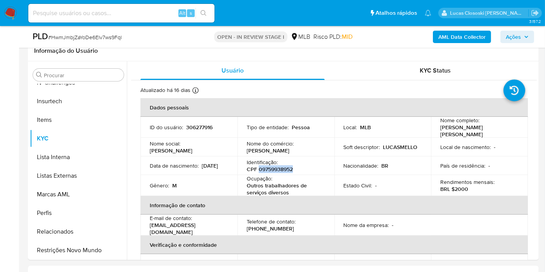
copy p "09759938952"
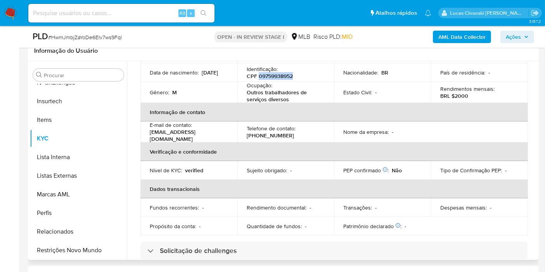
scroll to position [10, 0]
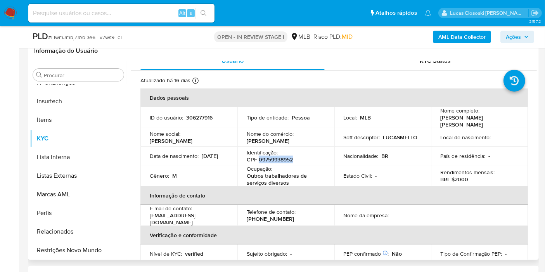
copy p "09759938952"
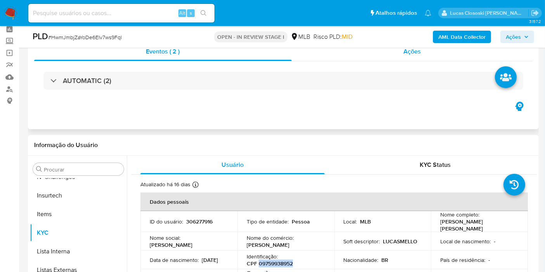
scroll to position [0, 0]
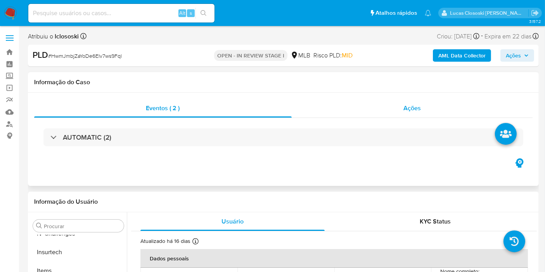
click at [412, 113] on div "Ações" at bounding box center [412, 108] width 241 height 19
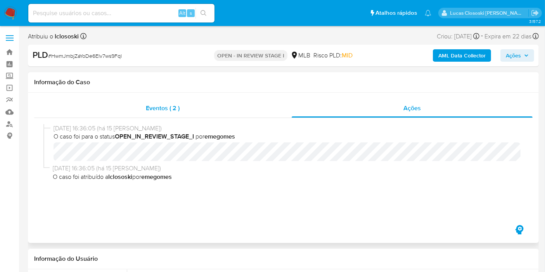
click at [122, 104] on div "Eventos ( 2 )" at bounding box center [162, 108] width 257 height 19
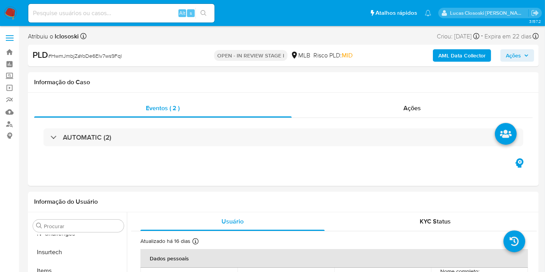
click at [440, 52] on b "AML Data Collector" at bounding box center [461, 55] width 47 height 12
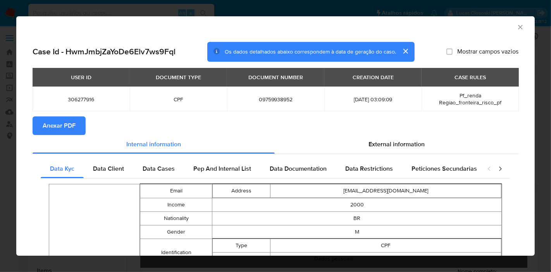
click at [48, 117] on span "Anexar PDF" at bounding box center [59, 125] width 33 height 17
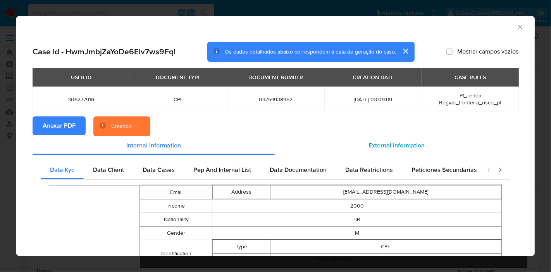
click at [408, 150] on div "External information" at bounding box center [397, 145] width 244 height 19
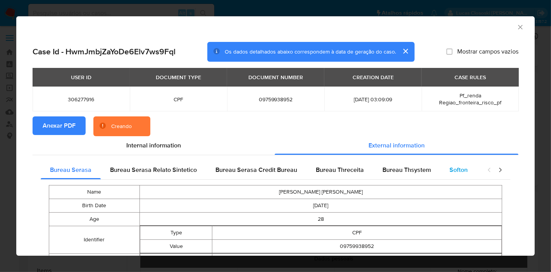
click at [458, 169] on span "Softon" at bounding box center [459, 169] width 18 height 9
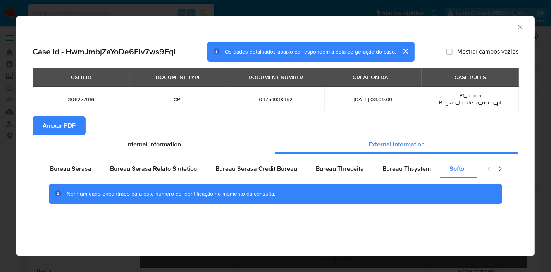
click at [520, 23] on icon "Fechar a janela" at bounding box center [521, 27] width 8 height 8
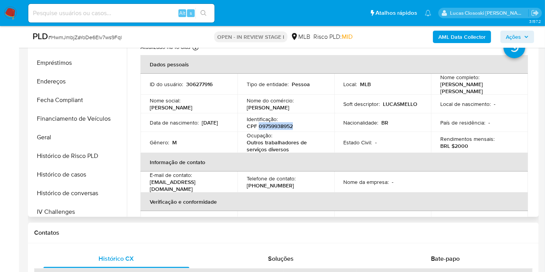
scroll to position [1, 0]
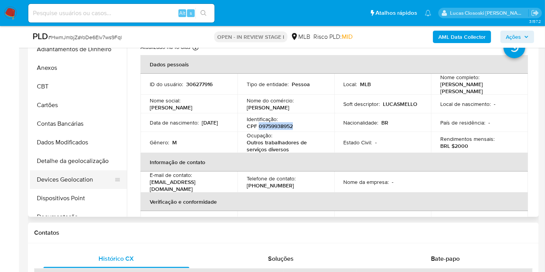
click at [72, 178] on button "Devices Geolocation" at bounding box center [75, 179] width 91 height 19
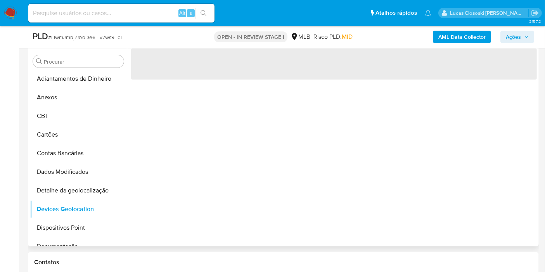
scroll to position [129, 0]
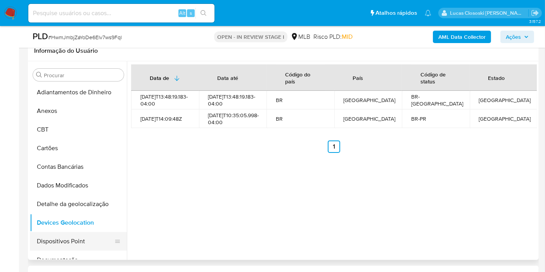
click at [71, 241] on button "Dispositivos Point" at bounding box center [75, 241] width 91 height 19
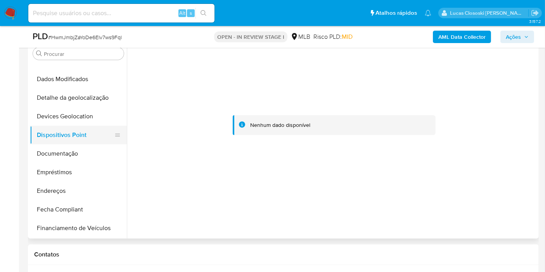
scroll to position [87, 0]
click at [59, 145] on button "Documentação" at bounding box center [75, 152] width 91 height 19
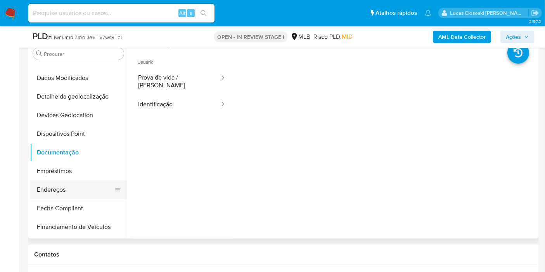
click at [59, 183] on button "Endereços" at bounding box center [75, 189] width 91 height 19
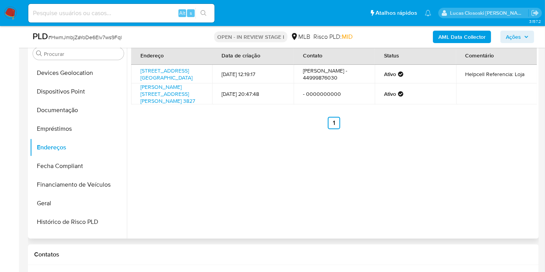
scroll to position [217, 0]
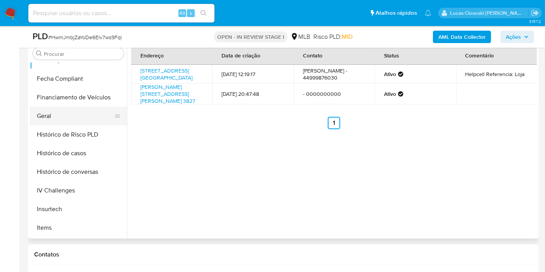
click at [57, 112] on button "Geral" at bounding box center [75, 116] width 91 height 19
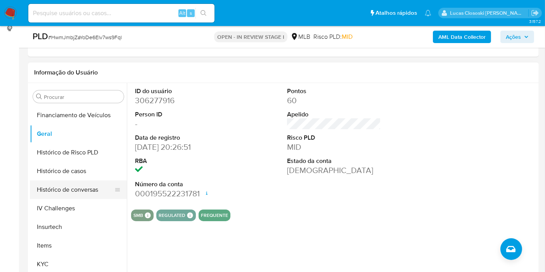
scroll to position [260, 0]
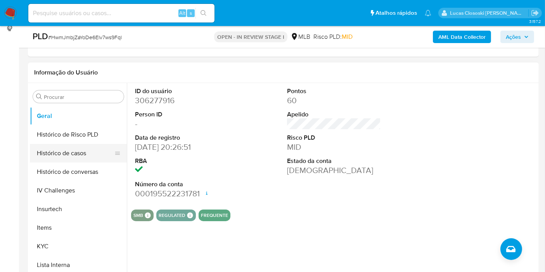
click at [72, 153] on button "Histórico de casos" at bounding box center [75, 153] width 91 height 19
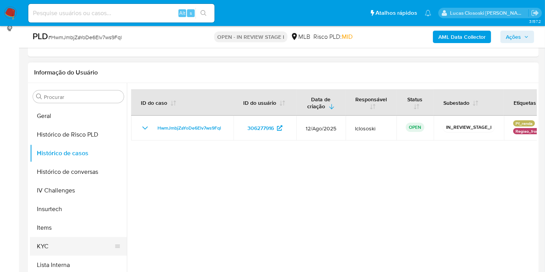
click at [74, 241] on button "KYC" at bounding box center [75, 246] width 91 height 19
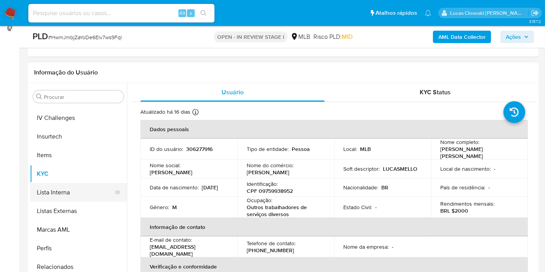
scroll to position [346, 0]
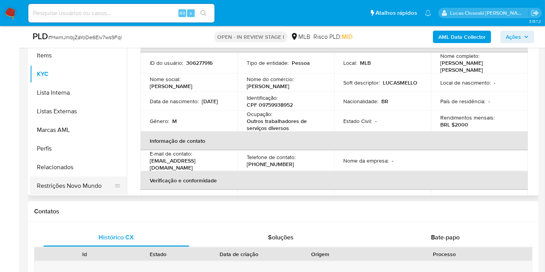
click at [79, 185] on button "Restrições Novo Mundo" at bounding box center [75, 185] width 91 height 19
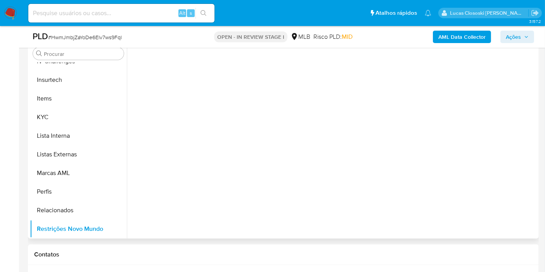
scroll to position [107, 0]
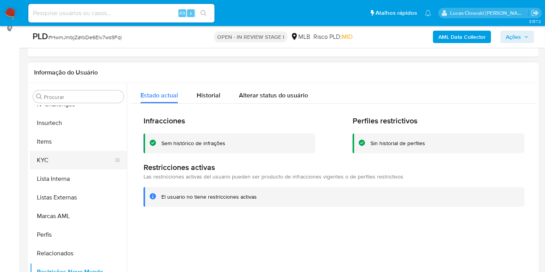
click at [66, 164] on button "KYC" at bounding box center [75, 160] width 91 height 19
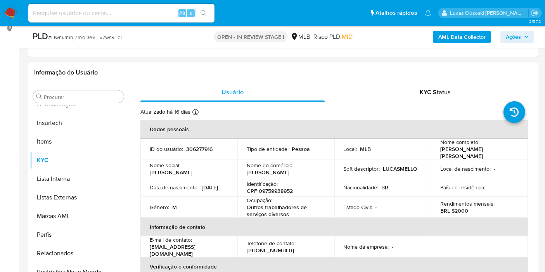
click at [104, 36] on span "# HwmJmbjZaYoDe6Elv7ws9Fql" at bounding box center [85, 37] width 74 height 8
copy span "HwmJmbjZaYoDe6Elv7ws9Fql"
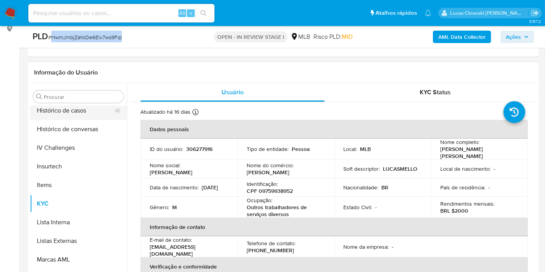
scroll to position [260, 0]
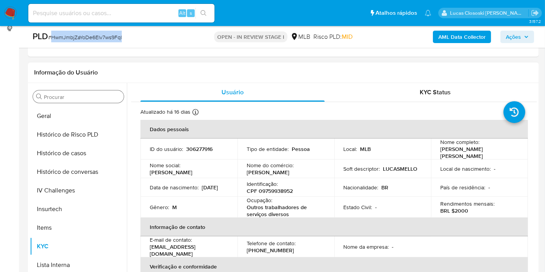
drag, startPoint x: 57, startPoint y: 112, endPoint x: 98, endPoint y: 97, distance: 43.8
click at [57, 112] on button "Geral" at bounding box center [78, 116] width 97 height 19
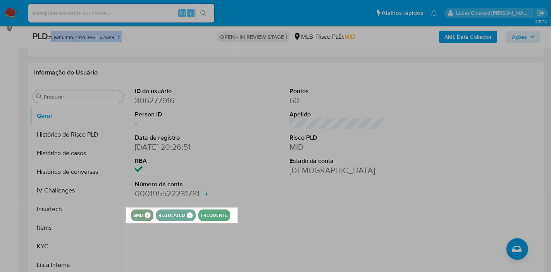
drag, startPoint x: 126, startPoint y: 207, endPoint x: 238, endPoint y: 223, distance: 112.7
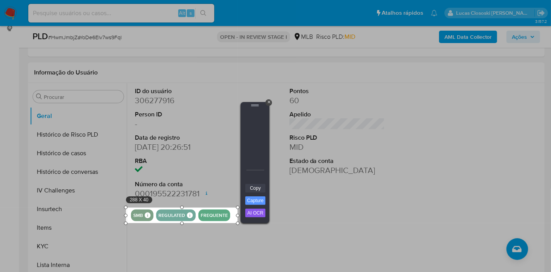
click at [258, 188] on link "Copy" at bounding box center [255, 188] width 20 height 9
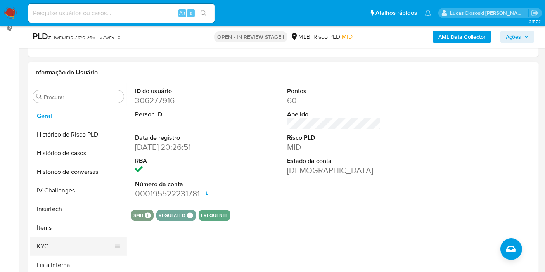
click at [78, 250] on button "KYC" at bounding box center [75, 246] width 91 height 19
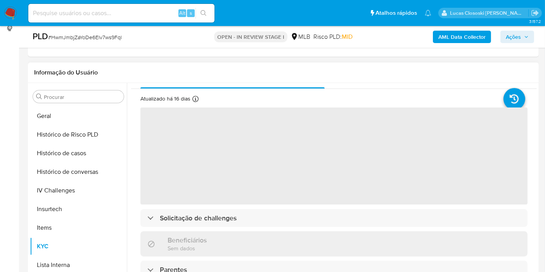
scroll to position [0, 0]
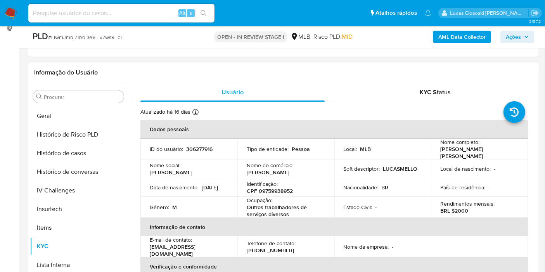
click at [517, 38] on span "Ações" at bounding box center [513, 37] width 15 height 12
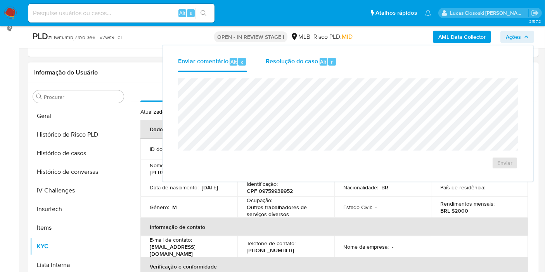
click at [322, 60] on span "Alt" at bounding box center [323, 61] width 6 height 7
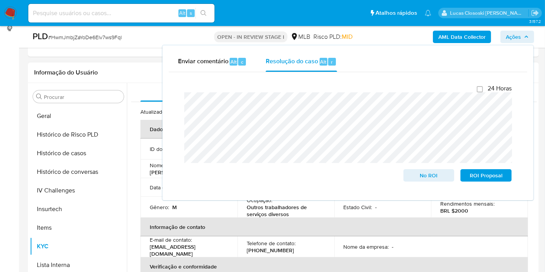
click at [500, 38] on div "AML Data Collector Ações Enviar comentário Alt c Resolução do caso Alt r Fecham…" at bounding box center [451, 37] width 165 height 12
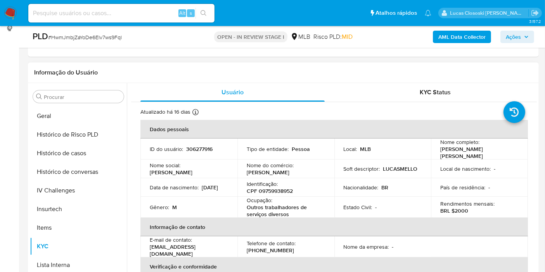
click at [503, 35] on button "Ações" at bounding box center [517, 37] width 34 height 12
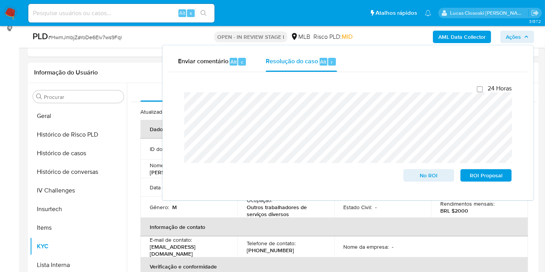
drag, startPoint x: 503, startPoint y: 35, endPoint x: 497, endPoint y: 43, distance: 9.5
click at [503, 35] on button "Ações" at bounding box center [517, 37] width 34 height 12
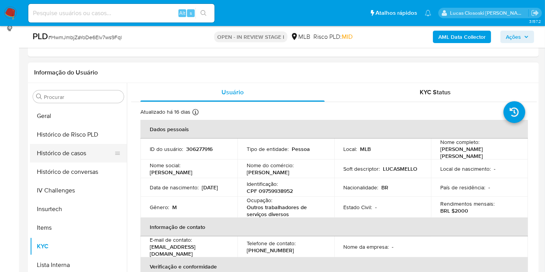
click at [72, 149] on button "Histórico de casos" at bounding box center [75, 153] width 91 height 19
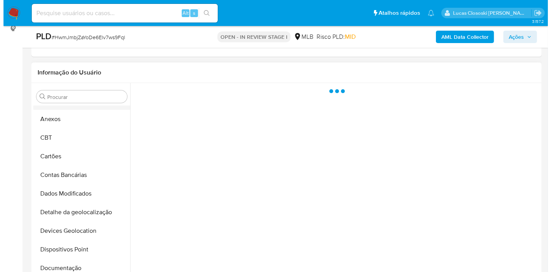
scroll to position [1, 0]
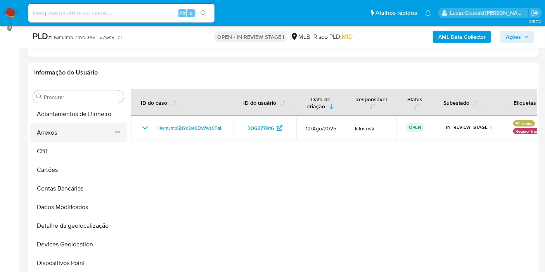
click at [60, 129] on button "Anexos" at bounding box center [75, 132] width 91 height 19
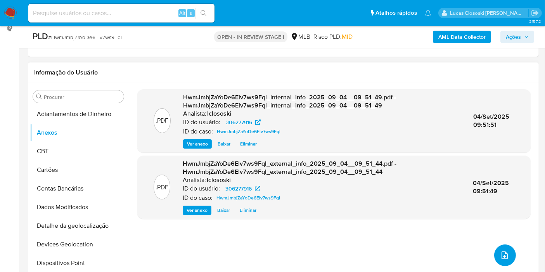
click at [501, 251] on icon "upload-file" at bounding box center [504, 254] width 9 height 9
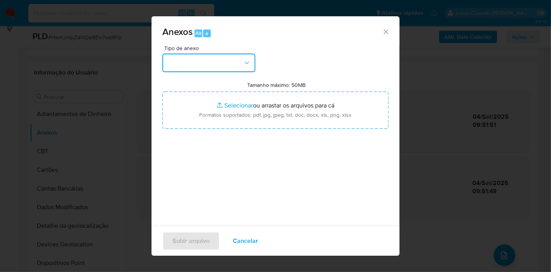
click at [229, 61] on button "button" at bounding box center [208, 63] width 93 height 19
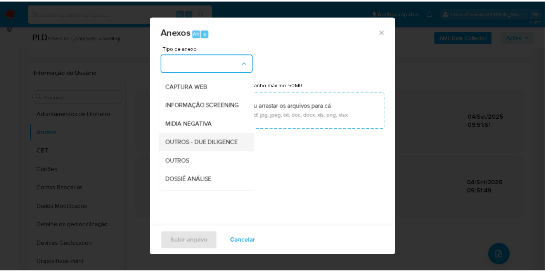
scroll to position [86, 0]
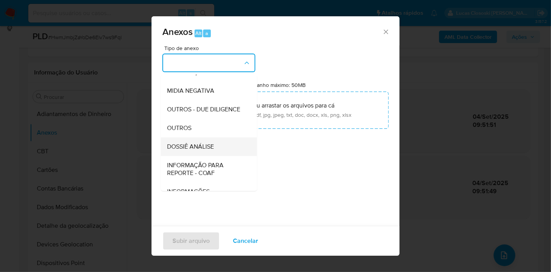
click at [212, 150] on span "DOSSIÊ ANÁLISE" at bounding box center [190, 147] width 47 height 8
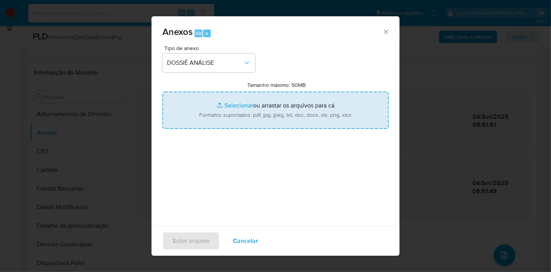
click at [225, 119] on input "Tamanho máximo: 50MB Selecionar arquivos" at bounding box center [275, 110] width 226 height 37
type input "C:\fakepath\SAR - XXXX - CPF 09759938952 - LUCAS DE MELLO WEITZMANN.pdf"
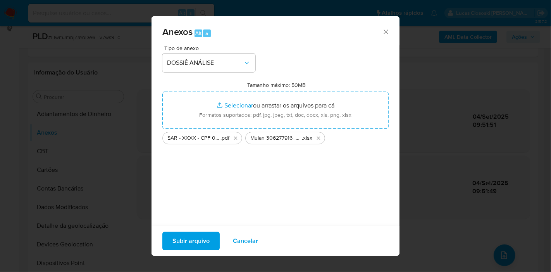
click at [191, 236] on span "Subir arquivo" at bounding box center [191, 240] width 37 height 17
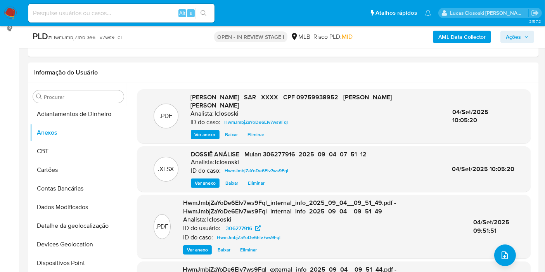
click at [525, 39] on span "Ações" at bounding box center [517, 36] width 23 height 11
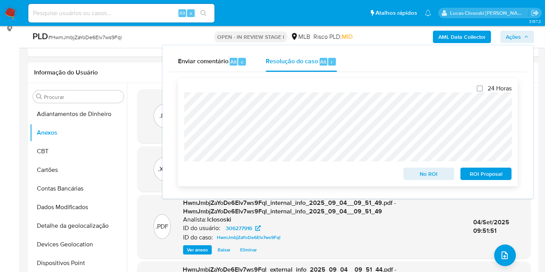
click at [502, 177] on span "ROI Proposal" at bounding box center [486, 173] width 40 height 11
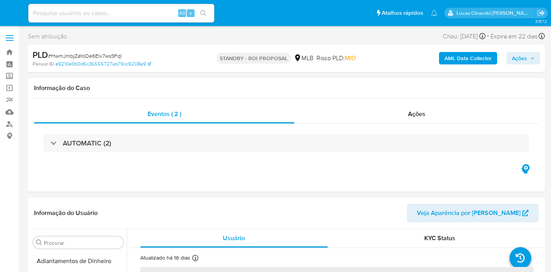
select select "10"
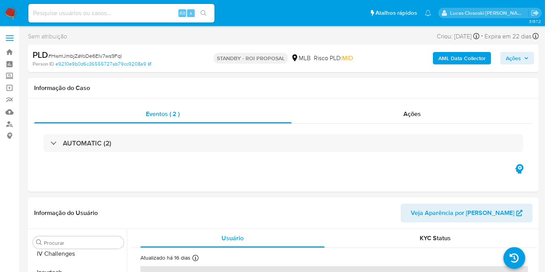
scroll to position [346, 0]
click at [10, 7] on img at bounding box center [10, 13] width 13 height 13
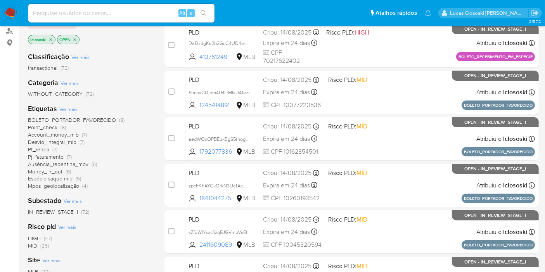
scroll to position [43, 0]
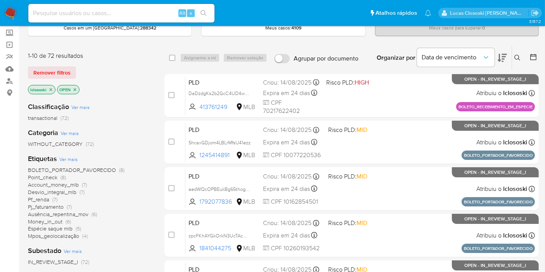
click at [45, 197] on span "Pf_renda" at bounding box center [38, 199] width 21 height 8
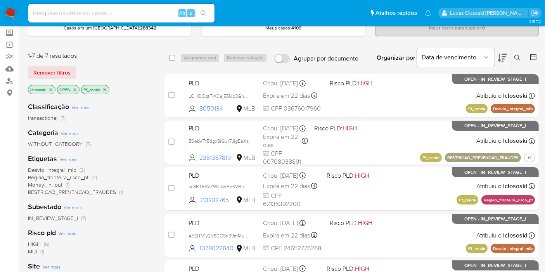
click at [503, 55] on icon at bounding box center [501, 57] width 9 height 9
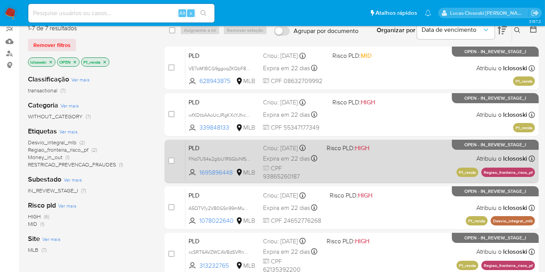
scroll to position [114, 0]
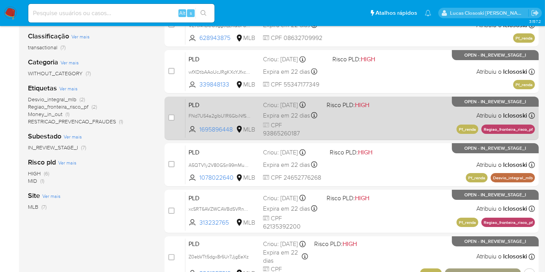
click at [394, 102] on div "PLD FNd7U54a2gIbU1R6GbiNfSMF 1695896448 MLB Risco PLD: HIGH Criou: [DATE] Criou…" at bounding box center [359, 117] width 349 height 39
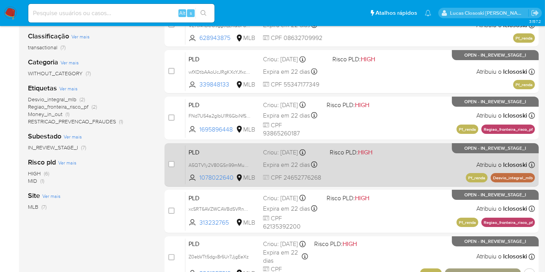
click at [384, 166] on div "PLD A5QTV1y2V80GSn99mMuBYlhU 1078022640 MLB Risco PLD: HIGH Criou: [DATE] Criou…" at bounding box center [359, 164] width 349 height 39
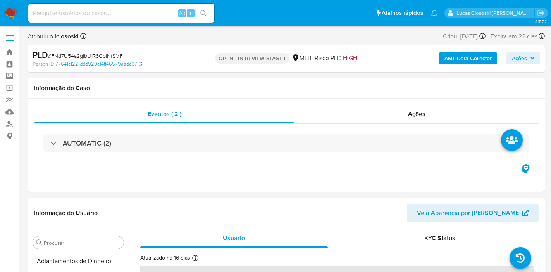
select select "10"
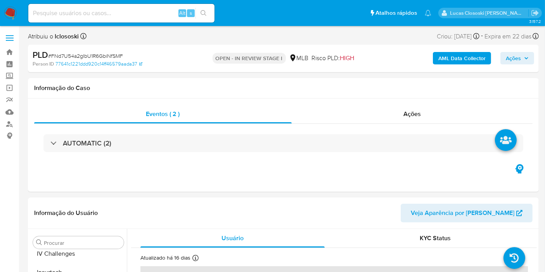
scroll to position [346, 0]
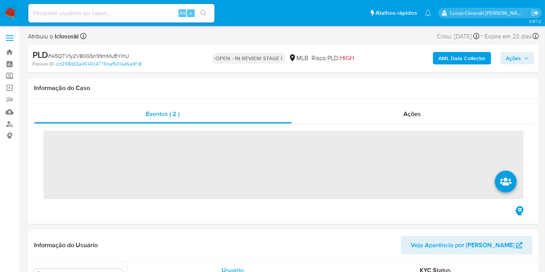
scroll to position [346, 0]
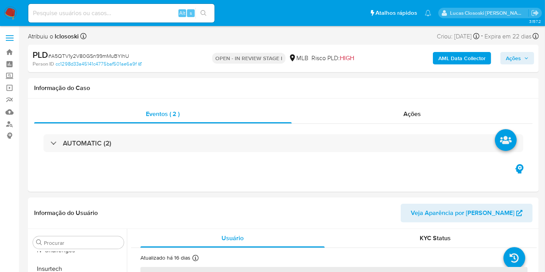
select select "10"
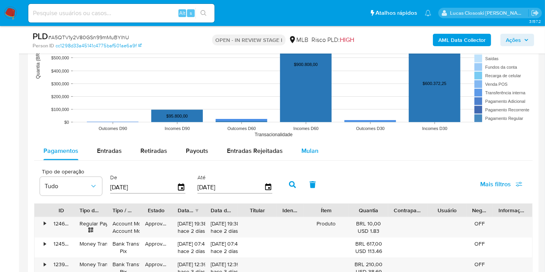
click at [297, 154] on button "Mulan" at bounding box center [310, 151] width 36 height 19
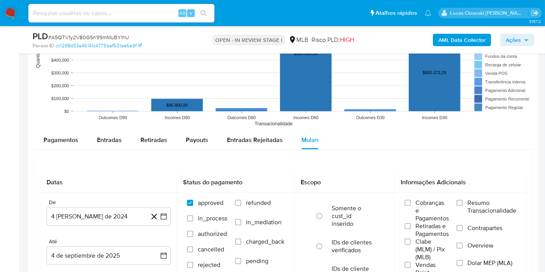
scroll to position [818, 0]
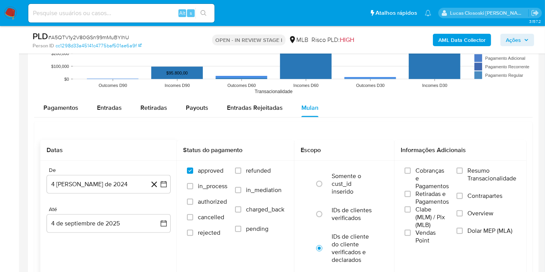
drag, startPoint x: 164, startPoint y: 181, endPoint x: 157, endPoint y: 172, distance: 11.1
click at [164, 181] on icon "button" at bounding box center [164, 184] width 8 height 8
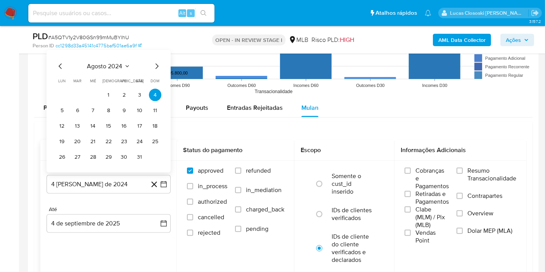
click at [104, 62] on span "agosto 2024" at bounding box center [104, 66] width 35 height 8
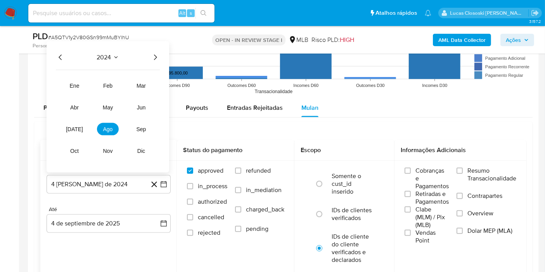
click at [158, 54] on icon "Año siguiente" at bounding box center [154, 57] width 9 height 9
click at [82, 130] on button "[DATE]" at bounding box center [75, 129] width 22 height 12
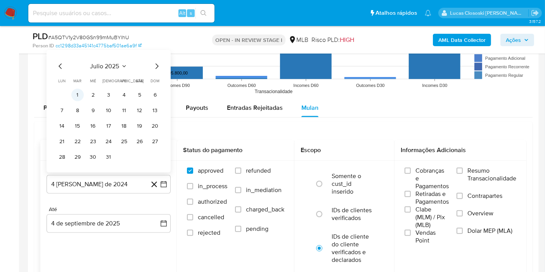
click at [79, 91] on button "1" at bounding box center [77, 95] width 12 height 12
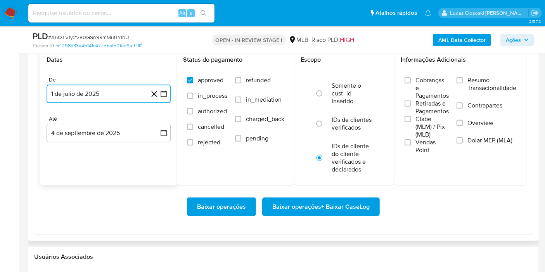
scroll to position [948, 0]
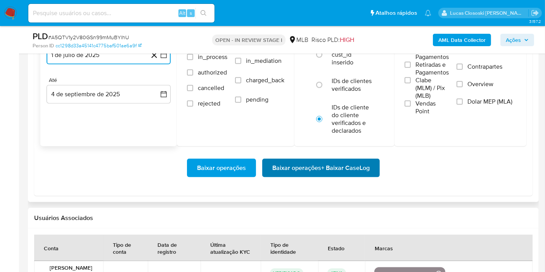
click at [332, 163] on span "Baixar operações + Baixar CaseLog" at bounding box center [320, 167] width 97 height 17
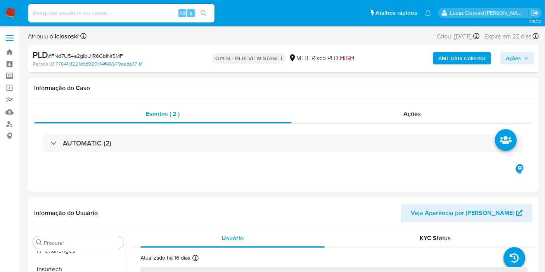
scroll to position [346, 0]
select select "10"
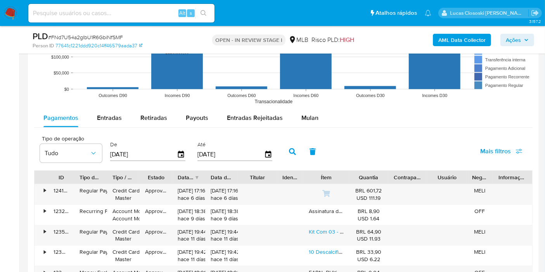
scroll to position [818, 0]
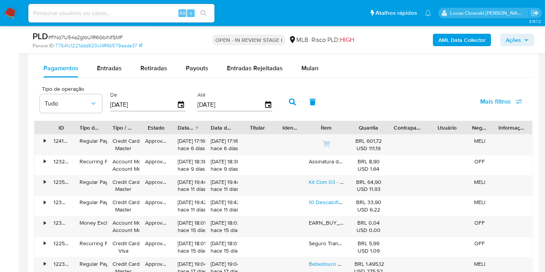
click at [330, 72] on div "Pagamentos Entradas Retiradas Payouts Entradas Rejeitadas Mulan" at bounding box center [283, 68] width 498 height 19
click at [311, 66] on span "Mulan" at bounding box center [309, 68] width 17 height 9
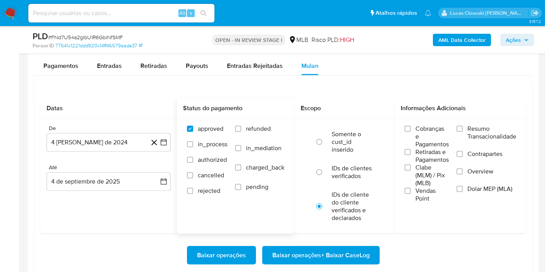
scroll to position [862, 0]
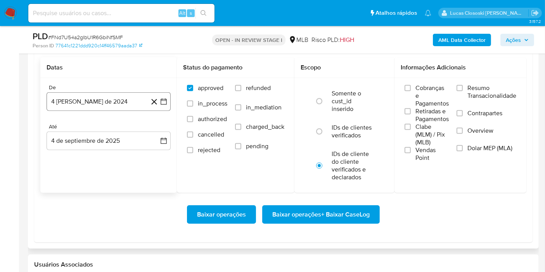
click at [170, 102] on button "4 [PERSON_NAME] de 2024" at bounding box center [109, 101] width 124 height 19
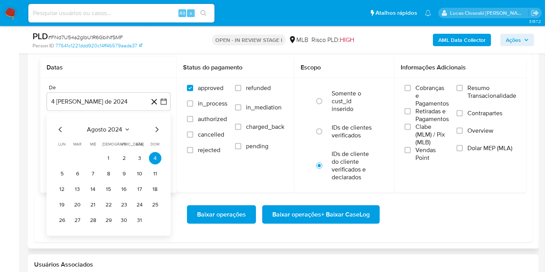
click at [97, 129] on span "agosto 2024" at bounding box center [104, 130] width 35 height 8
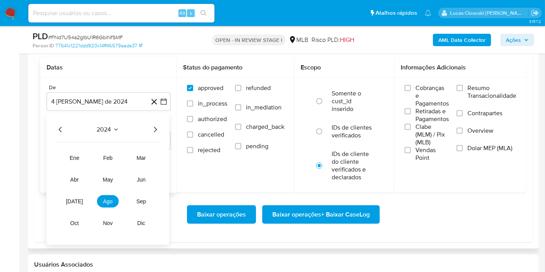
click at [145, 126] on div "2024" at bounding box center [108, 129] width 104 height 9
click at [148, 126] on div "2024" at bounding box center [108, 129] width 104 height 9
click at [157, 129] on icon "Año siguiente" at bounding box center [154, 129] width 9 height 9
click at [69, 202] on button "[DATE]" at bounding box center [75, 201] width 22 height 12
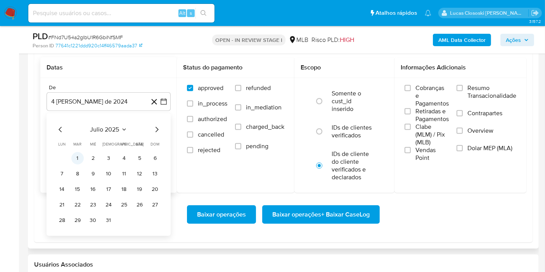
click at [78, 160] on button "1" at bounding box center [77, 158] width 12 height 12
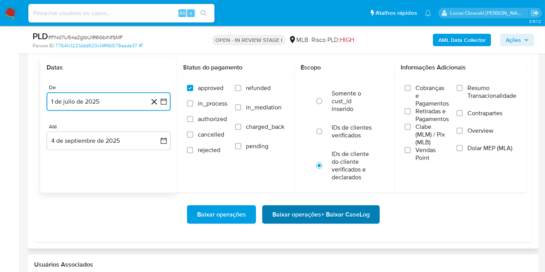
click at [352, 214] on span "Baixar operações + Baixar CaseLog" at bounding box center [320, 214] width 97 height 17
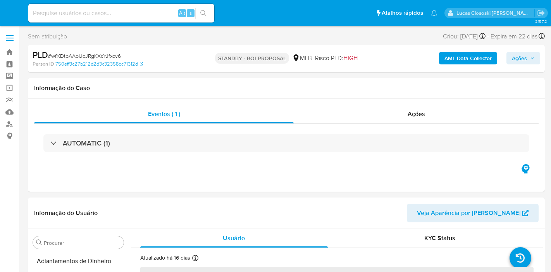
select select "10"
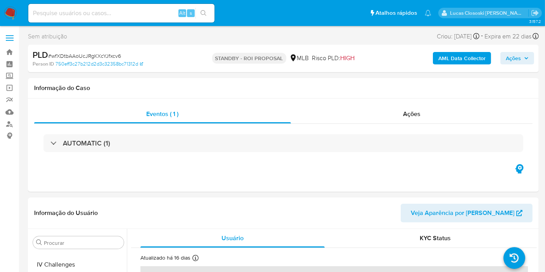
scroll to position [346, 0]
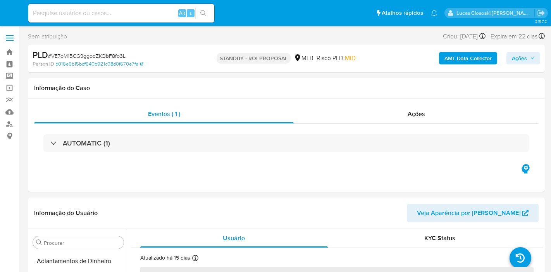
select select "10"
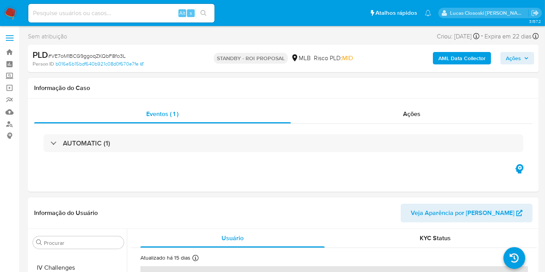
scroll to position [346, 0]
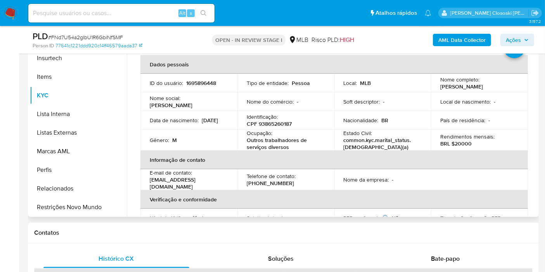
scroll to position [172, 0]
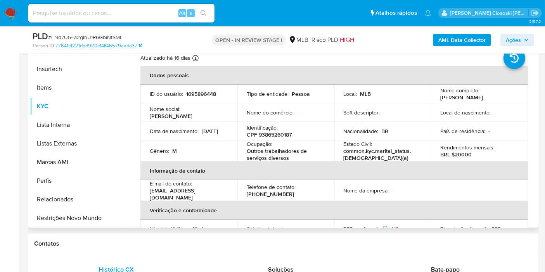
click at [267, 136] on p "CPF 93865260187" at bounding box center [269, 134] width 45 height 7
copy p "93865260187"
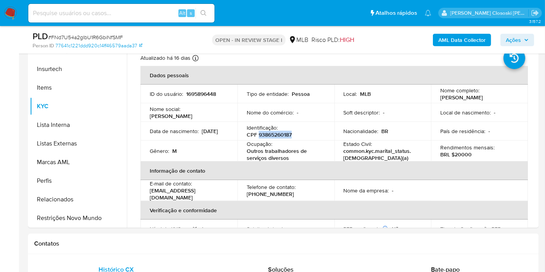
copy p "93865260187"
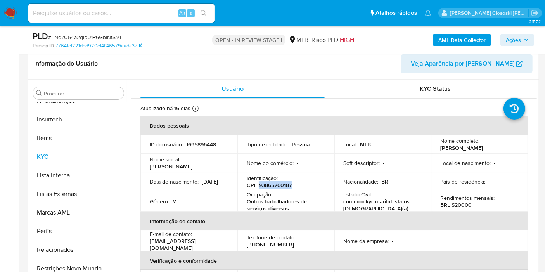
scroll to position [86, 0]
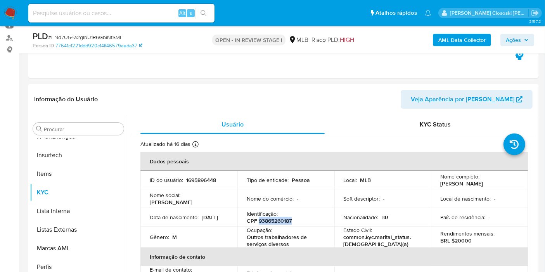
click at [474, 41] on b "AML Data Collector" at bounding box center [461, 40] width 47 height 12
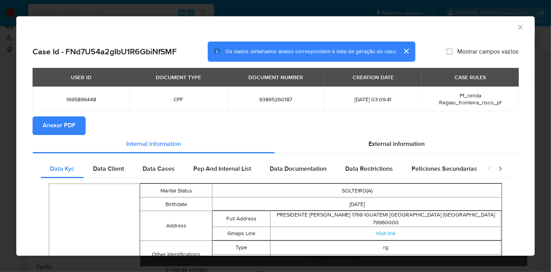
click at [59, 134] on span "Anexar PDF" at bounding box center [59, 125] width 33 height 17
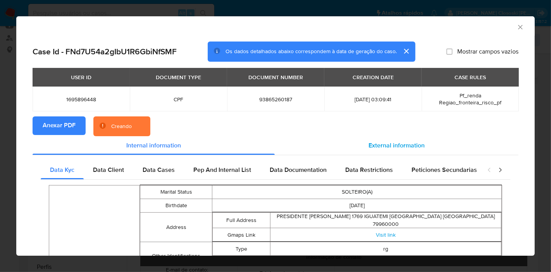
click at [424, 144] on div "External information" at bounding box center [397, 145] width 244 height 19
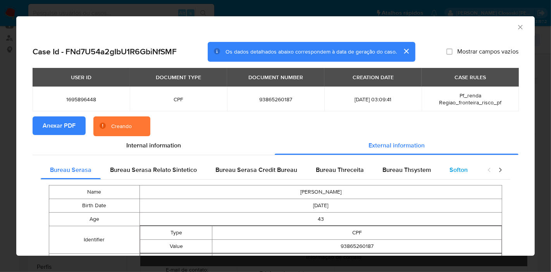
click at [450, 167] on span "Softon" at bounding box center [459, 169] width 18 height 9
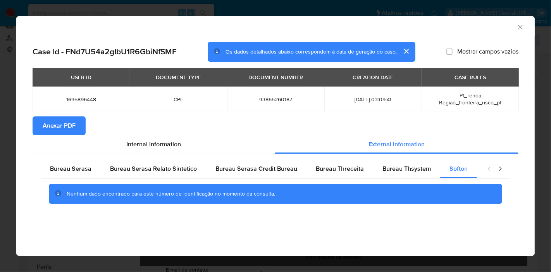
drag, startPoint x: 523, startPoint y: 25, endPoint x: 494, endPoint y: 27, distance: 28.8
click at [523, 25] on icon "Fechar a janela" at bounding box center [521, 27] width 8 height 8
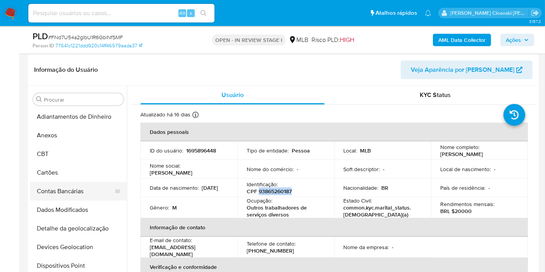
scroll to position [129, 0]
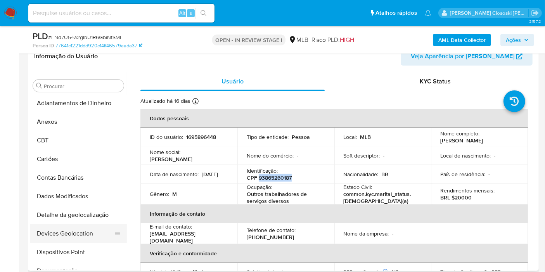
click at [77, 239] on button "Devices Geolocation" at bounding box center [75, 233] width 91 height 19
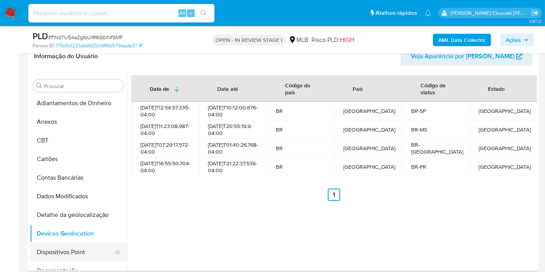
click at [67, 254] on button "Dispositivos Point" at bounding box center [75, 252] width 91 height 19
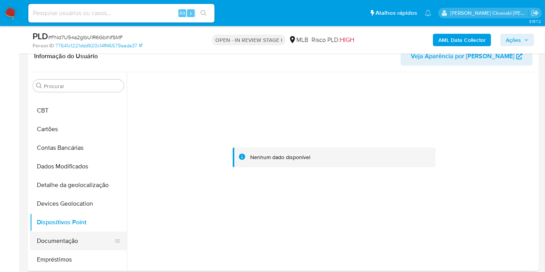
scroll to position [44, 0]
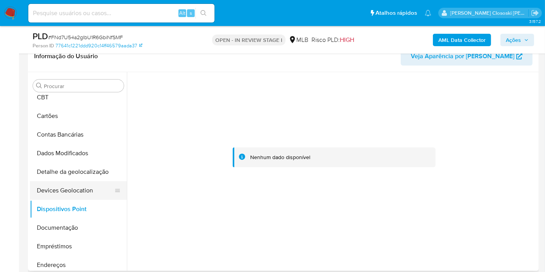
drag, startPoint x: 70, startPoint y: 227, endPoint x: 91, endPoint y: 193, distance: 39.8
click at [70, 227] on button "Documentação" at bounding box center [78, 227] width 97 height 19
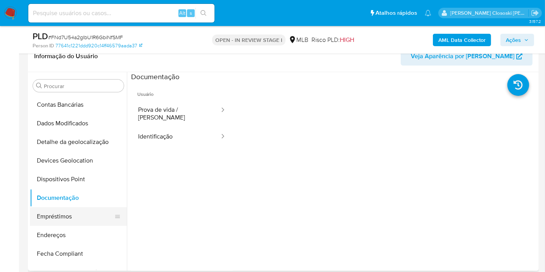
scroll to position [87, 0]
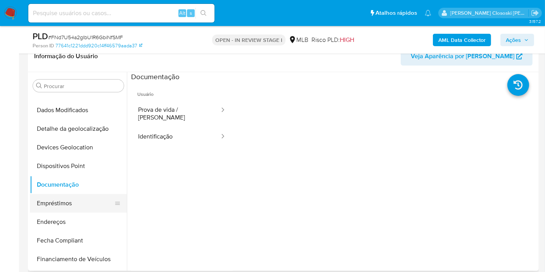
drag, startPoint x: 66, startPoint y: 218, endPoint x: 72, endPoint y: 200, distance: 19.0
click at [66, 219] on button "Endereços" at bounding box center [78, 221] width 97 height 19
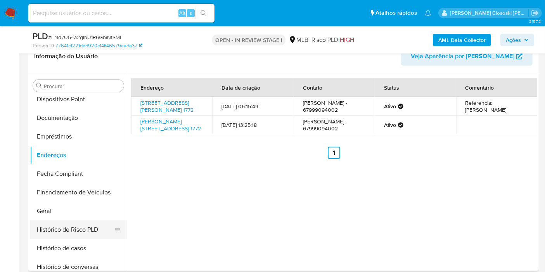
scroll to position [174, 0]
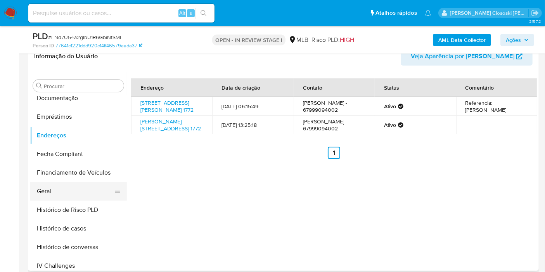
drag, startPoint x: 57, startPoint y: 179, endPoint x: 60, endPoint y: 182, distance: 4.4
click at [57, 179] on button "Financiamento de Veículos" at bounding box center [78, 172] width 97 height 19
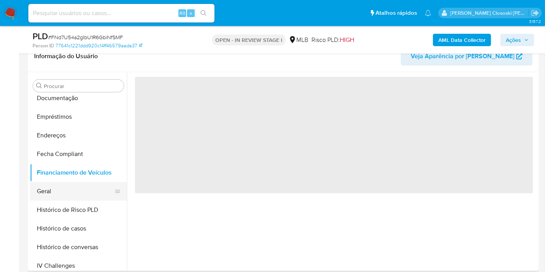
click at [60, 191] on button "Geral" at bounding box center [75, 191] width 91 height 19
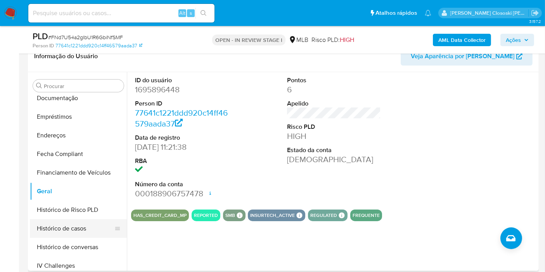
drag, startPoint x: 76, startPoint y: 234, endPoint x: 80, endPoint y: 226, distance: 8.2
click at [76, 233] on button "Histórico de casos" at bounding box center [75, 228] width 91 height 19
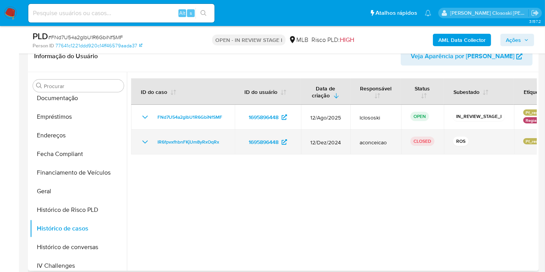
drag, startPoint x: 226, startPoint y: 137, endPoint x: 153, endPoint y: 141, distance: 73.4
click at [153, 141] on td "IR6fpvxfhbnFKjUm8yRxOqRx" at bounding box center [183, 141] width 104 height 25
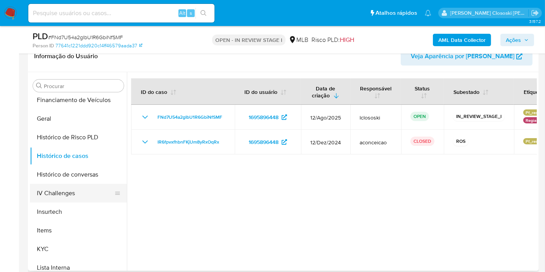
scroll to position [260, 0]
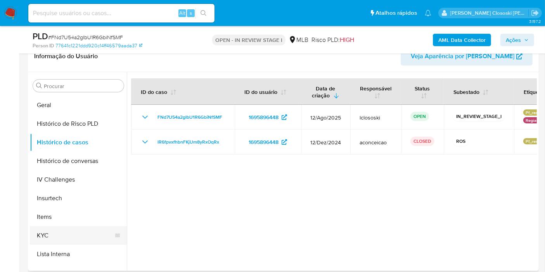
click at [56, 229] on button "KYC" at bounding box center [75, 235] width 91 height 19
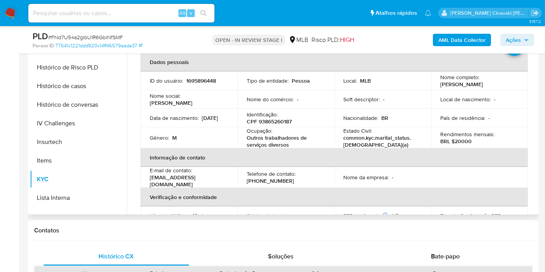
scroll to position [172, 0]
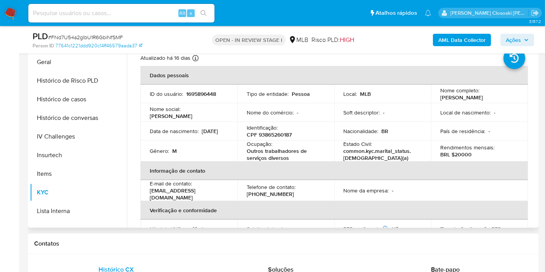
click at [255, 178] on th "Informação de contato" at bounding box center [333, 170] width 387 height 19
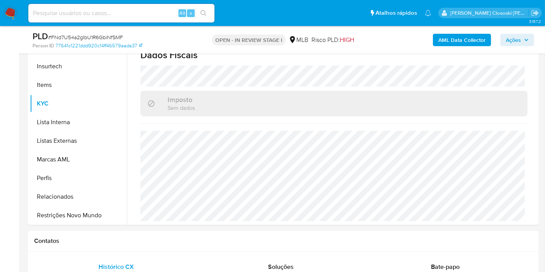
scroll to position [215, 0]
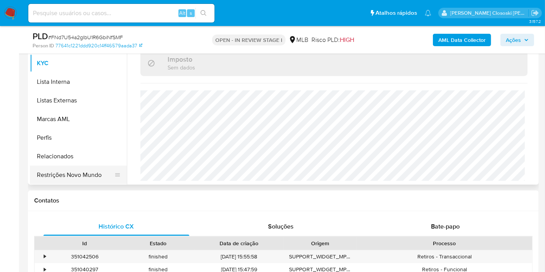
click at [88, 178] on button "Restrições Novo Mundo" at bounding box center [75, 175] width 91 height 19
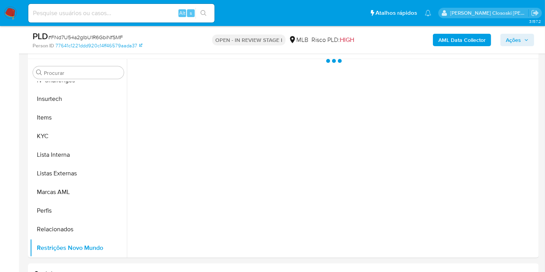
scroll to position [129, 0]
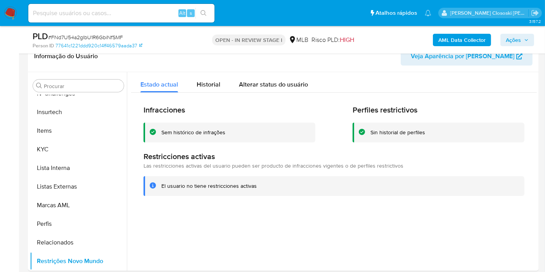
click at [75, 34] on span "# FNd7U54a2gIbU1R6GbiNfSMF" at bounding box center [85, 37] width 75 height 8
copy span "FNd7U54a2gIbU1R6GbiNfSMF"
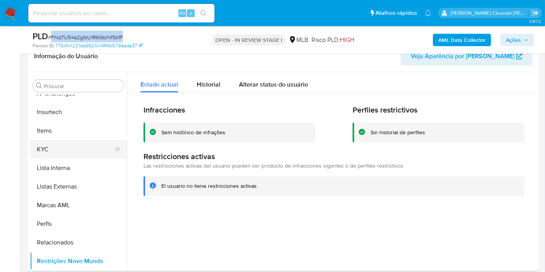
click at [73, 143] on button "KYC" at bounding box center [75, 149] width 91 height 19
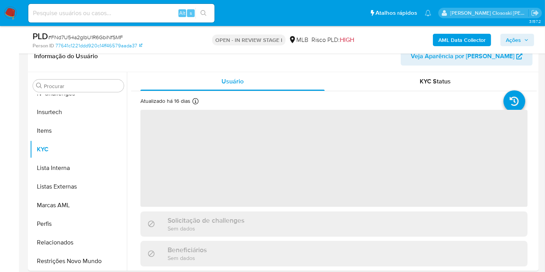
click at [196, 43] on div "Person ID 77641c1221ddd920c14ff46579aada37" at bounding box center [115, 45] width 165 height 7
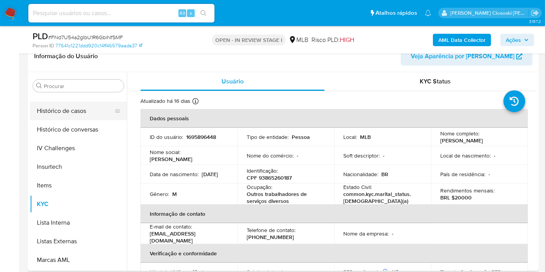
scroll to position [260, 0]
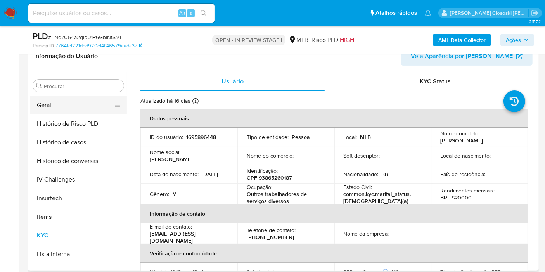
click at [43, 112] on button "Geral" at bounding box center [75, 105] width 91 height 19
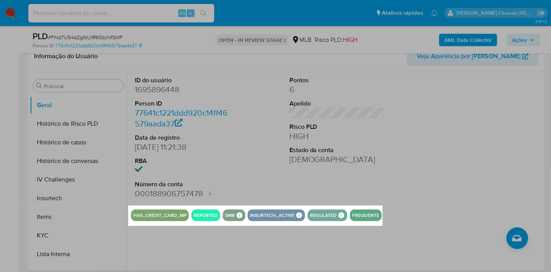
drag, startPoint x: 128, startPoint y: 205, endPoint x: 383, endPoint y: 226, distance: 255.1
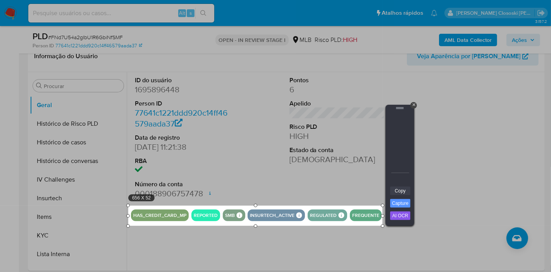
click at [403, 187] on link "Copy" at bounding box center [400, 190] width 20 height 9
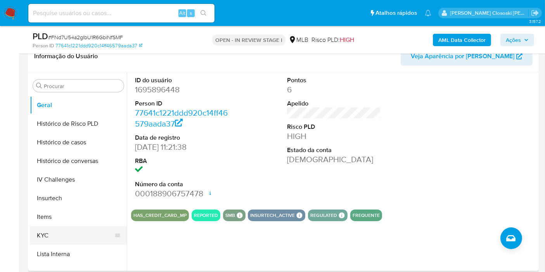
click at [48, 229] on button "KYC" at bounding box center [75, 235] width 91 height 19
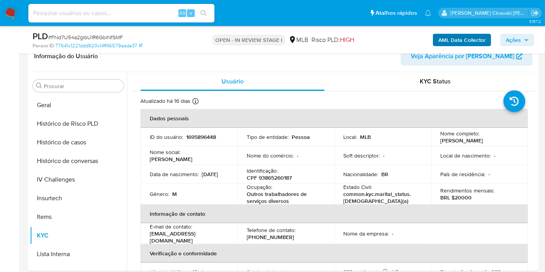
drag, startPoint x: 516, startPoint y: 36, endPoint x: 490, endPoint y: 43, distance: 26.3
click at [516, 36] on span "Ações" at bounding box center [513, 40] width 15 height 12
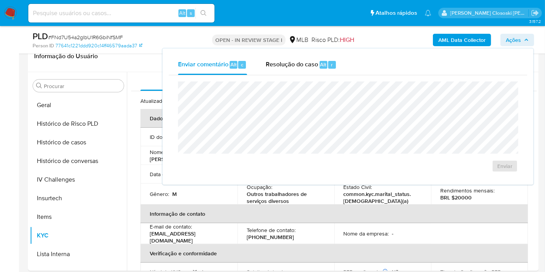
click at [355, 57] on div "Enviar comentário Alt c Resolução do caso Alt r" at bounding box center [348, 65] width 358 height 20
click at [310, 76] on div "Enviar" at bounding box center [348, 126] width 358 height 103
click at [302, 71] on div "Resolução do caso Alt r" at bounding box center [301, 65] width 71 height 20
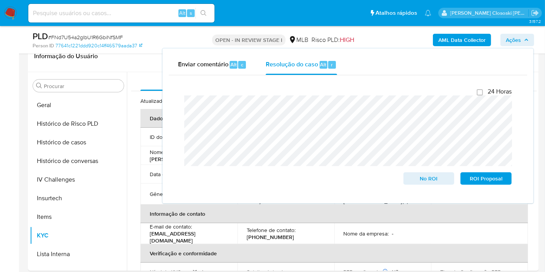
click at [520, 40] on span "Ações" at bounding box center [513, 40] width 15 height 12
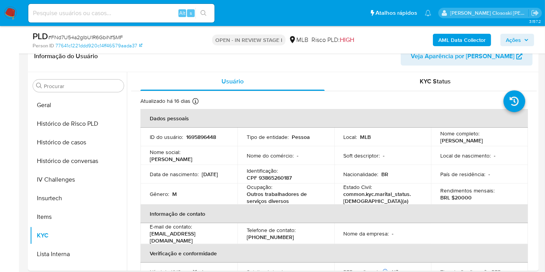
click at [39, 144] on button "Histórico de casos" at bounding box center [75, 142] width 91 height 19
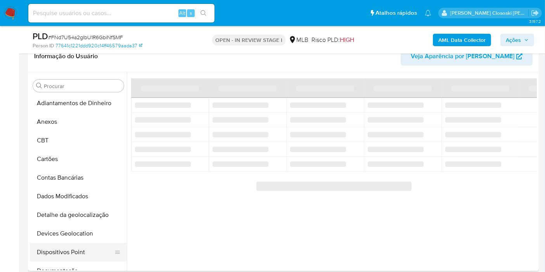
scroll to position [44, 0]
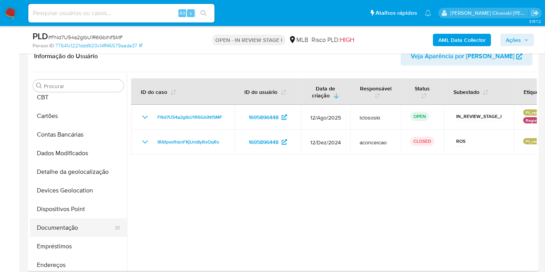
click at [70, 228] on button "Documentação" at bounding box center [75, 227] width 91 height 19
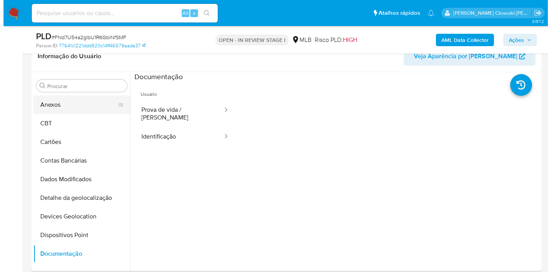
scroll to position [0, 0]
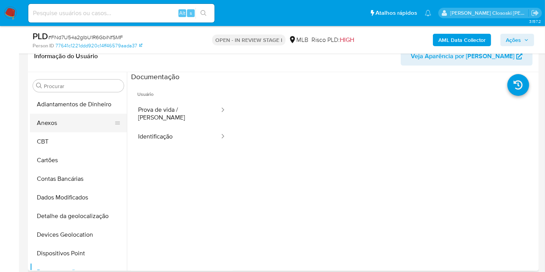
click at [63, 120] on button "Anexos" at bounding box center [75, 123] width 91 height 19
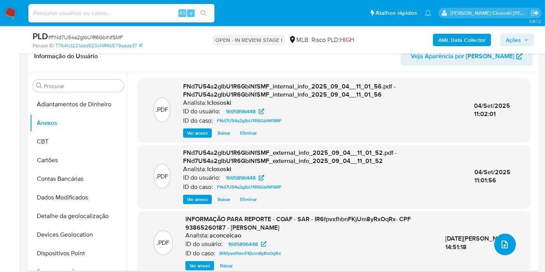
click at [502, 251] on button "upload-file" at bounding box center [505, 244] width 22 height 22
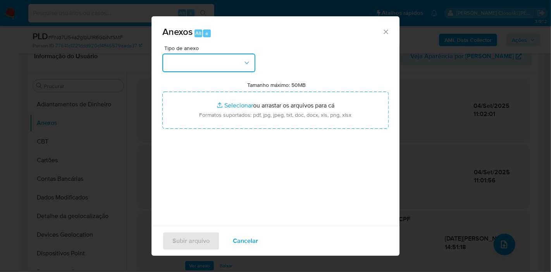
click at [220, 69] on button "button" at bounding box center [208, 63] width 93 height 19
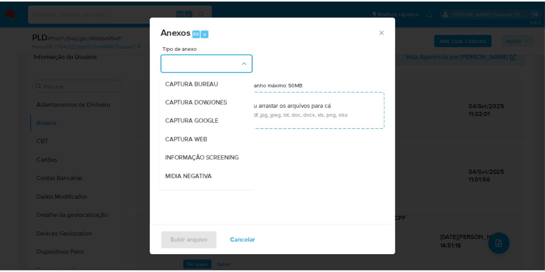
scroll to position [119, 0]
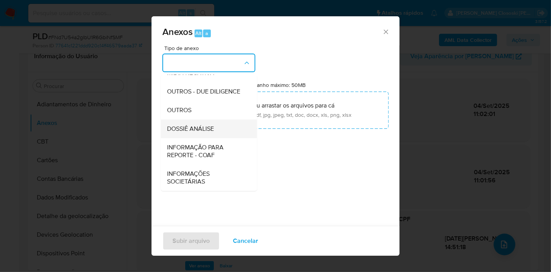
click at [211, 128] on span "DOSSIÊ ANÁLISE" at bounding box center [190, 129] width 47 height 8
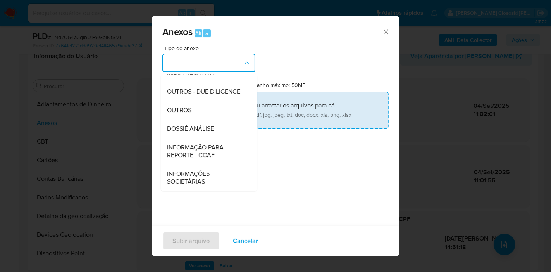
click at [216, 107] on input "Tamanho máximo: 50MB Selecionar arquivos" at bounding box center [275, 110] width 226 height 37
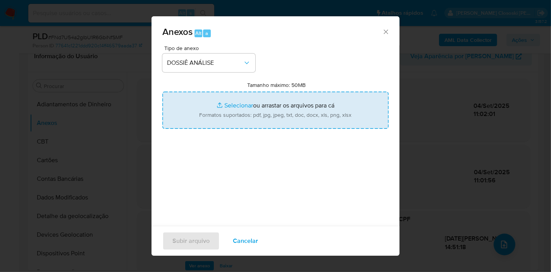
type input "C:\fakepath\Mulan 1695896448_2025_09_04_09_29_55.xlsx"
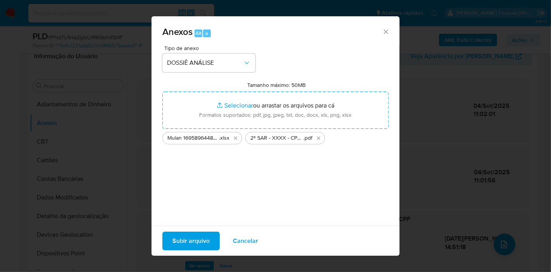
click at [205, 242] on span "Subir arquivo" at bounding box center [191, 240] width 37 height 17
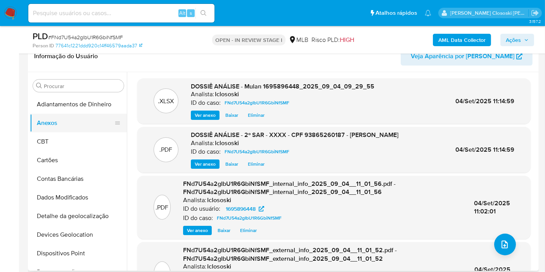
drag, startPoint x: 59, startPoint y: 142, endPoint x: 59, endPoint y: 124, distance: 17.5
click at [59, 142] on button "CBT" at bounding box center [78, 141] width 97 height 19
click at [59, 124] on button "Anexos" at bounding box center [75, 123] width 91 height 19
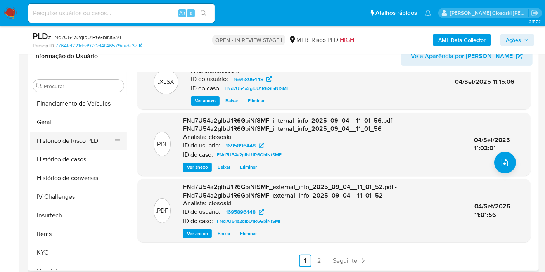
scroll to position [301, 0]
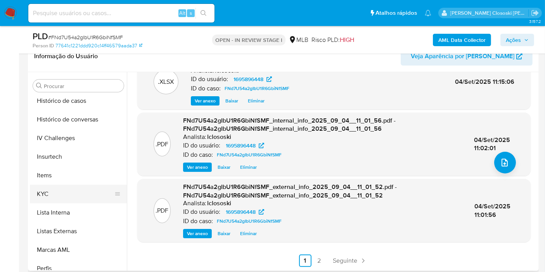
click at [52, 194] on button "KYC" at bounding box center [75, 194] width 91 height 19
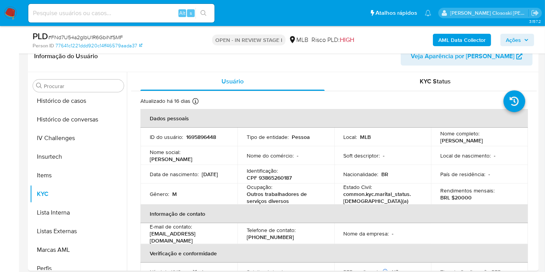
click at [520, 40] on span "Ações" at bounding box center [513, 40] width 15 height 12
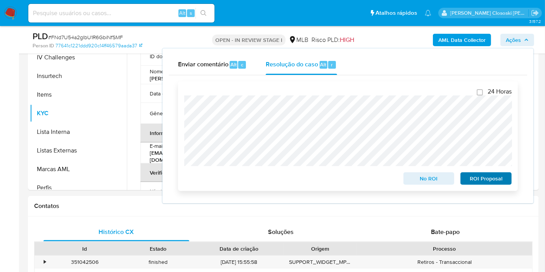
scroll to position [215, 0]
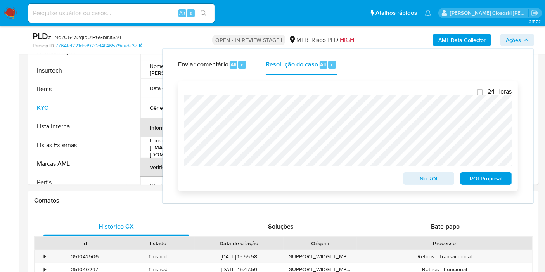
click at [472, 172] on div "ROI Proposal" at bounding box center [484, 177] width 54 height 16
click at [475, 176] on span "ROI Proposal" at bounding box center [486, 178] width 40 height 11
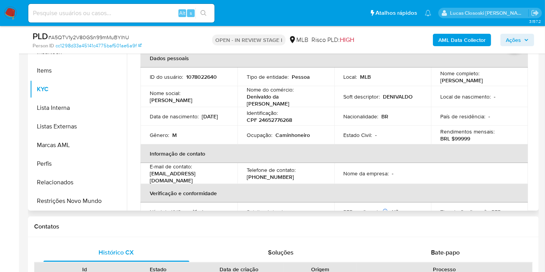
scroll to position [172, 0]
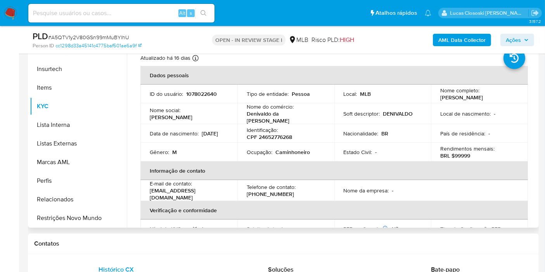
click at [286, 127] on div "Identificação : CPF 24652776268" at bounding box center [286, 133] width 78 height 14
click at [284, 133] on p "CPF 24652776268" at bounding box center [269, 136] width 45 height 7
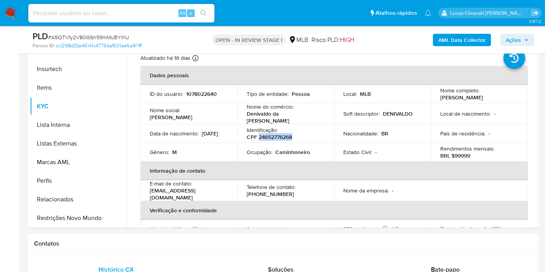
copy p "24652776268"
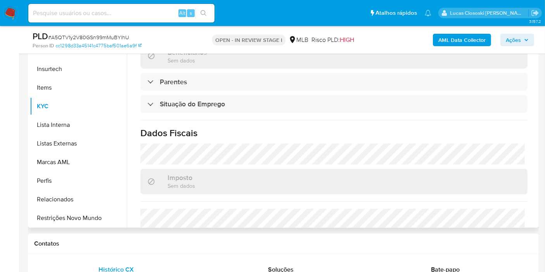
scroll to position [352, 0]
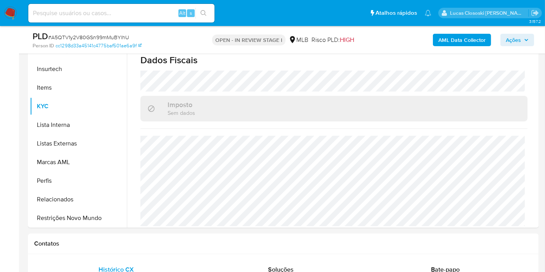
click at [473, 41] on b "AML Data Collector" at bounding box center [461, 40] width 47 height 12
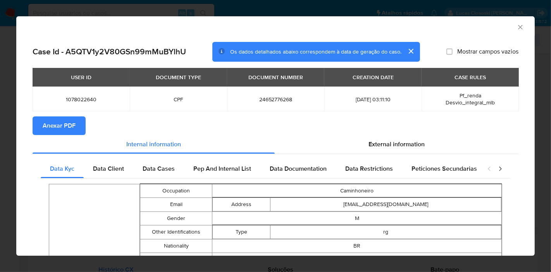
click at [53, 127] on span "Anexar PDF" at bounding box center [59, 125] width 33 height 17
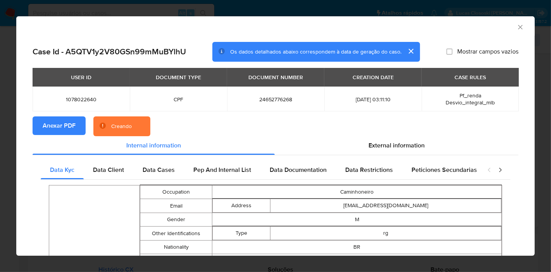
click at [389, 134] on section "Anexar PDF Creando" at bounding box center [276, 126] width 486 height 20
click at [388, 140] on div "External information" at bounding box center [397, 145] width 244 height 19
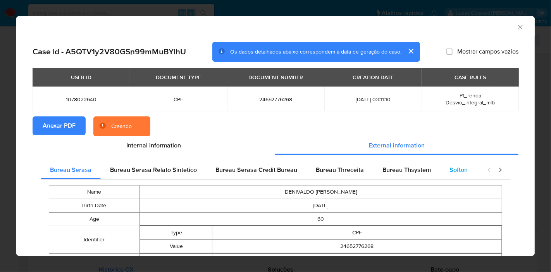
click at [454, 162] on div "Softon" at bounding box center [458, 170] width 37 height 19
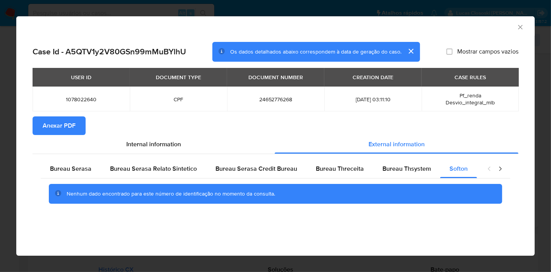
click at [521, 21] on div "AML Data Collector" at bounding box center [275, 25] width 519 height 19
click at [521, 24] on icon "Fechar a janela" at bounding box center [521, 27] width 8 height 8
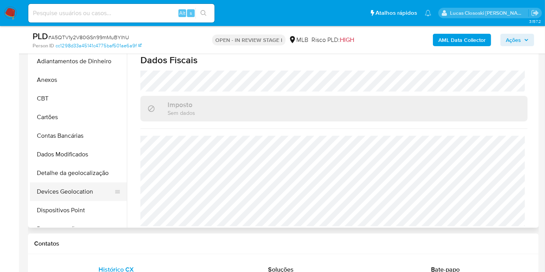
scroll to position [0, 0]
drag, startPoint x: 74, startPoint y: 185, endPoint x: 85, endPoint y: 186, distance: 11.0
click at [73, 185] on button "Devices Geolocation" at bounding box center [75, 191] width 91 height 19
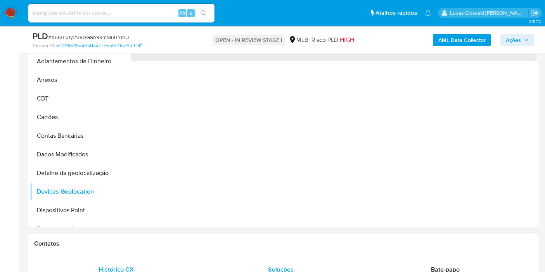
scroll to position [129, 0]
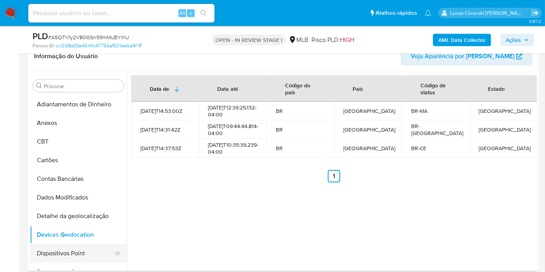
click at [72, 256] on button "Dispositivos Point" at bounding box center [75, 253] width 91 height 19
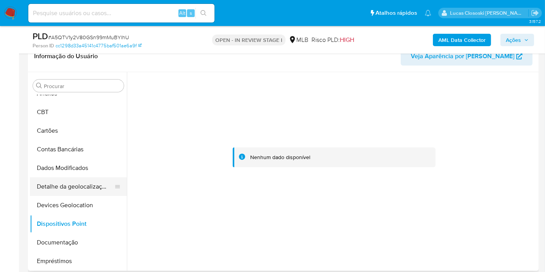
scroll to position [43, 0]
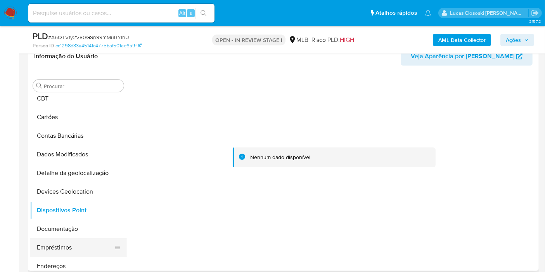
click at [79, 240] on button "Empréstimos" at bounding box center [75, 247] width 91 height 19
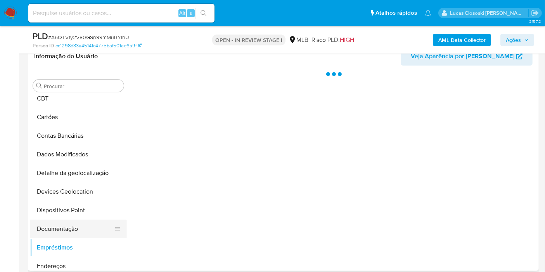
click at [79, 229] on button "Documentação" at bounding box center [75, 228] width 91 height 19
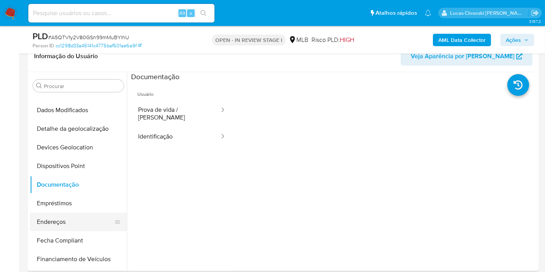
scroll to position [129, 0]
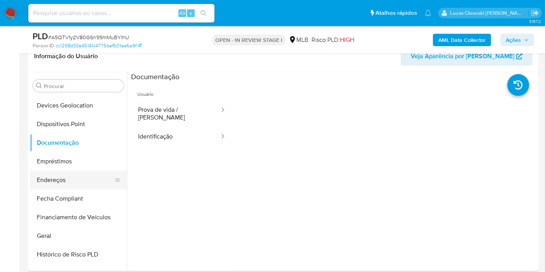
click at [62, 182] on button "Endereços" at bounding box center [75, 180] width 91 height 19
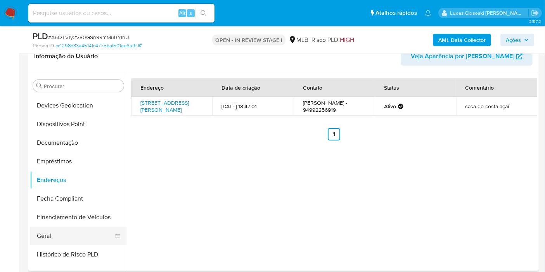
click at [66, 229] on button "Geral" at bounding box center [75, 235] width 91 height 19
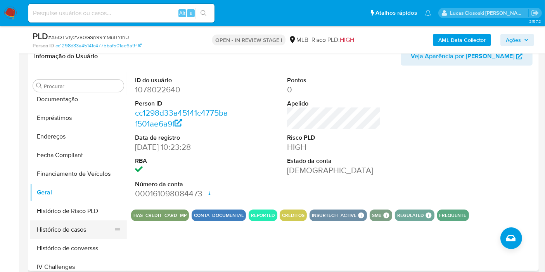
scroll to position [215, 0]
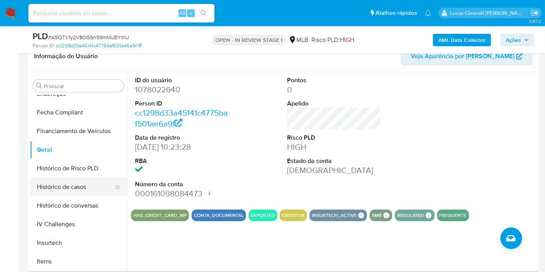
click at [65, 189] on button "Histórico de casos" at bounding box center [75, 187] width 91 height 19
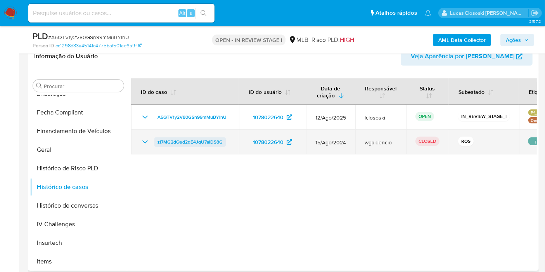
drag, startPoint x: 231, startPoint y: 144, endPoint x: 155, endPoint y: 144, distance: 76.4
click at [155, 144] on td "zl7MG2dQed2qE4JqU7alDS8G" at bounding box center [185, 141] width 108 height 25
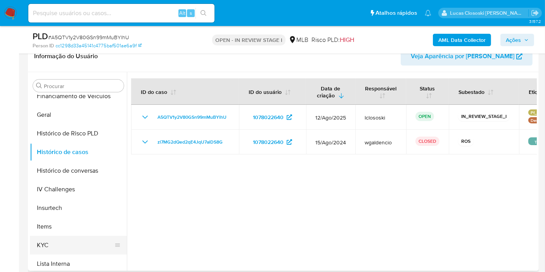
scroll to position [258, 0]
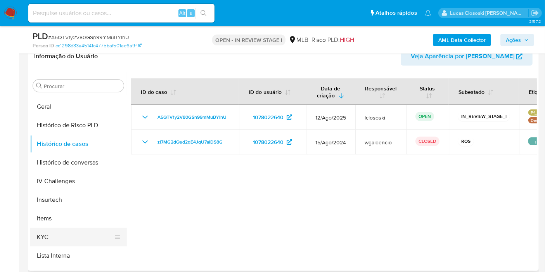
click at [53, 236] on button "KYC" at bounding box center [75, 237] width 91 height 19
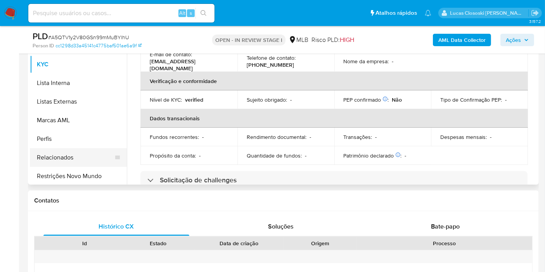
scroll to position [346, 0]
click at [80, 177] on button "Restrições Novo Mundo" at bounding box center [75, 175] width 91 height 19
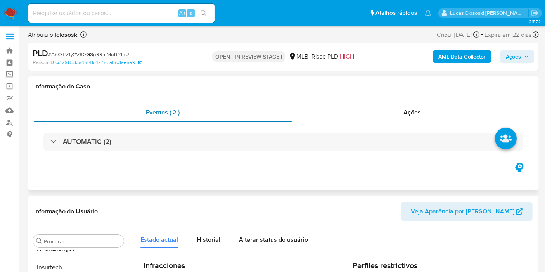
scroll to position [0, 0]
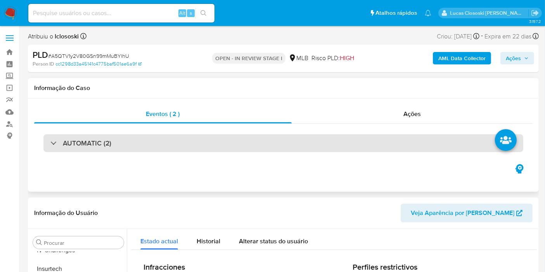
click at [138, 140] on div "AUTOMATIC (2)" at bounding box center [283, 143] width 480 height 18
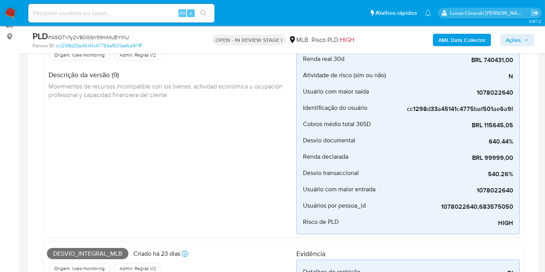
scroll to position [43, 0]
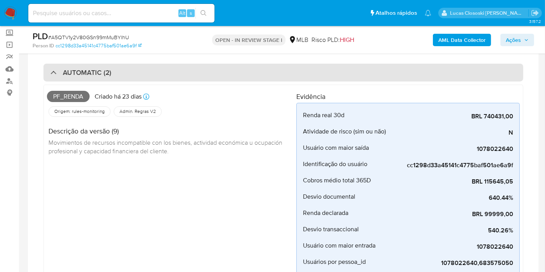
click at [198, 67] on div "AUTOMATIC (2)" at bounding box center [283, 73] width 480 height 18
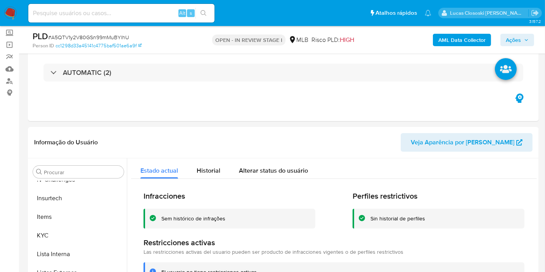
click at [104, 41] on span "# A5QTV1y2V80GSn99mMuBYlhU" at bounding box center [88, 37] width 81 height 8
click at [104, 40] on span "# A5QTV1y2V80GSn99mMuBYlhU" at bounding box center [88, 37] width 81 height 8
copy span "A5QTV1y2V80GSn99mMuBYlhU"
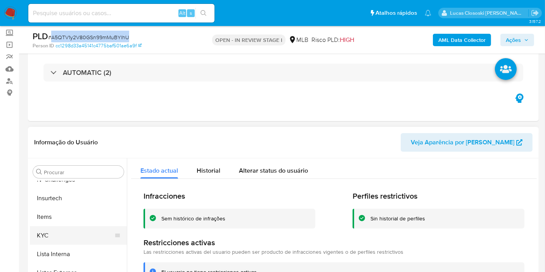
click at [86, 228] on button "KYC" at bounding box center [75, 235] width 91 height 19
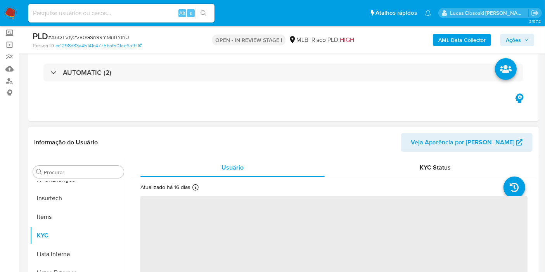
click at [185, 137] on header "Informação do Usuário Veja Aparência por [PERSON_NAME]" at bounding box center [283, 142] width 498 height 19
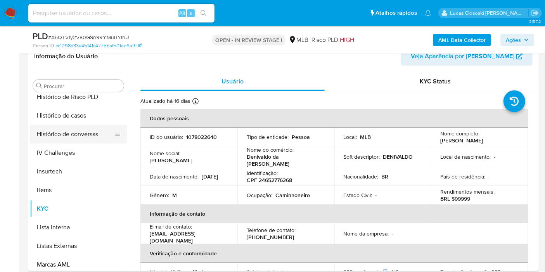
scroll to position [260, 0]
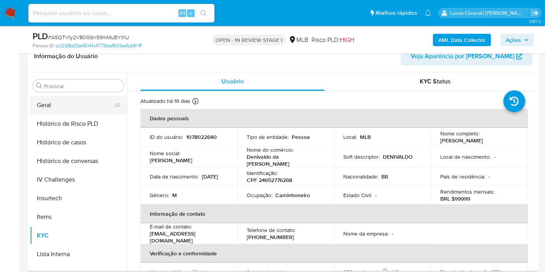
click at [64, 100] on button "Geral" at bounding box center [75, 105] width 91 height 19
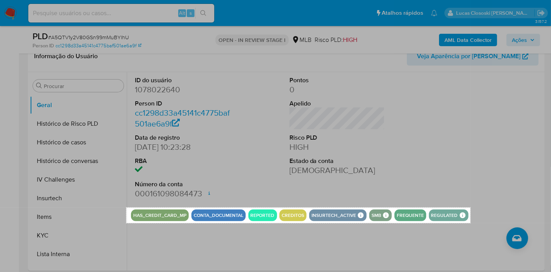
drag, startPoint x: 126, startPoint y: 207, endPoint x: 473, endPoint y: 222, distance: 346.5
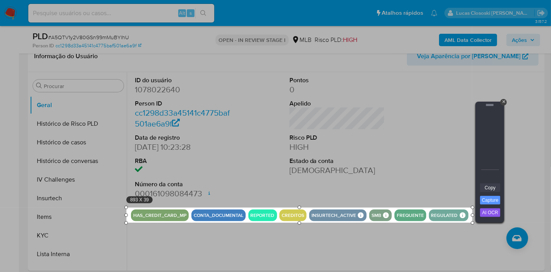
click at [490, 186] on link "Copy" at bounding box center [490, 187] width 20 height 9
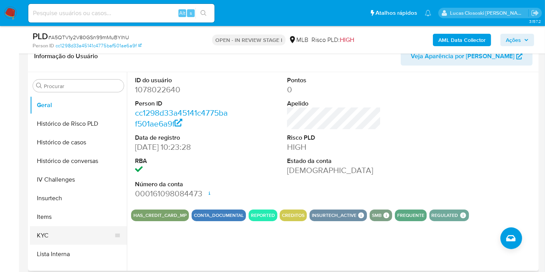
click at [40, 231] on button "KYC" at bounding box center [75, 235] width 91 height 19
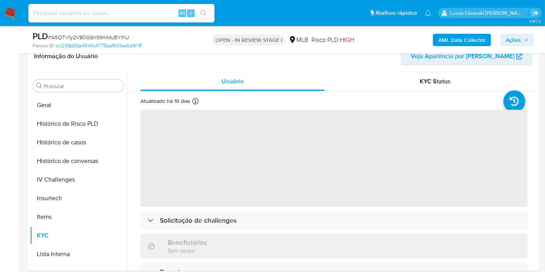
click at [333, 98] on div "Atualizado há 16 dias Criado: [DATE] 11:23:43 Atualizado: [DATE] 02:18:56" at bounding box center [324, 102] width 368 height 10
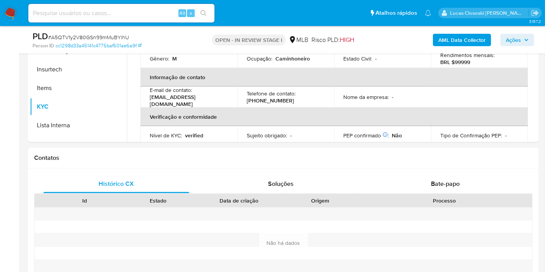
scroll to position [344, 0]
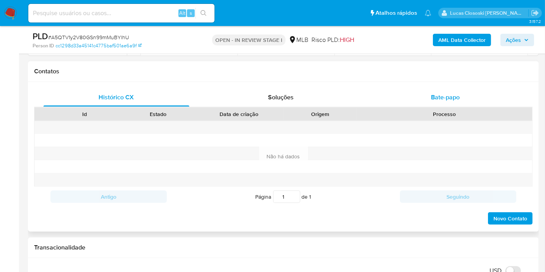
click at [453, 100] on span "Bate-papo" at bounding box center [445, 97] width 29 height 9
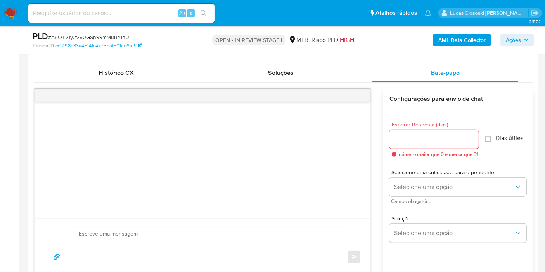
scroll to position [388, 0]
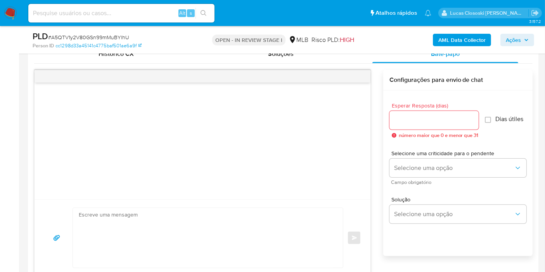
click at [513, 35] on span "Ações" at bounding box center [513, 40] width 15 height 12
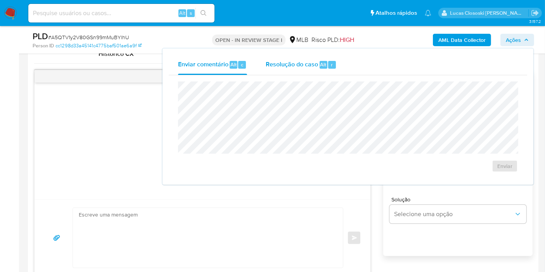
drag, startPoint x: 335, startPoint y: 66, endPoint x: 334, endPoint y: 72, distance: 6.3
click at [334, 66] on div "Resolução do caso Alt r" at bounding box center [301, 65] width 71 height 20
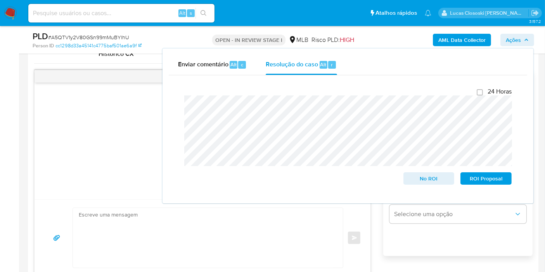
click at [518, 36] on span "Ações" at bounding box center [513, 40] width 15 height 12
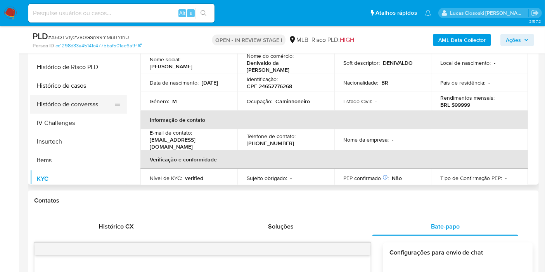
scroll to position [217, 0]
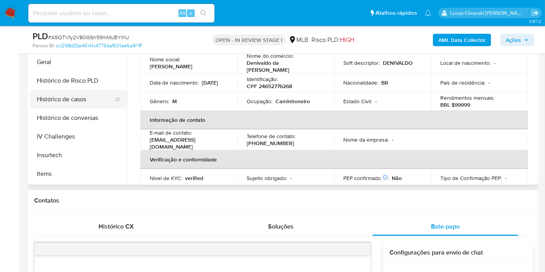
click at [68, 101] on button "Histórico de casos" at bounding box center [75, 99] width 91 height 19
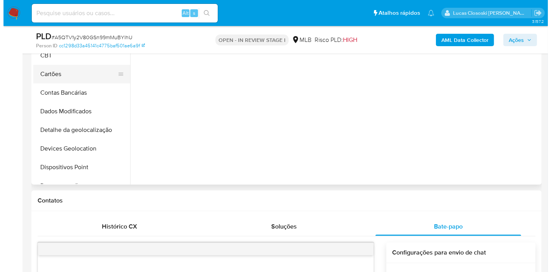
scroll to position [129, 0]
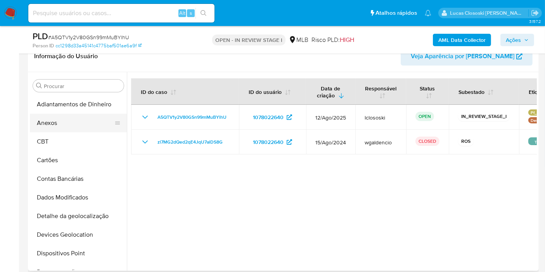
click at [64, 127] on button "Anexos" at bounding box center [75, 123] width 91 height 19
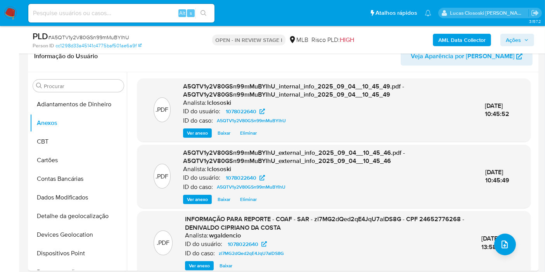
click at [498, 43] on div "AML Data Collector Ações" at bounding box center [451, 40] width 165 height 18
click at [508, 42] on span "Ações" at bounding box center [513, 40] width 15 height 12
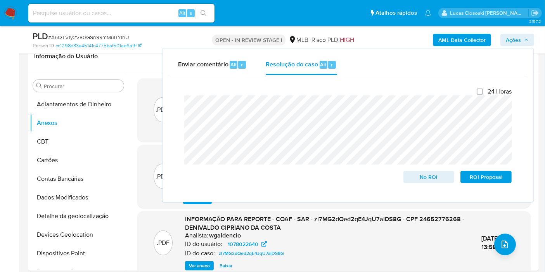
click at [508, 42] on span "Ações" at bounding box center [513, 40] width 15 height 12
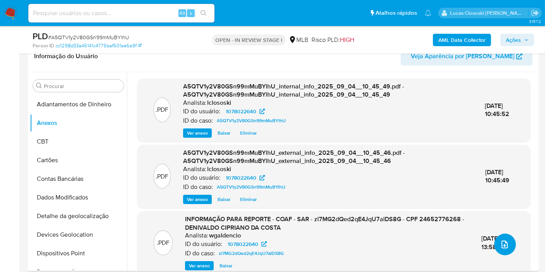
click at [498, 238] on button "upload-file" at bounding box center [505, 244] width 22 height 22
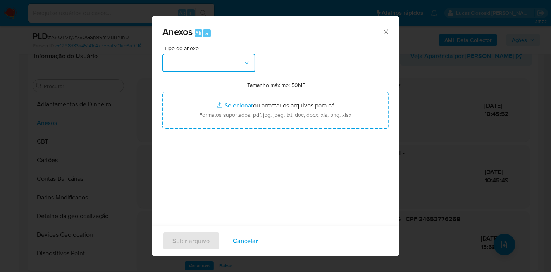
click at [237, 68] on button "button" at bounding box center [208, 63] width 93 height 19
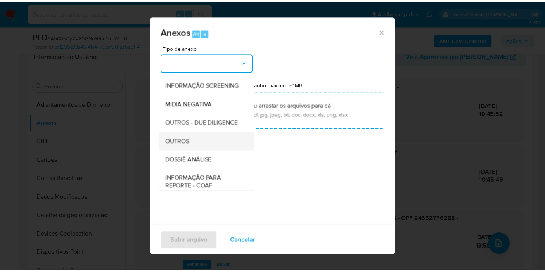
scroll to position [86, 0]
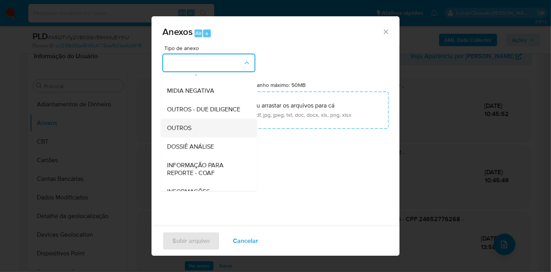
click at [203, 150] on span "DOSSIÊ ANÁLISE" at bounding box center [190, 147] width 47 height 8
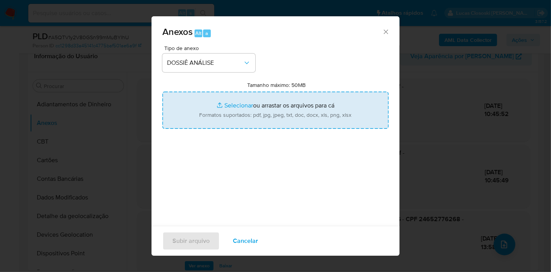
click at [288, 108] on input "Tamanho máximo: 50MB Selecionar arquivos" at bounding box center [275, 110] width 226 height 37
type input "C:\fakepath\2º SAR - XXXX - CPF 24652776268 - DENIVALDO [PERSON_NAME].pdf"
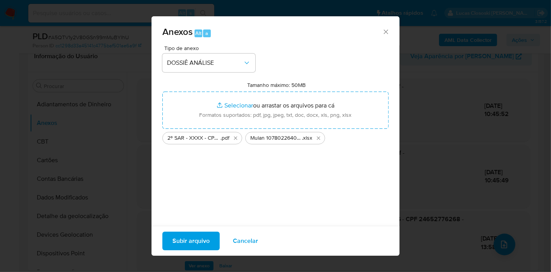
drag, startPoint x: 288, startPoint y: 108, endPoint x: 186, endPoint y: 243, distance: 169.2
click at [186, 243] on span "Subir arquivo" at bounding box center [191, 240] width 37 height 17
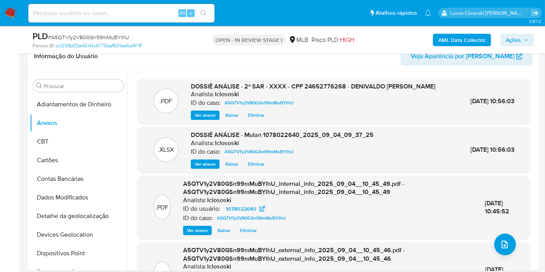
click at [528, 41] on icon "button" at bounding box center [526, 40] width 5 height 5
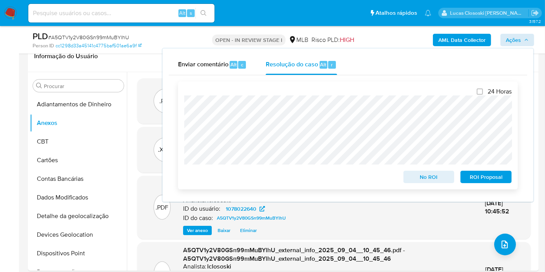
click at [491, 173] on span "ROI Proposal" at bounding box center [486, 176] width 40 height 11
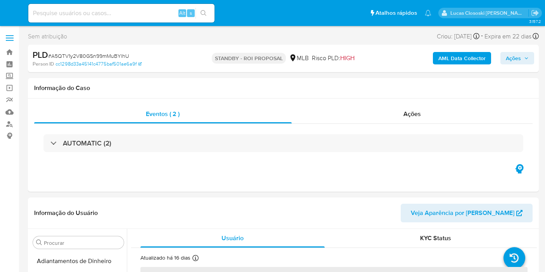
select select "10"
click at [104, 58] on span "# A5QTV1y2V80GSn99mMuBYlhU" at bounding box center [88, 56] width 81 height 8
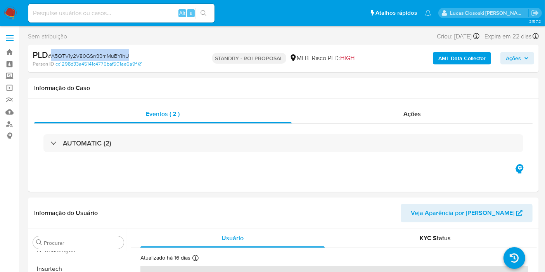
click at [104, 58] on span "# A5QTV1y2V80GSn99mMuBYlhU" at bounding box center [88, 56] width 81 height 8
copy span "A5QTV1y2V80GSn99mMuBYlhU"
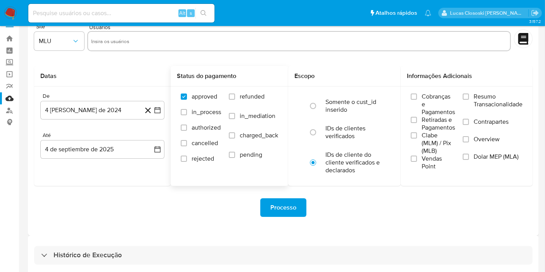
scroll to position [21, 0]
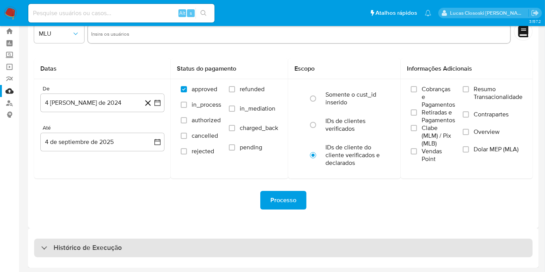
click at [212, 242] on div "Histórico de Execução" at bounding box center [283, 247] width 498 height 19
select select "10"
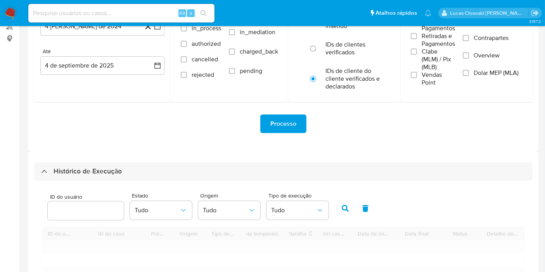
scroll to position [193, 0]
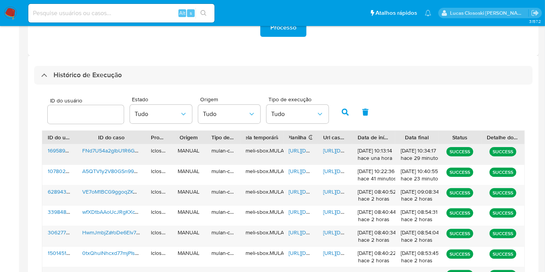
click at [307, 148] on span "[URL][DOMAIN_NAME]" at bounding box center [316, 151] width 54 height 8
click at [331, 147] on span "[URL][DOMAIN_NAME]" at bounding box center [350, 151] width 54 height 8
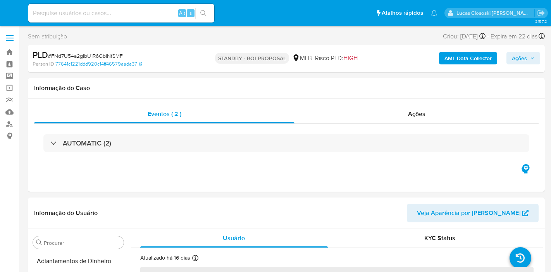
select select "10"
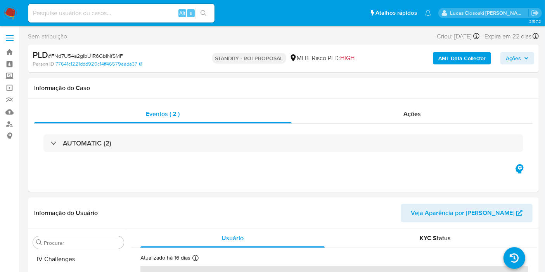
scroll to position [346, 0]
click at [8, 10] on img at bounding box center [10, 13] width 13 height 13
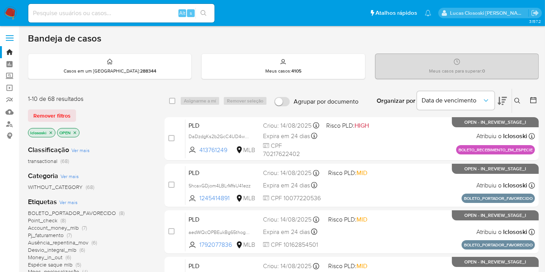
click at [503, 97] on icon at bounding box center [501, 100] width 9 height 9
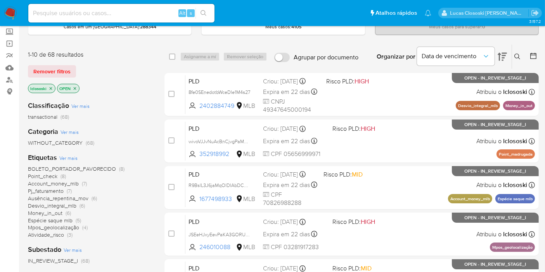
scroll to position [86, 0]
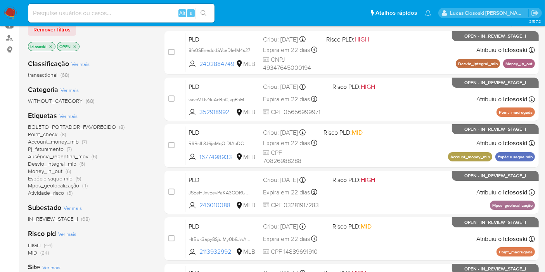
click at [45, 148] on span "Pj_faturamento" at bounding box center [46, 149] width 36 height 8
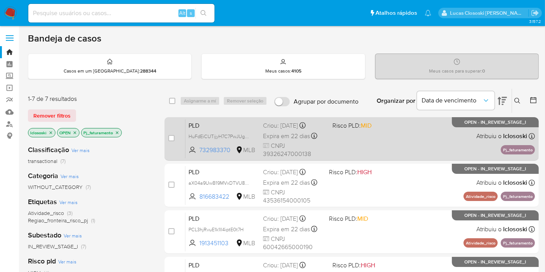
click at [406, 143] on div "PLD HuFdEiCUTijyH7C7PwJUgSOX 732983370 MLB Risco PLD: MID Criou: [DATE] Criou: …" at bounding box center [359, 138] width 349 height 39
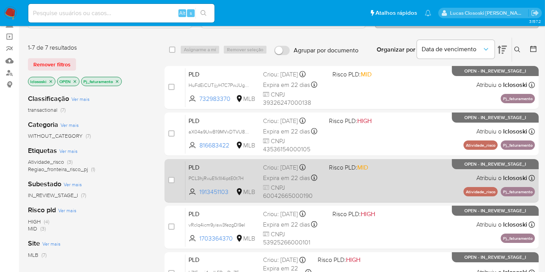
scroll to position [86, 0]
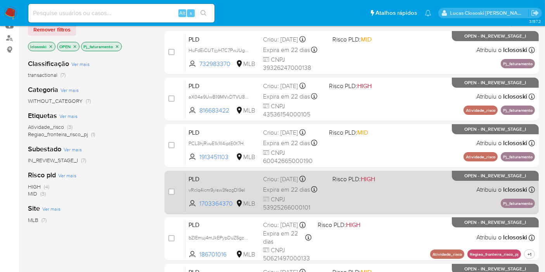
click at [433, 189] on div "PLD vRcIq4icm9yisw3fezgDl9el 1703364370 MLB Risco PLD: HIGH Criou: [DATE] Criou…" at bounding box center [359, 192] width 349 height 39
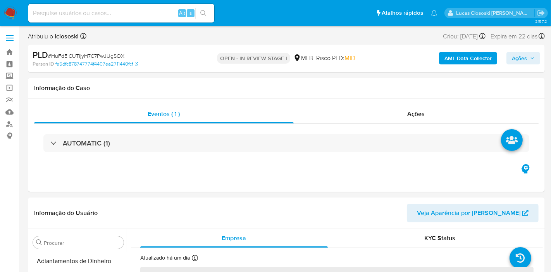
select select "10"
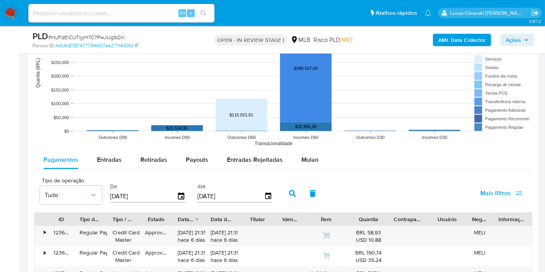
scroll to position [862, 0]
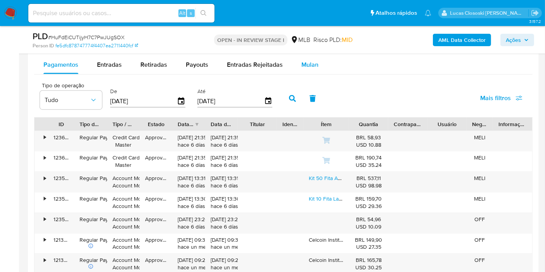
click at [295, 61] on button "Mulan" at bounding box center [310, 64] width 36 height 19
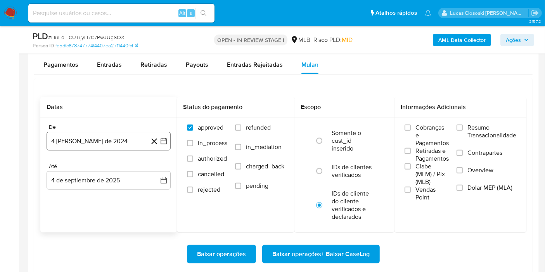
click at [168, 136] on button "4 [PERSON_NAME] de 2024" at bounding box center [109, 141] width 124 height 19
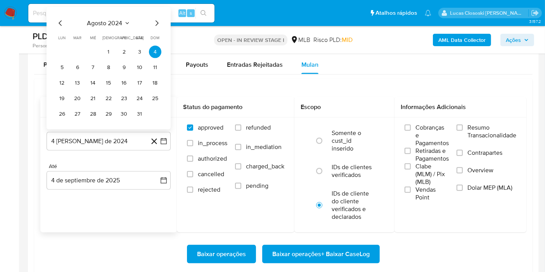
click at [106, 25] on span "agosto 2024" at bounding box center [104, 23] width 35 height 8
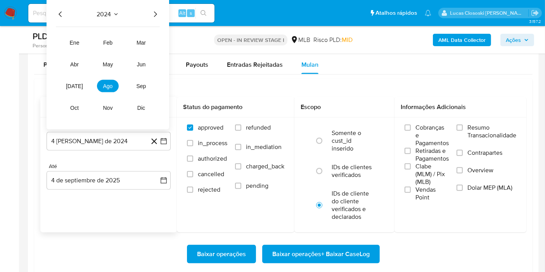
click at [148, 12] on div "2024" at bounding box center [108, 14] width 104 height 9
click at [152, 13] on icon "Año siguiente" at bounding box center [154, 14] width 9 height 9
click at [70, 86] on button "[DATE]" at bounding box center [75, 86] width 22 height 12
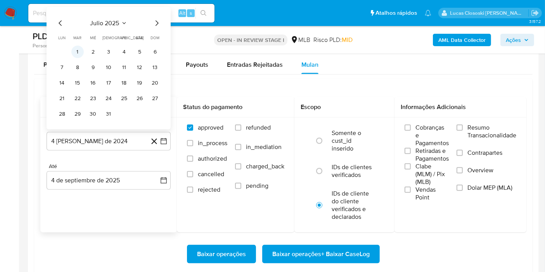
click at [76, 55] on button "1" at bounding box center [77, 52] width 12 height 12
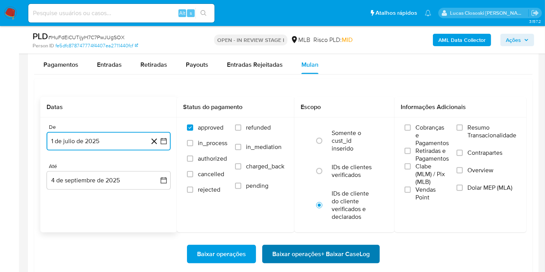
click at [362, 246] on span "Baixar operações + Baixar CaseLog" at bounding box center [320, 253] width 97 height 17
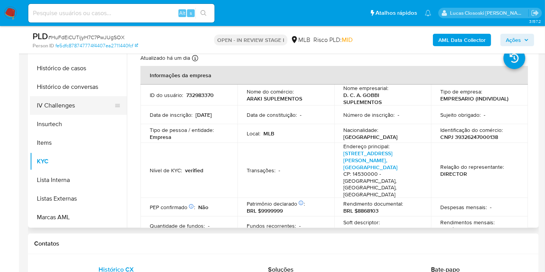
scroll to position [260, 0]
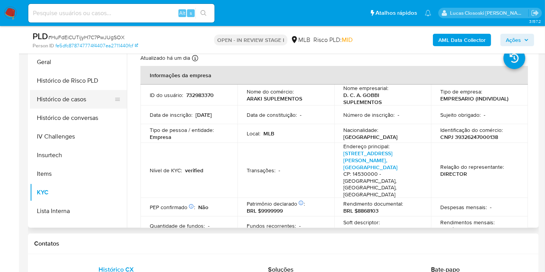
click at [66, 97] on button "Histórico de casos" at bounding box center [75, 99] width 91 height 19
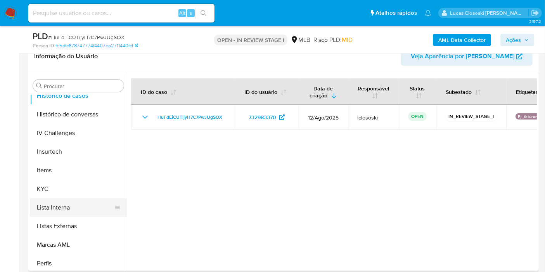
scroll to position [346, 0]
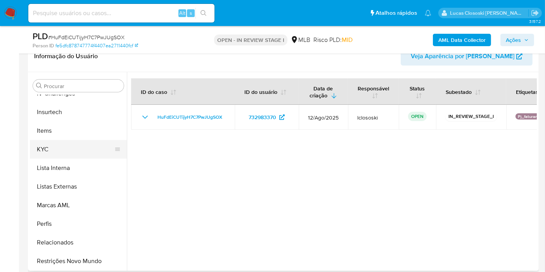
click at [87, 143] on button "KYC" at bounding box center [75, 149] width 91 height 19
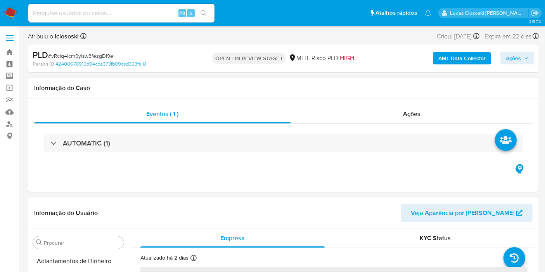
scroll to position [251, 0]
select select "10"
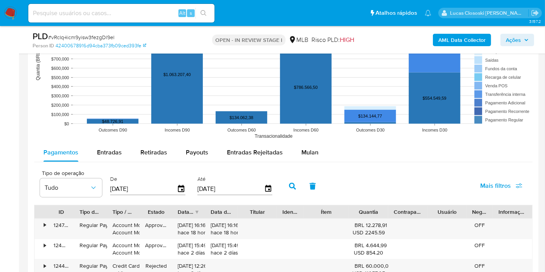
scroll to position [775, 0]
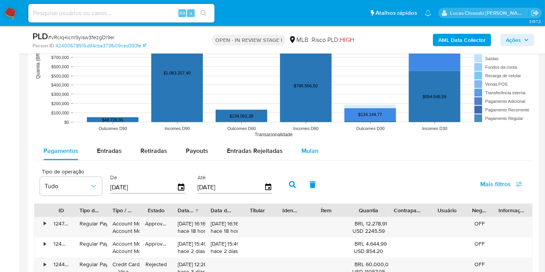
click at [303, 150] on span "Mulan" at bounding box center [309, 150] width 17 height 9
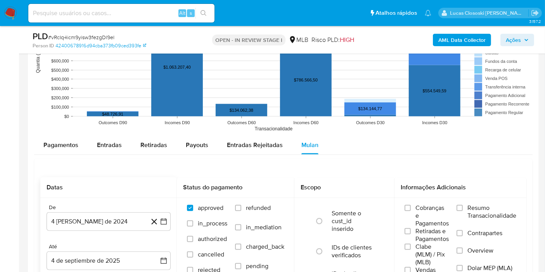
scroll to position [862, 0]
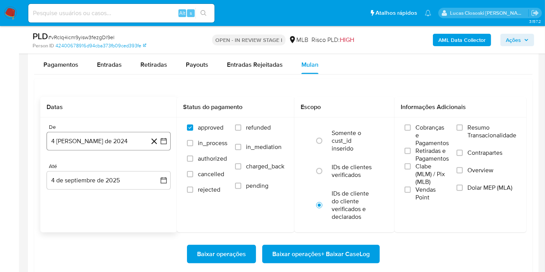
click at [163, 145] on button "4 [PERSON_NAME] de 2024" at bounding box center [109, 141] width 124 height 19
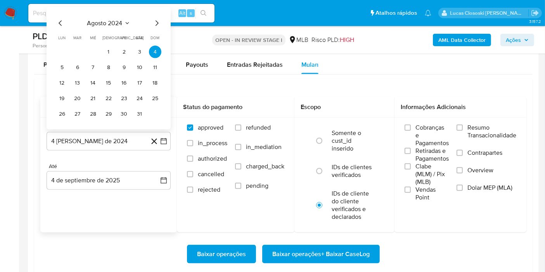
click at [103, 28] on div "agosto 2024 agosto 2024 lun lunes mar martes mié miércoles jue jueves vie viern…" at bounding box center [108, 70] width 105 height 102
click at [103, 24] on span "agosto 2024" at bounding box center [104, 23] width 35 height 8
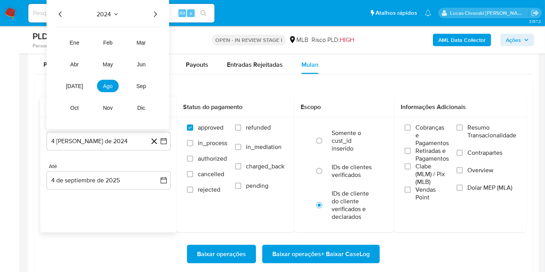
click at [162, 19] on div "2024 2024 ene feb mar abr may jun [DATE] ago sep oct nov dic" at bounding box center [108, 63] width 123 height 131
click at [155, 17] on div "2024 2024 ene feb mar abr may jun [DATE] ago sep oct nov dic" at bounding box center [108, 63] width 123 height 131
click at [154, 16] on icon "Año siguiente" at bounding box center [154, 14] width 9 height 9
click at [85, 82] on tr "ene feb mar abr may jun [DATE] ago sep oct nov dic" at bounding box center [108, 75] width 88 height 78
click at [73, 85] on span "[DATE]" at bounding box center [74, 86] width 17 height 6
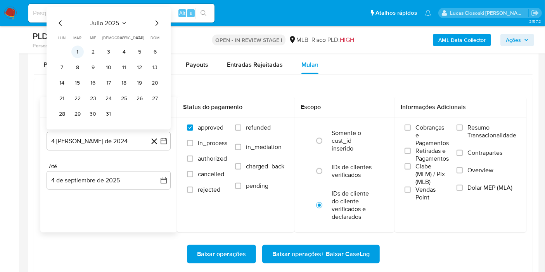
click at [76, 47] on button "1" at bounding box center [77, 52] width 12 height 12
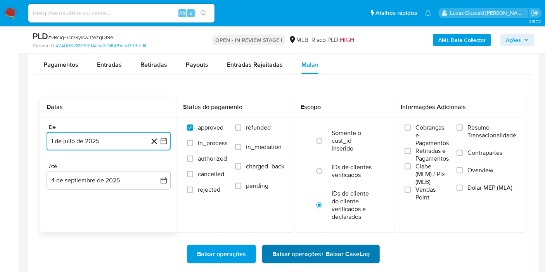
click at [300, 251] on span "Baixar operações + Baixar CaseLog" at bounding box center [320, 253] width 97 height 17
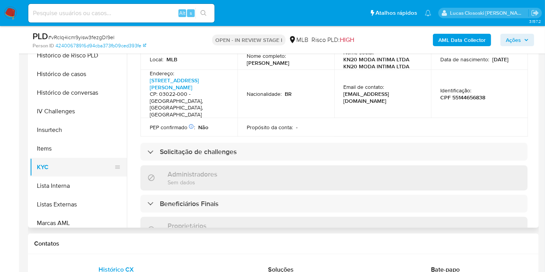
scroll to position [260, 0]
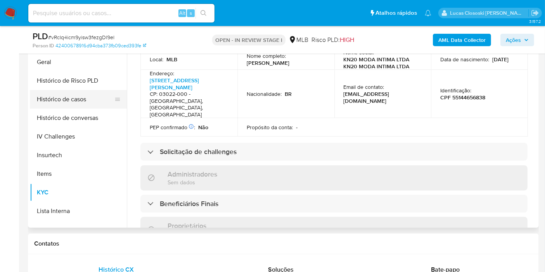
click at [78, 102] on button "Histórico de casos" at bounding box center [75, 99] width 91 height 19
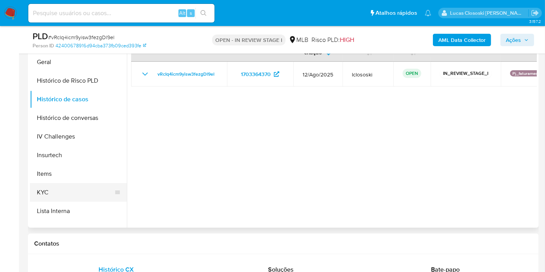
click at [55, 198] on button "KYC" at bounding box center [75, 192] width 91 height 19
